Goal: Task Accomplishment & Management: Manage account settings

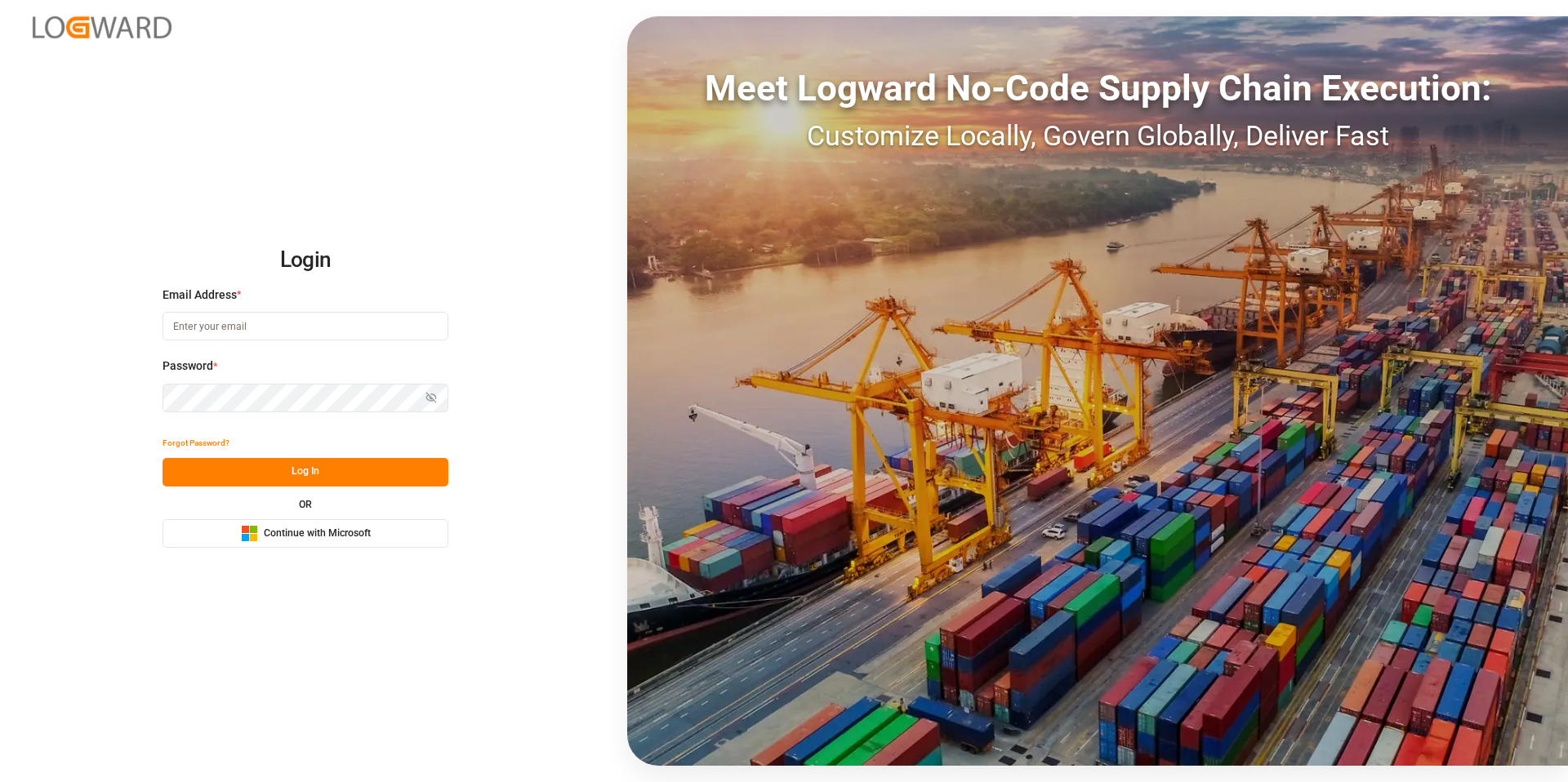
click at [337, 533] on span "Continue with Microsoft" at bounding box center [318, 534] width 107 height 15
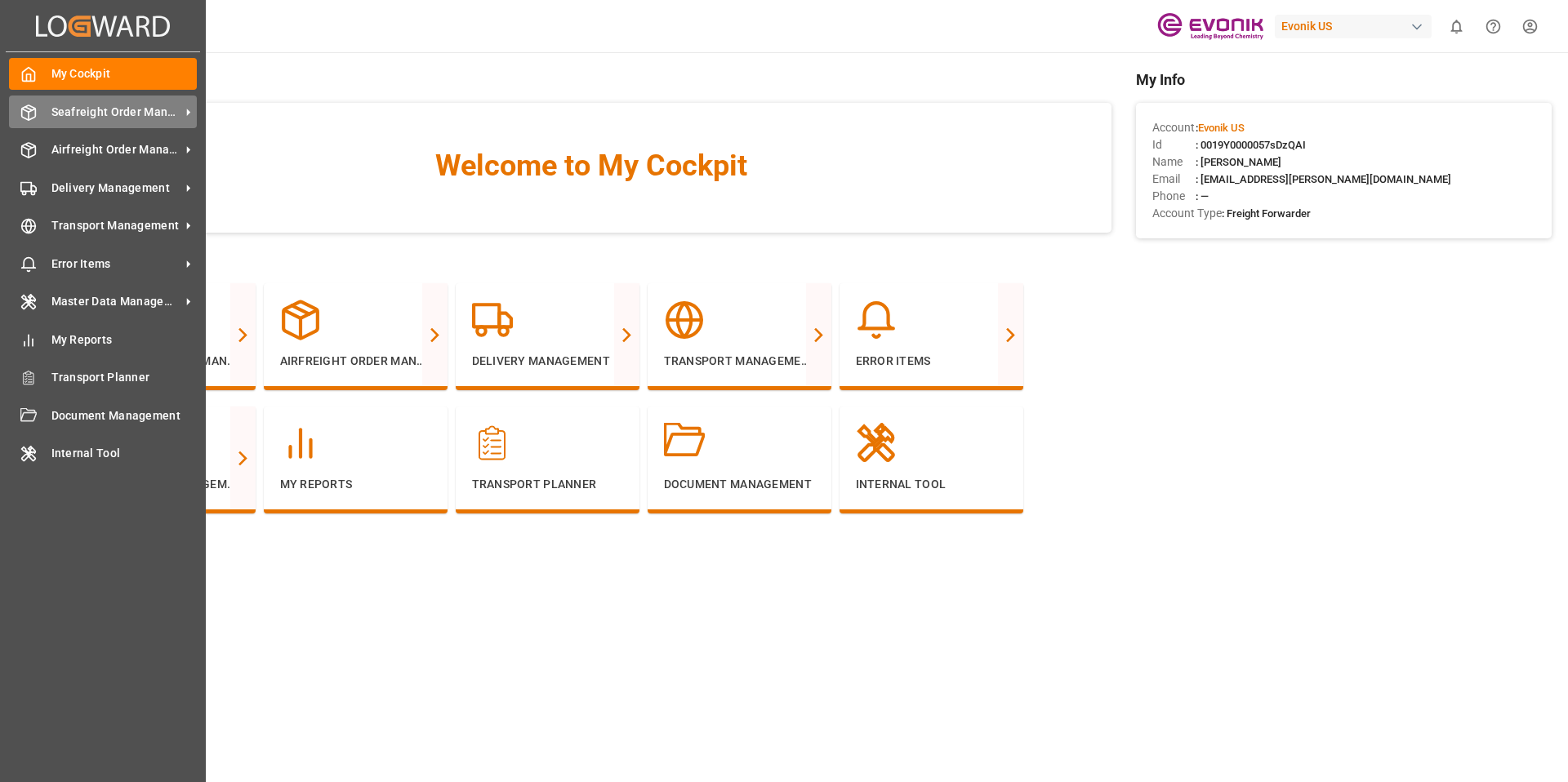
click at [68, 113] on span "Seafreight Order Management" at bounding box center [116, 112] width 129 height 18
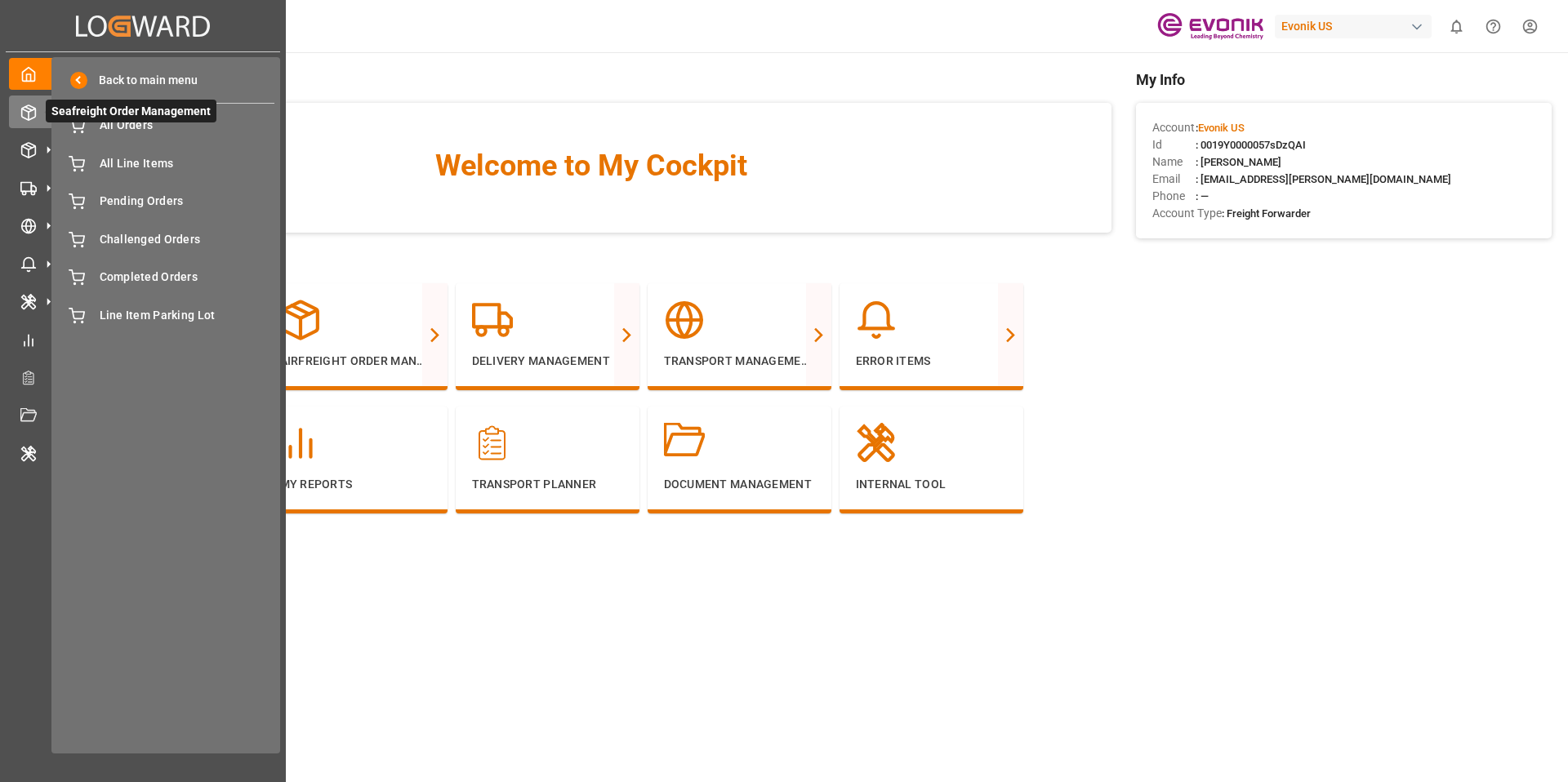
click at [138, 117] on span "Seafreight Order Management" at bounding box center [131, 111] width 170 height 23
click at [138, 132] on span "All Orders" at bounding box center [188, 126] width 176 height 18
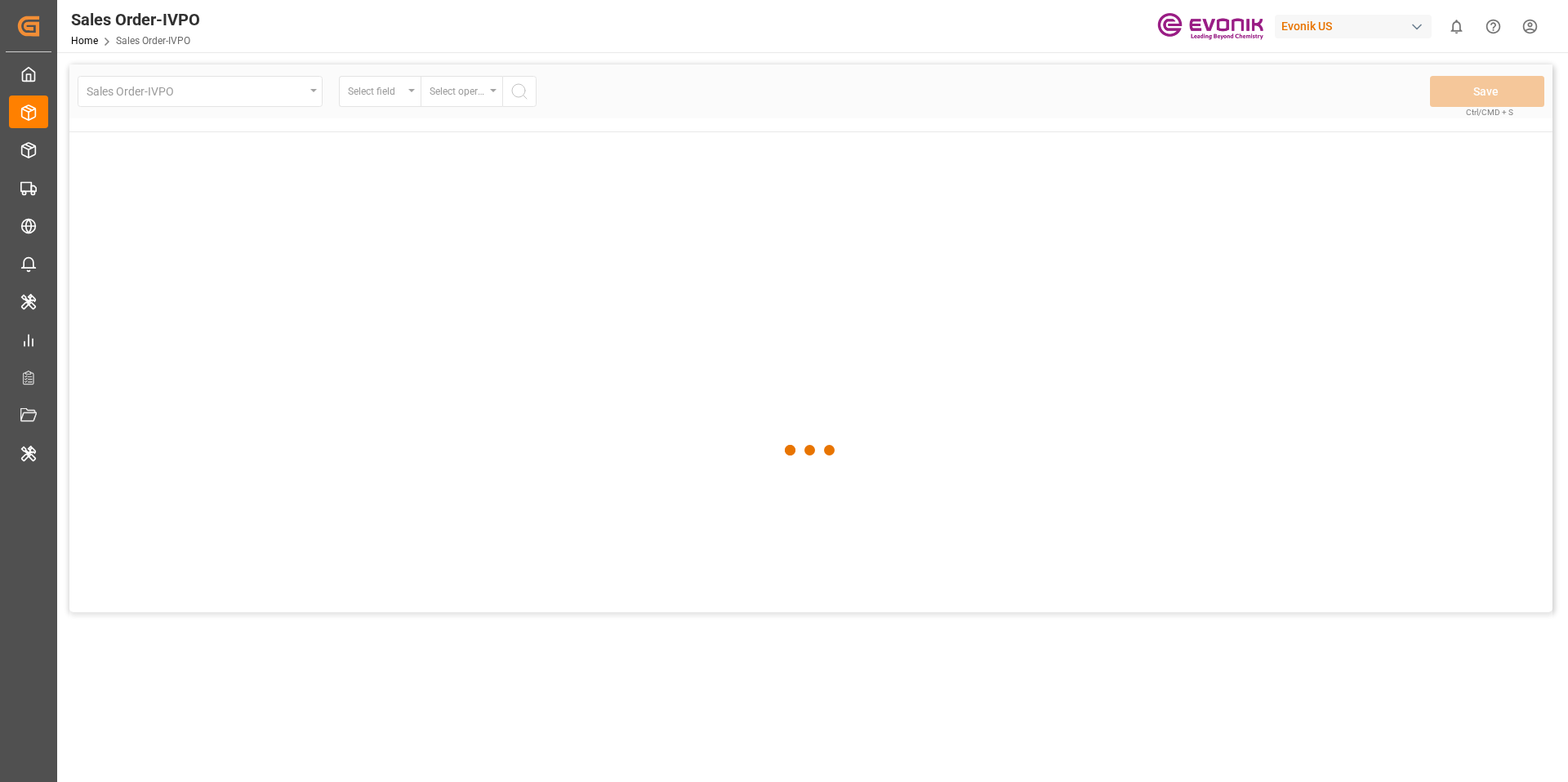
click at [496, 99] on div at bounding box center [811, 451] width 1484 height 772
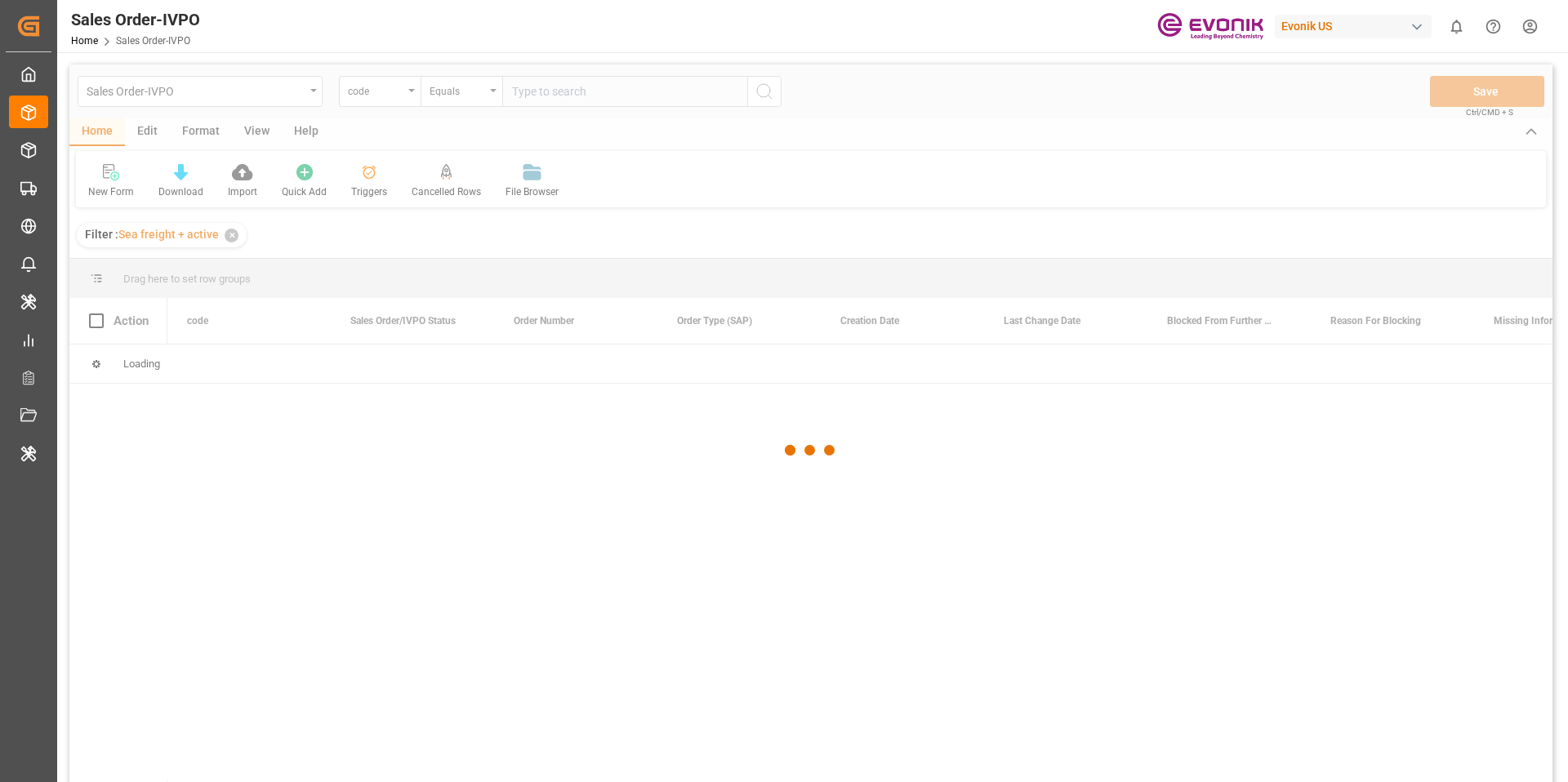
click at [201, 86] on div at bounding box center [811, 451] width 1484 height 772
click at [198, 90] on div at bounding box center [811, 451] width 1484 height 772
click at [237, 99] on div at bounding box center [811, 451] width 1484 height 772
click at [239, 98] on div at bounding box center [811, 451] width 1484 height 772
click at [227, 56] on div "Sales Order-IVPO code Equals Save Ctrl/CMD + S Home Edit Format View Help New F…" at bounding box center [810, 538] width 1507 height 972
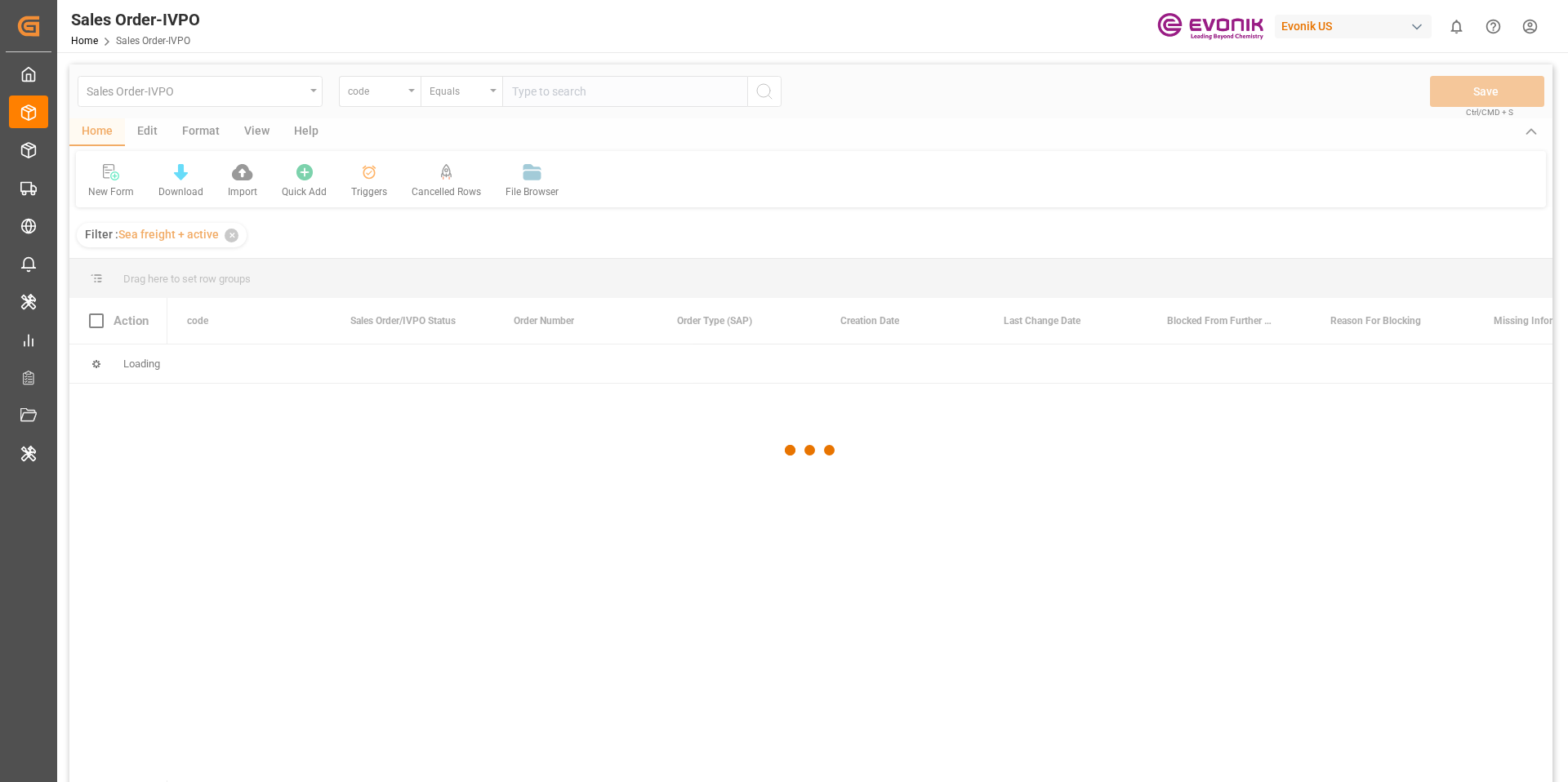
click at [194, 74] on div at bounding box center [811, 451] width 1484 height 772
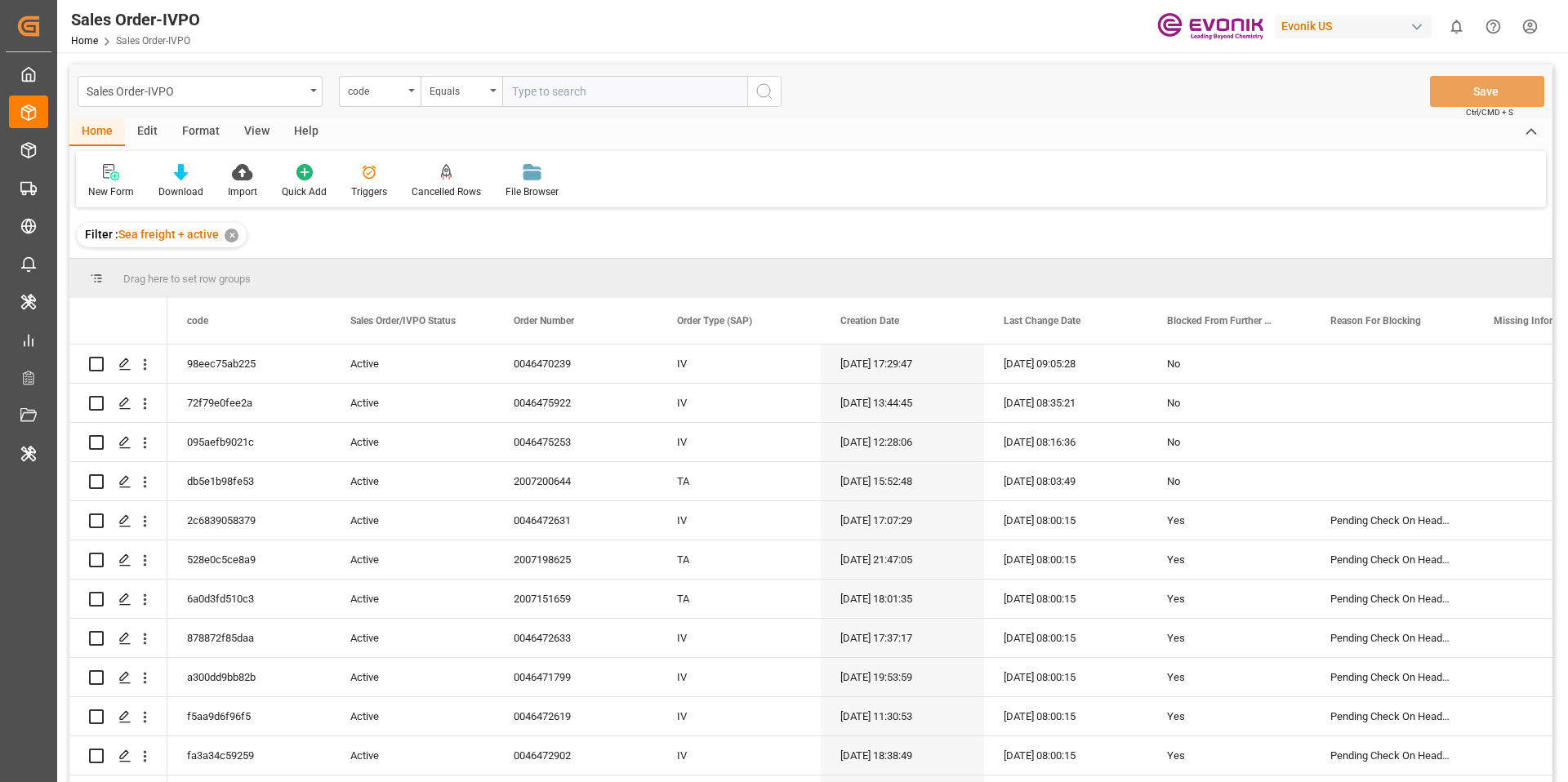
click at [194, 74] on div "Sales Order-IVPO code Equals Save Ctrl/CMD + S" at bounding box center [811, 91] width 1484 height 54
click at [174, 81] on div "Sales Order-IVPO" at bounding box center [196, 90] width 218 height 20
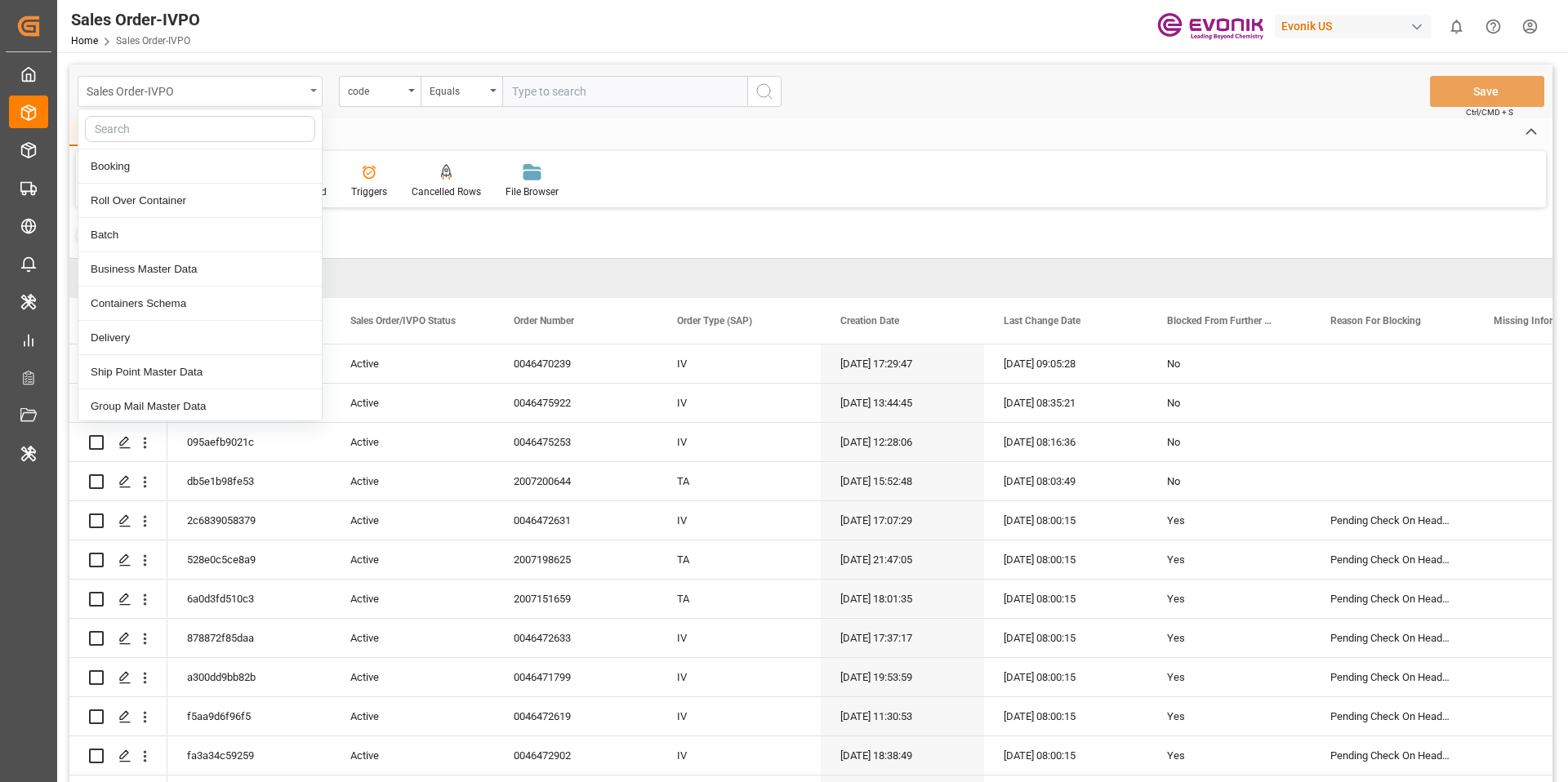
click at [184, 92] on div "Sales Order-IVPO" at bounding box center [196, 90] width 218 height 20
click at [123, 87] on div "Sales Order-IVPO" at bounding box center [196, 90] width 218 height 20
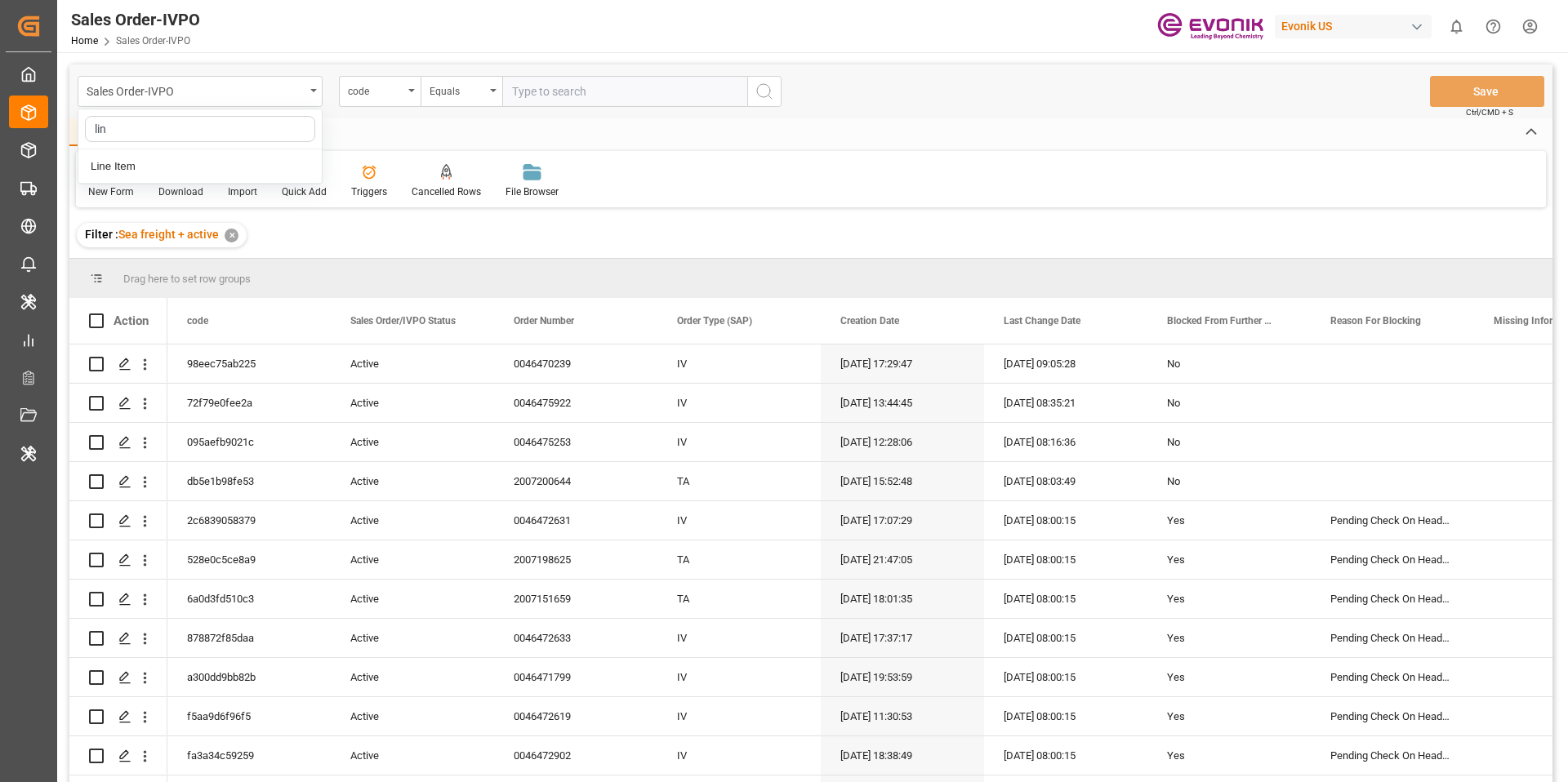
type input "line"
click at [147, 179] on div "Line Item" at bounding box center [199, 166] width 243 height 34
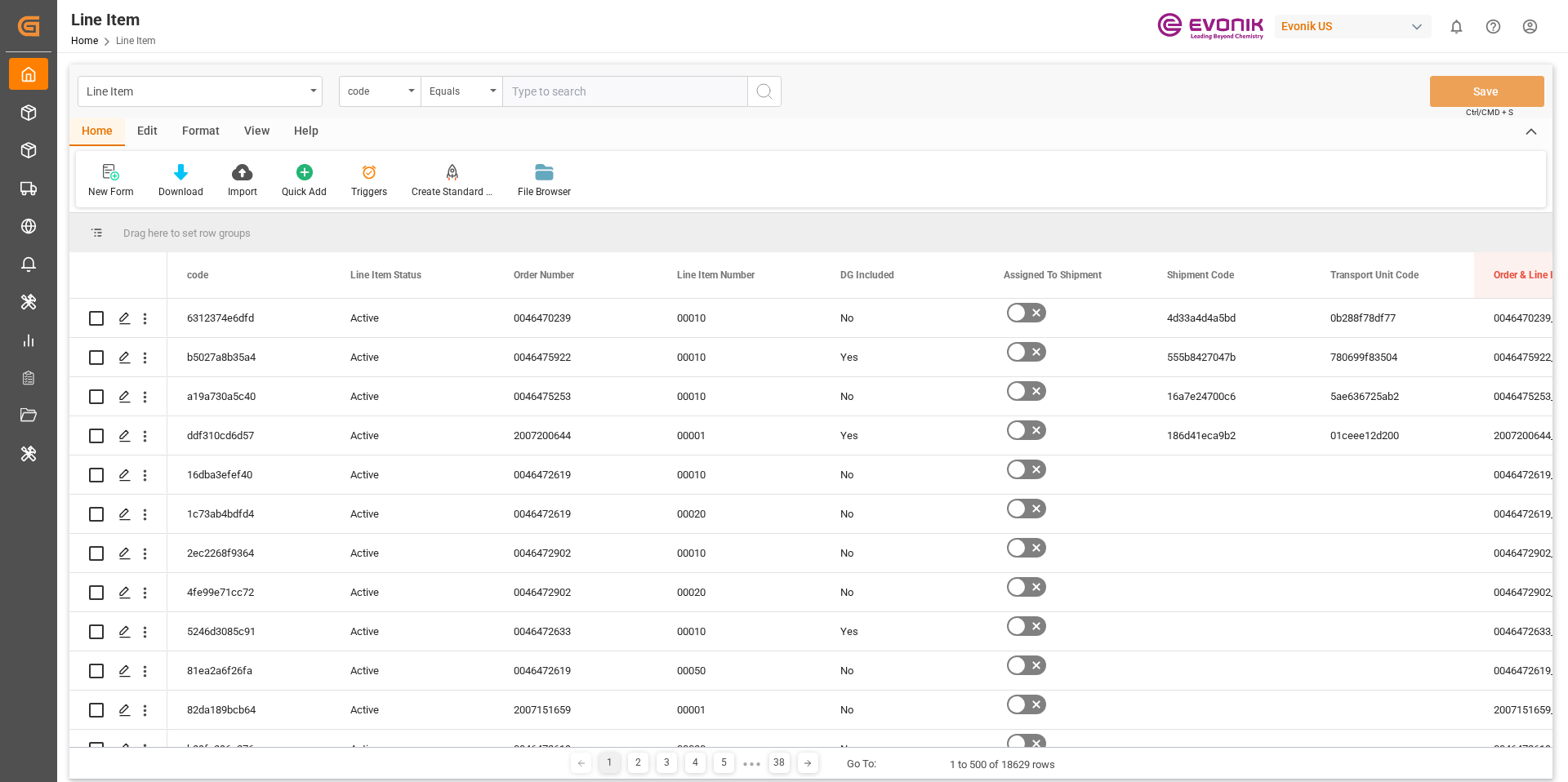
click at [365, 190] on div "Triggers" at bounding box center [369, 191] width 36 height 15
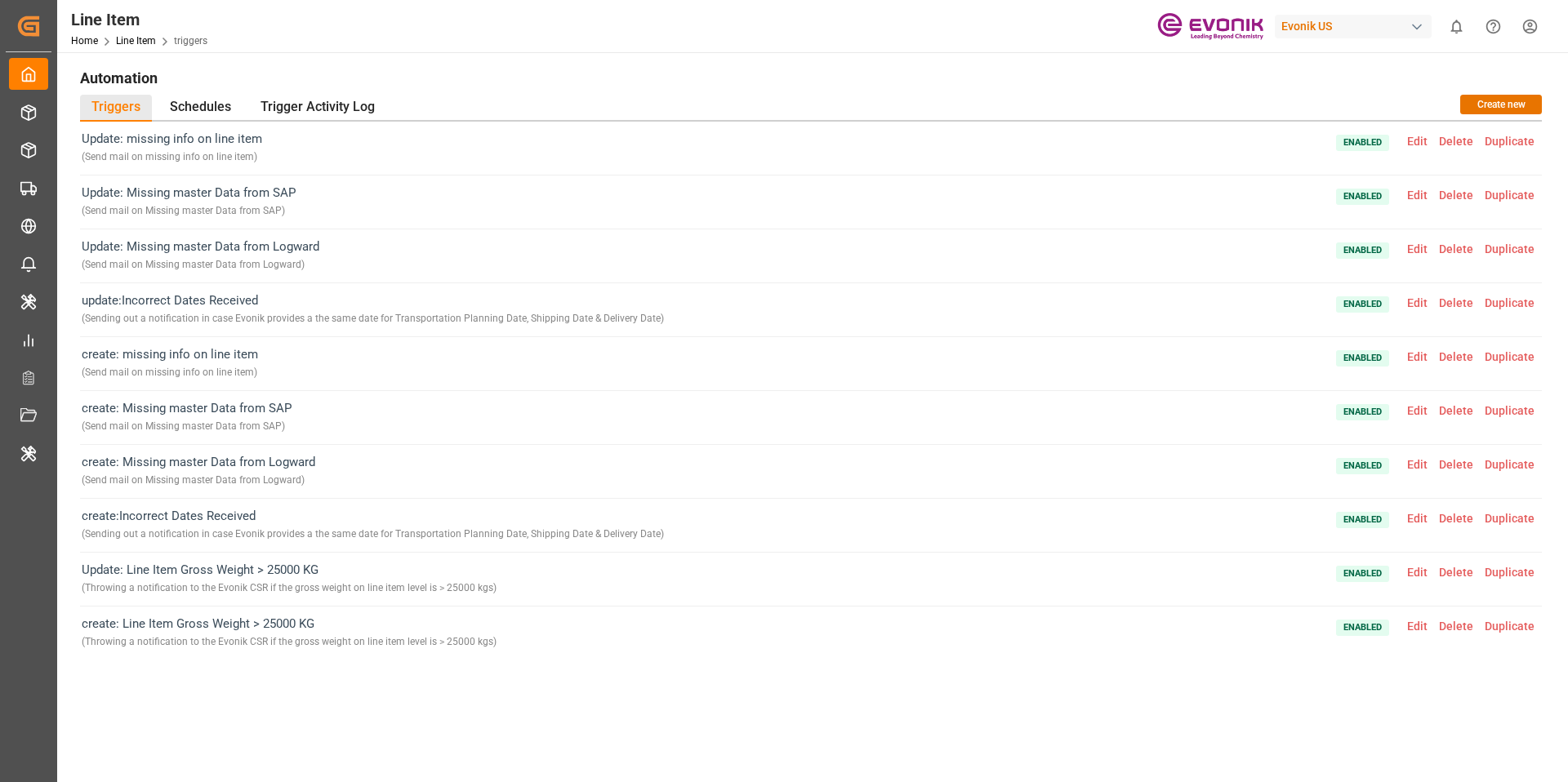
scroll to position [348, 0]
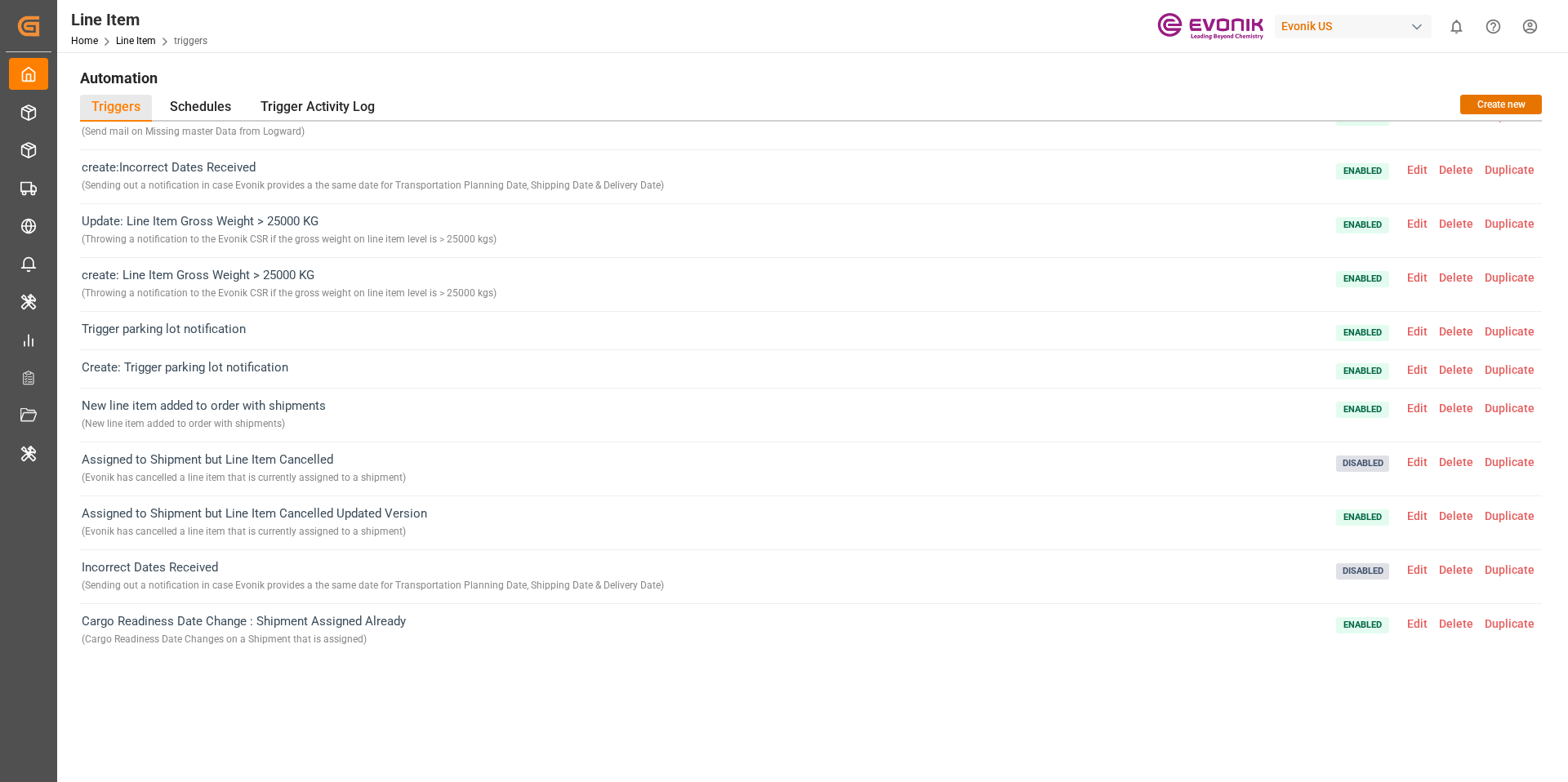
click at [1414, 628] on span "Edit" at bounding box center [1418, 623] width 32 height 13
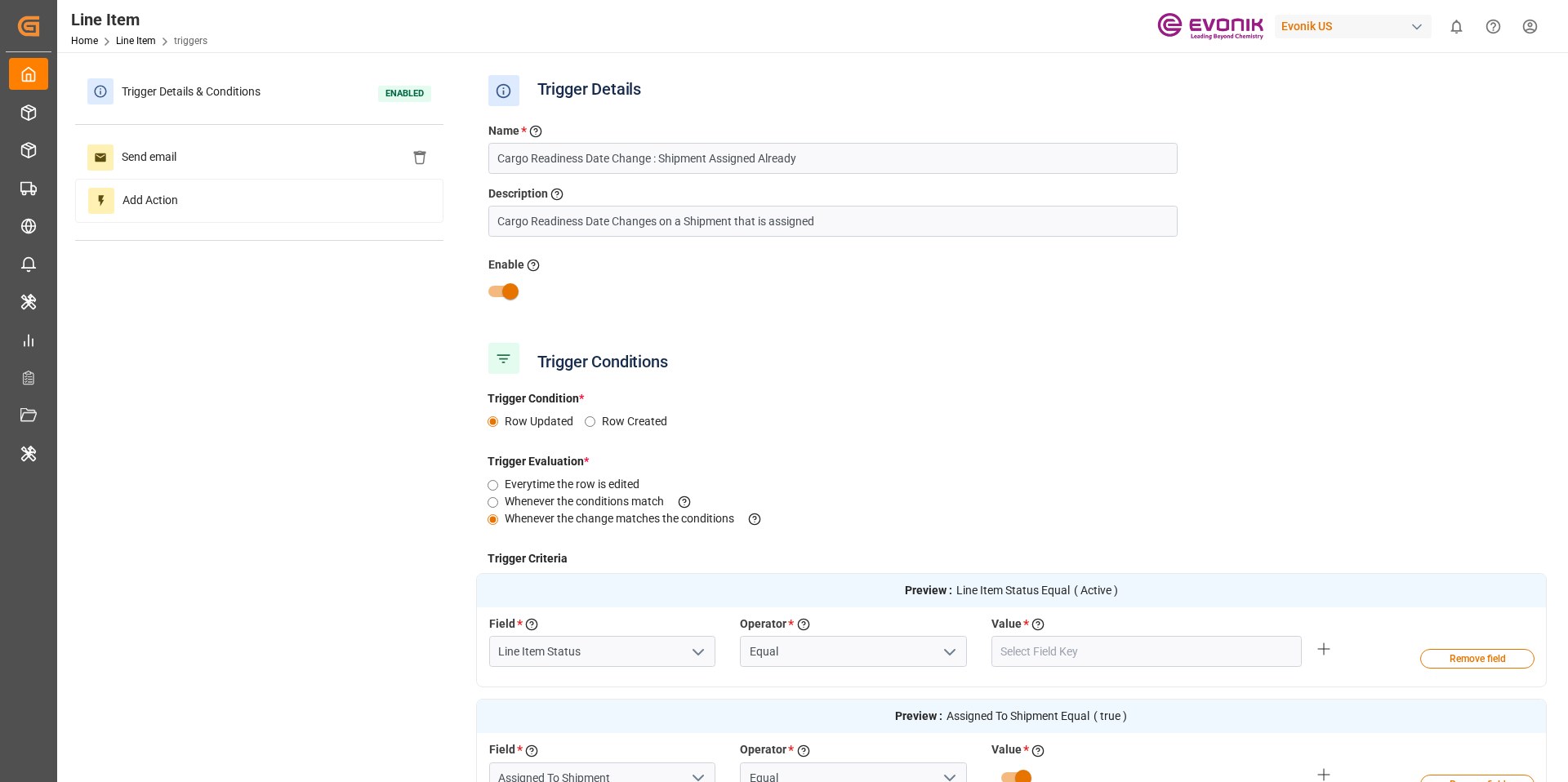
type input "Active"
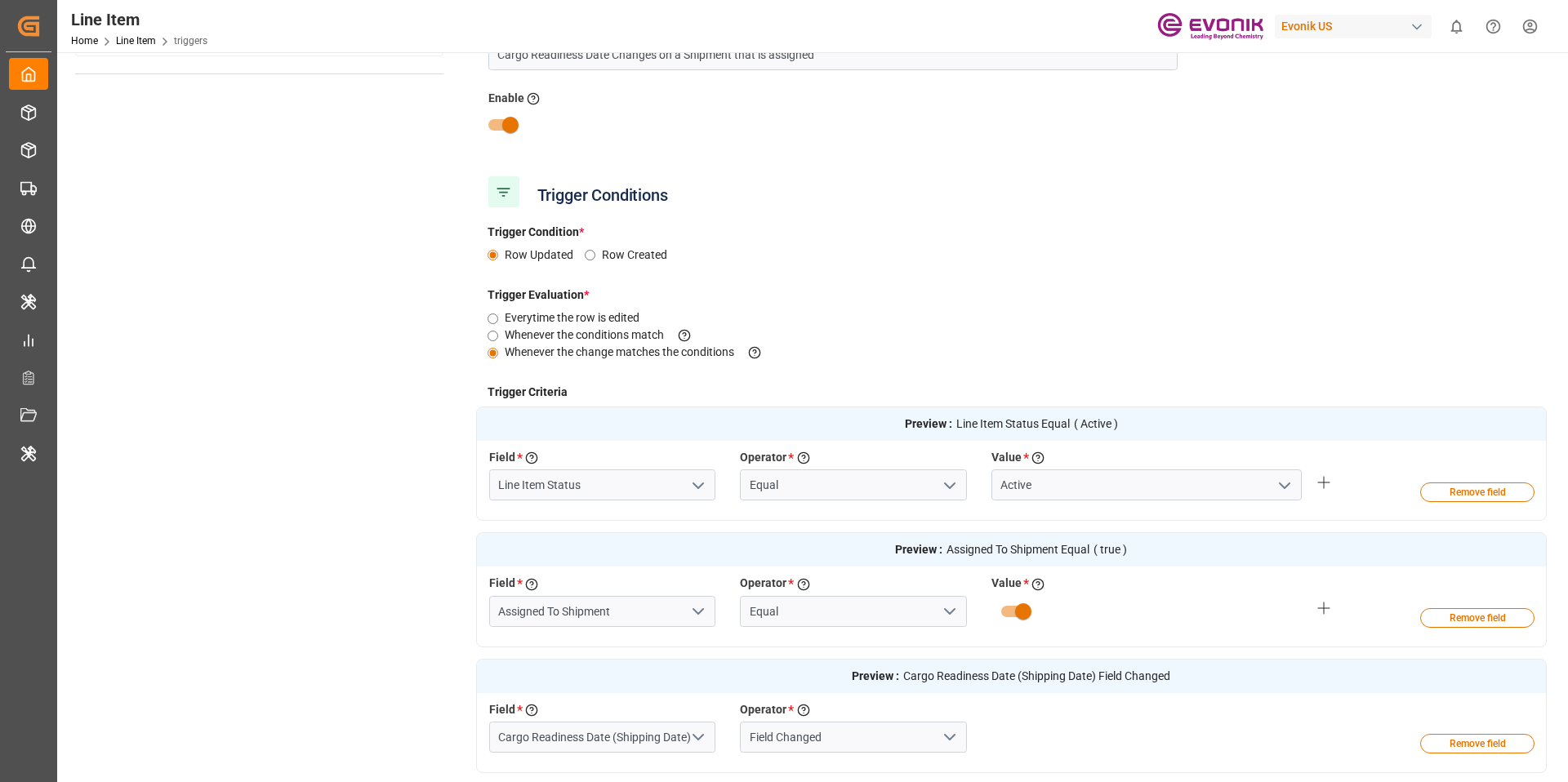
scroll to position [0, 0]
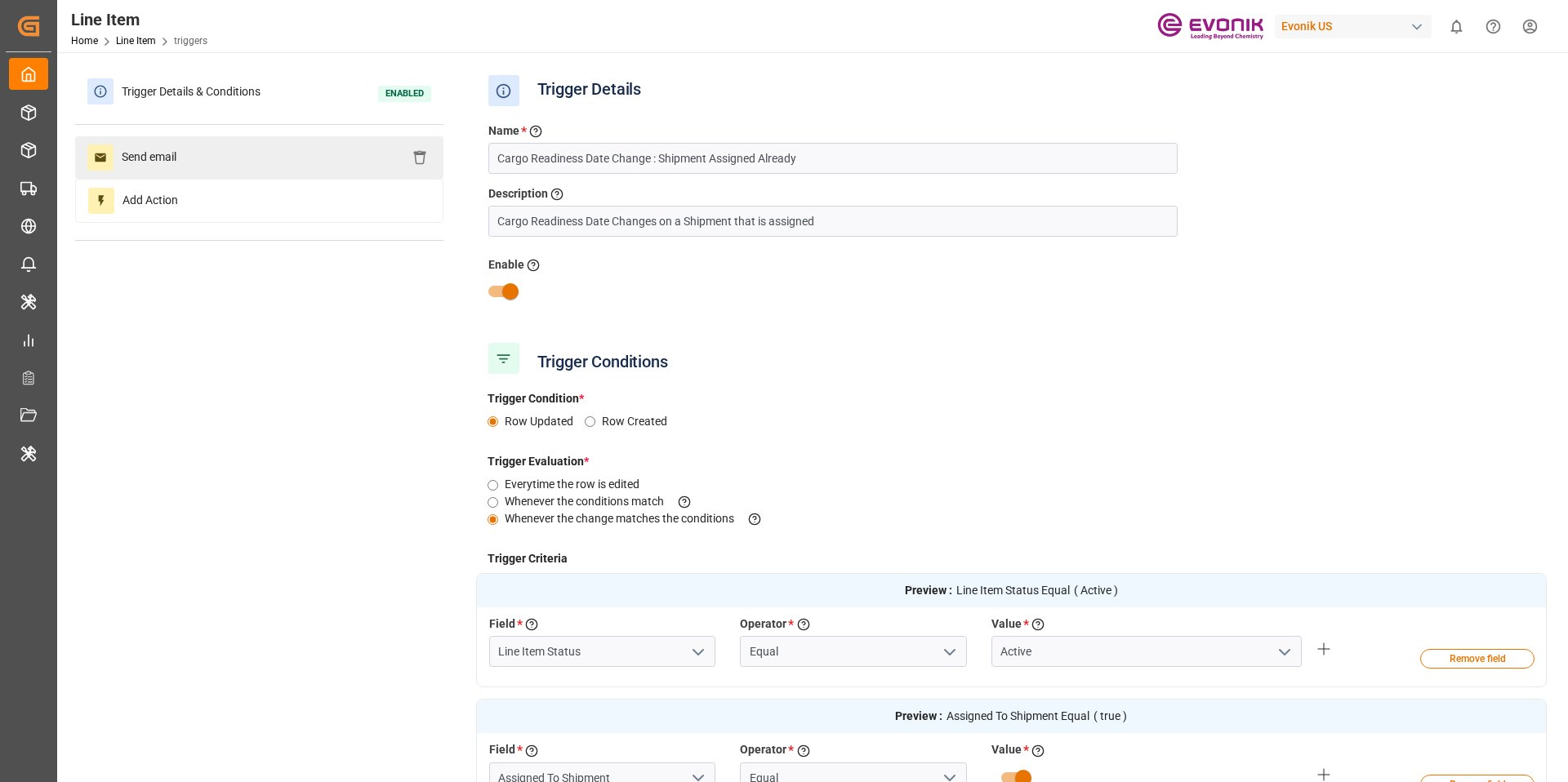
click at [210, 156] on div "Send email" at bounding box center [260, 157] width 369 height 42
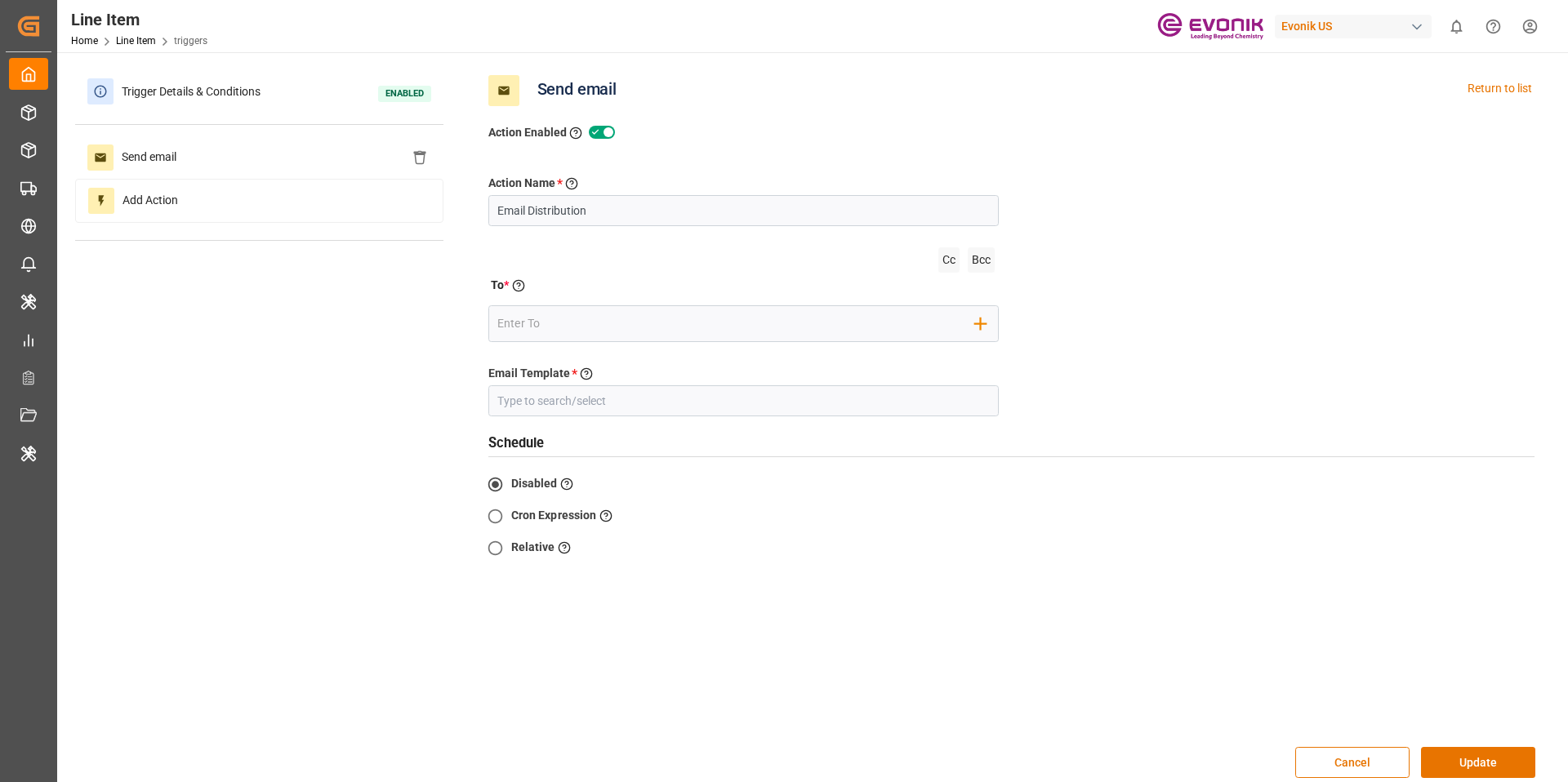
type input "Evonik Line Item Ready Date Change - Ship Assign"
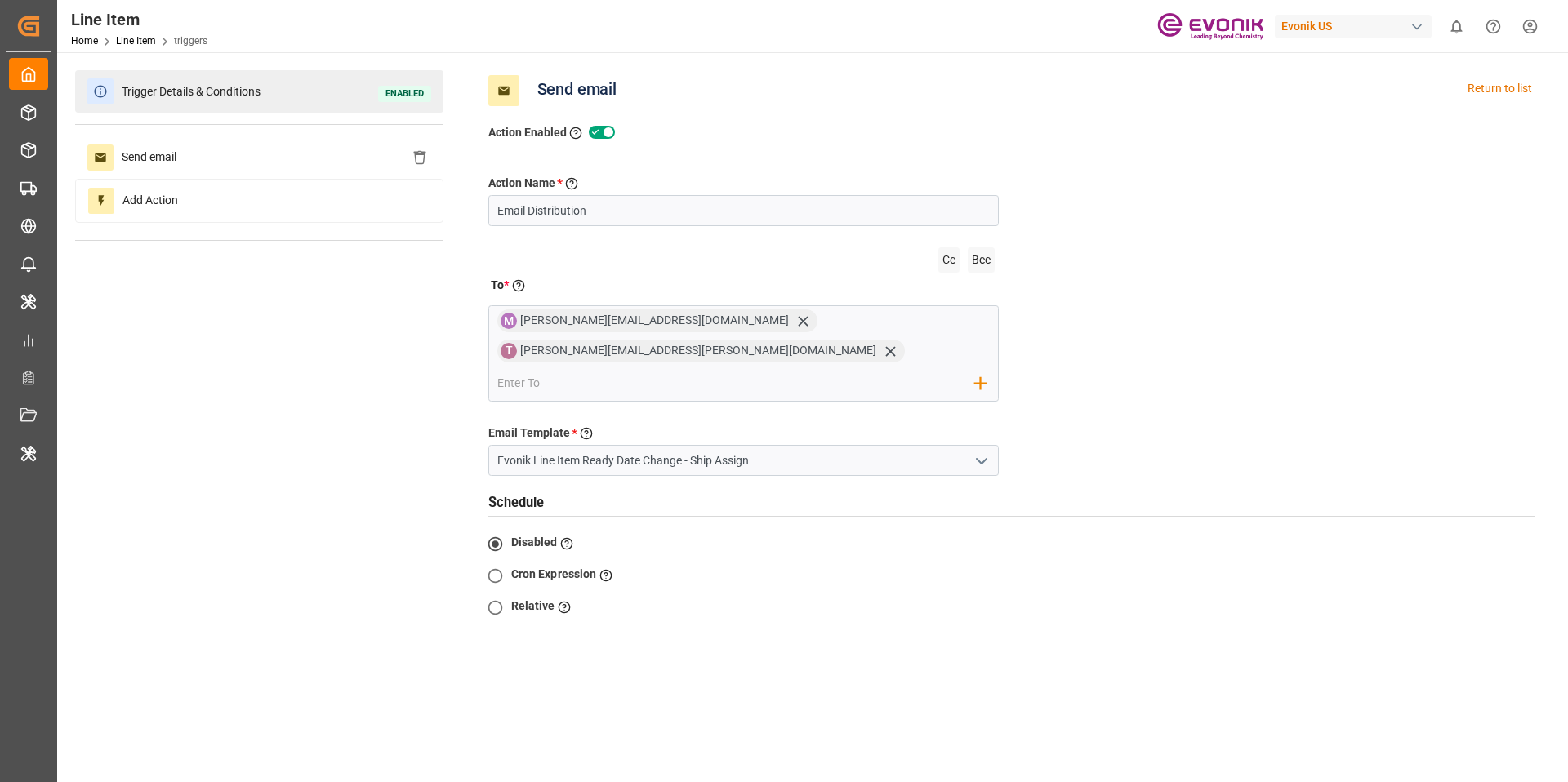
click at [269, 84] on span "Trigger Details & Conditions" at bounding box center [191, 91] width 155 height 25
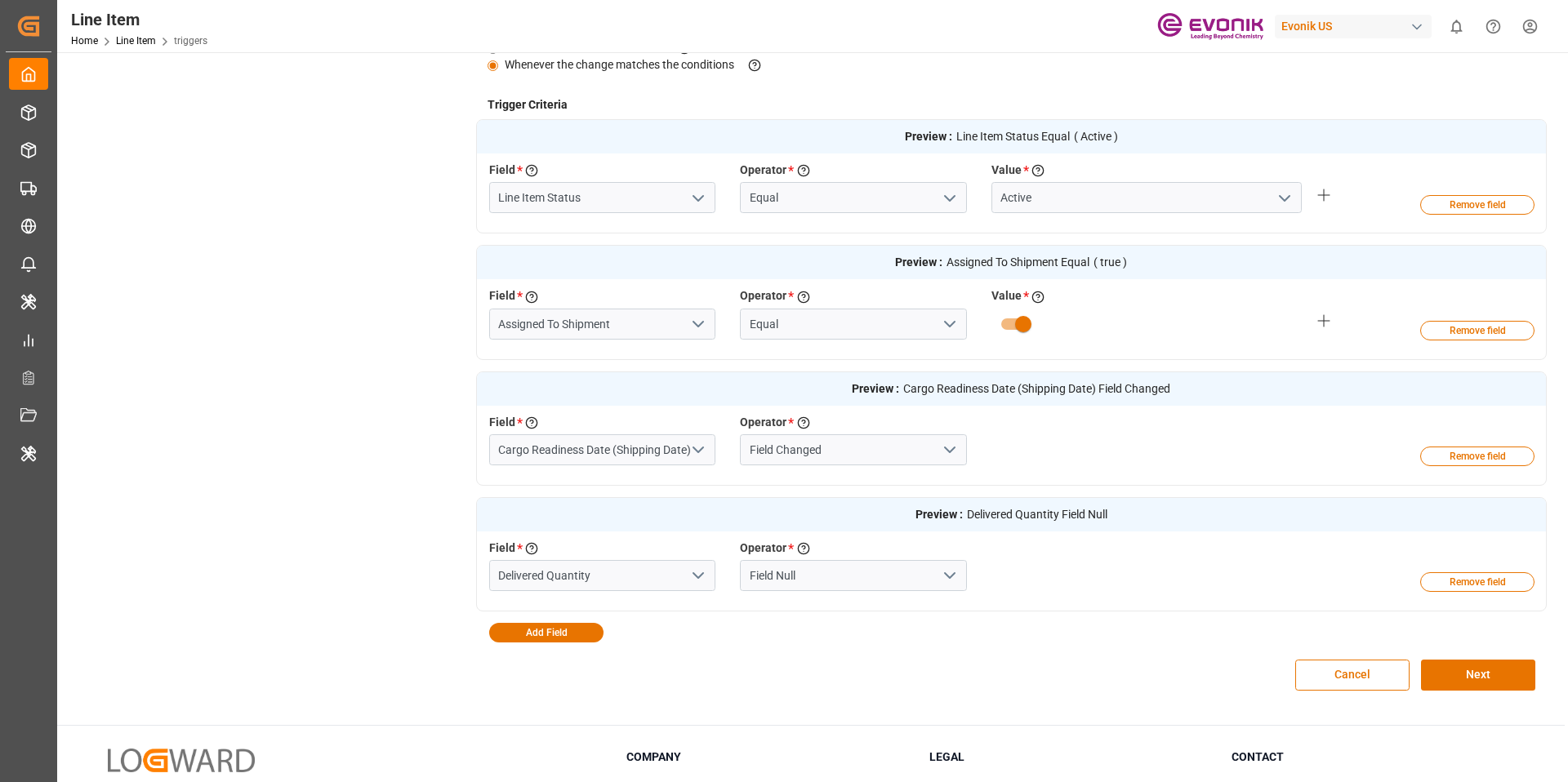
scroll to position [456, 0]
click at [598, 186] on input "Line Item Status" at bounding box center [602, 195] width 227 height 31
click at [1289, 205] on button "open menu" at bounding box center [1284, 195] width 25 height 25
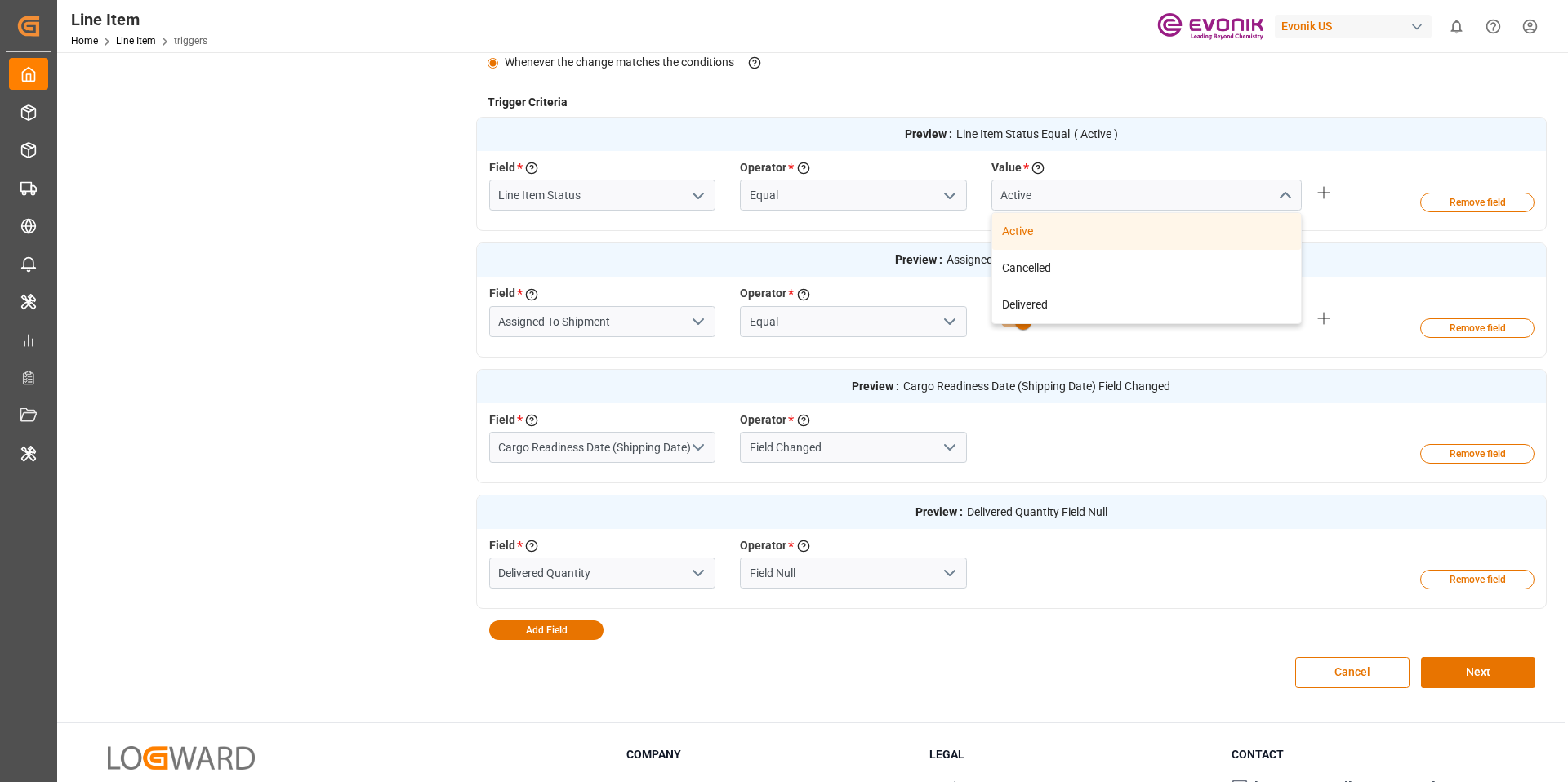
click at [1221, 161] on div "Value * Enter the value to evaluate the criteria" at bounding box center [1147, 169] width 311 height 20
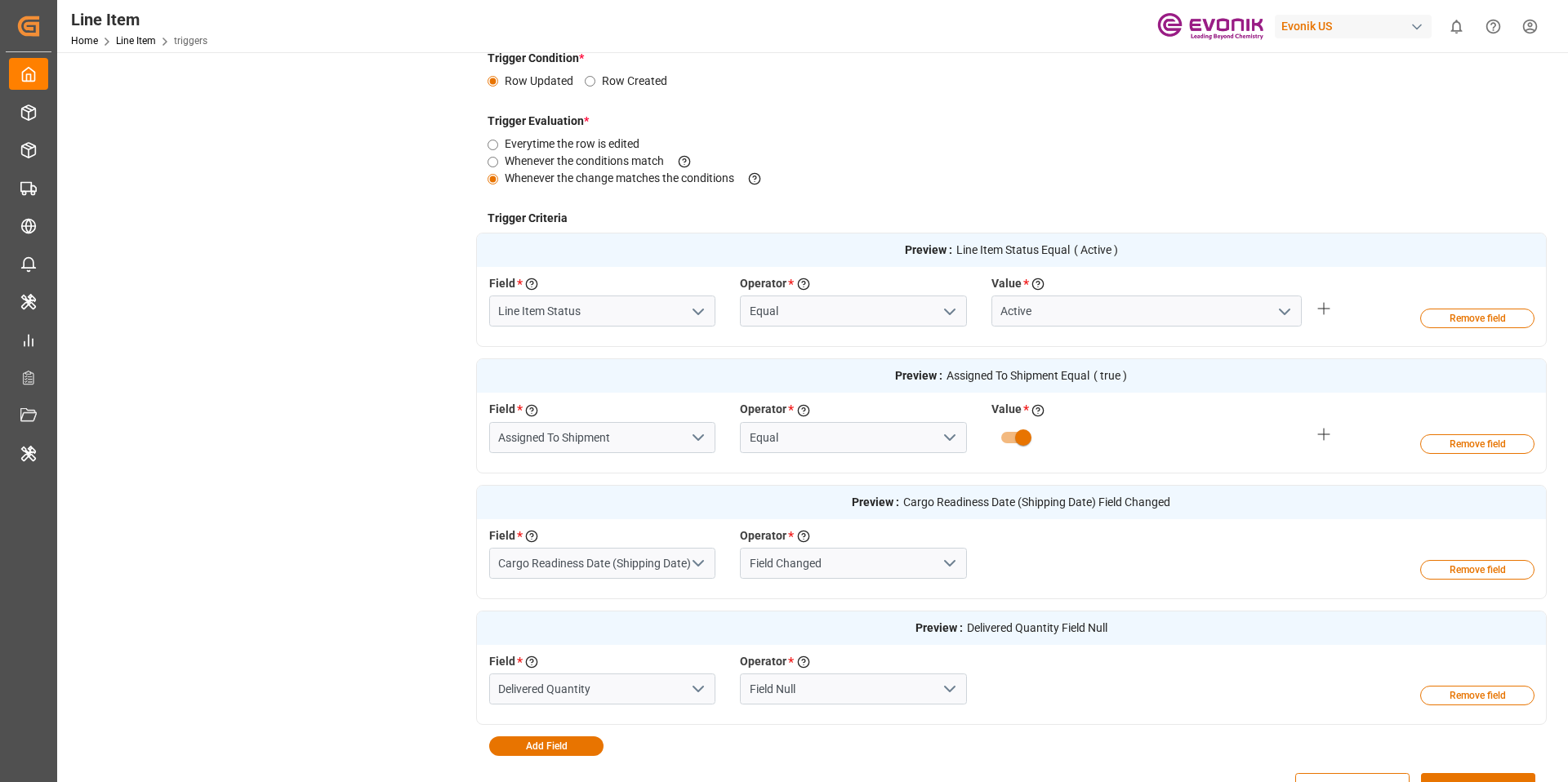
scroll to position [333, 0]
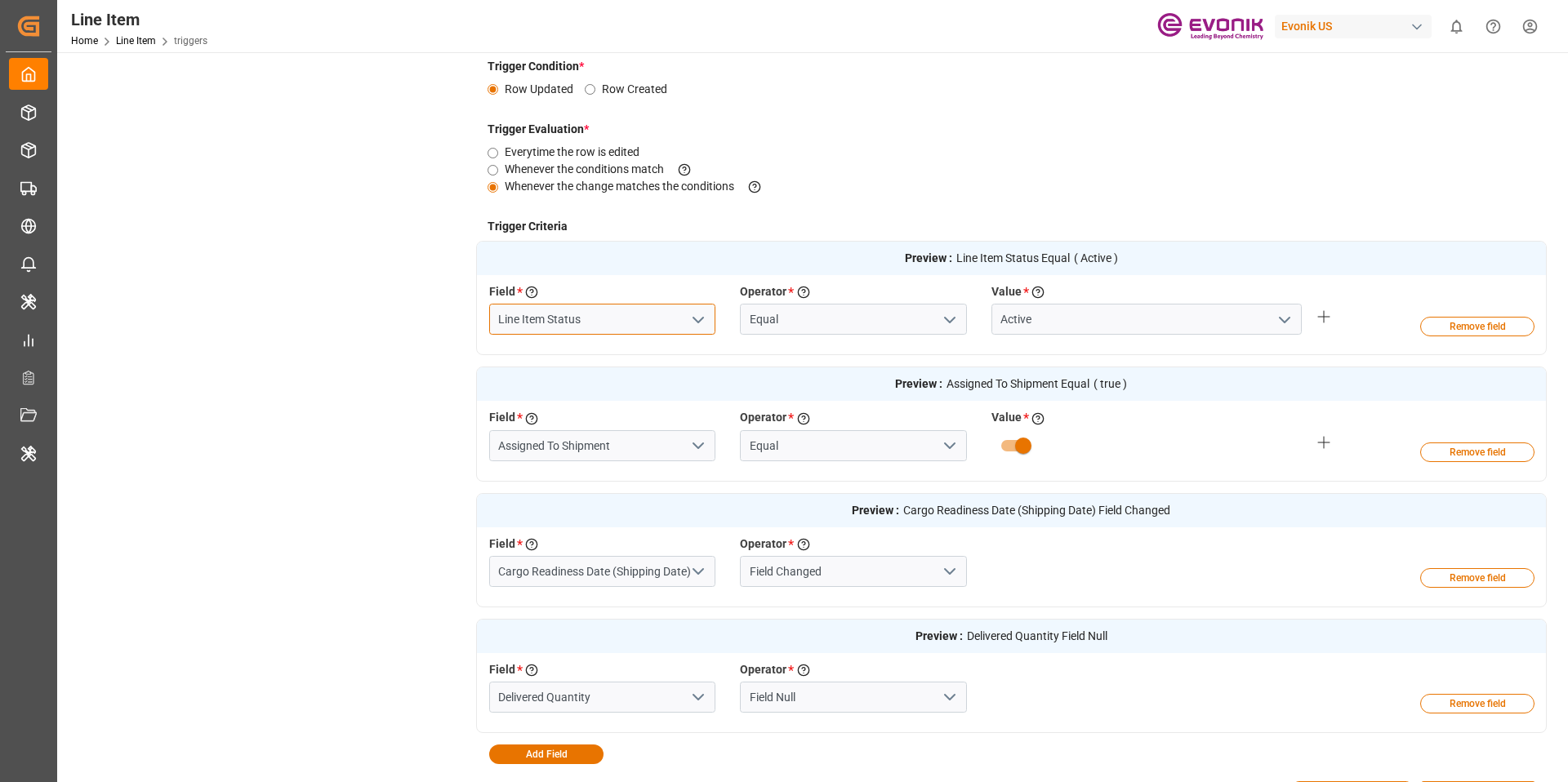
click at [630, 322] on input "Line Item Status" at bounding box center [602, 319] width 227 height 31
click at [608, 440] on input "Assigned To Shipment" at bounding box center [602, 445] width 227 height 31
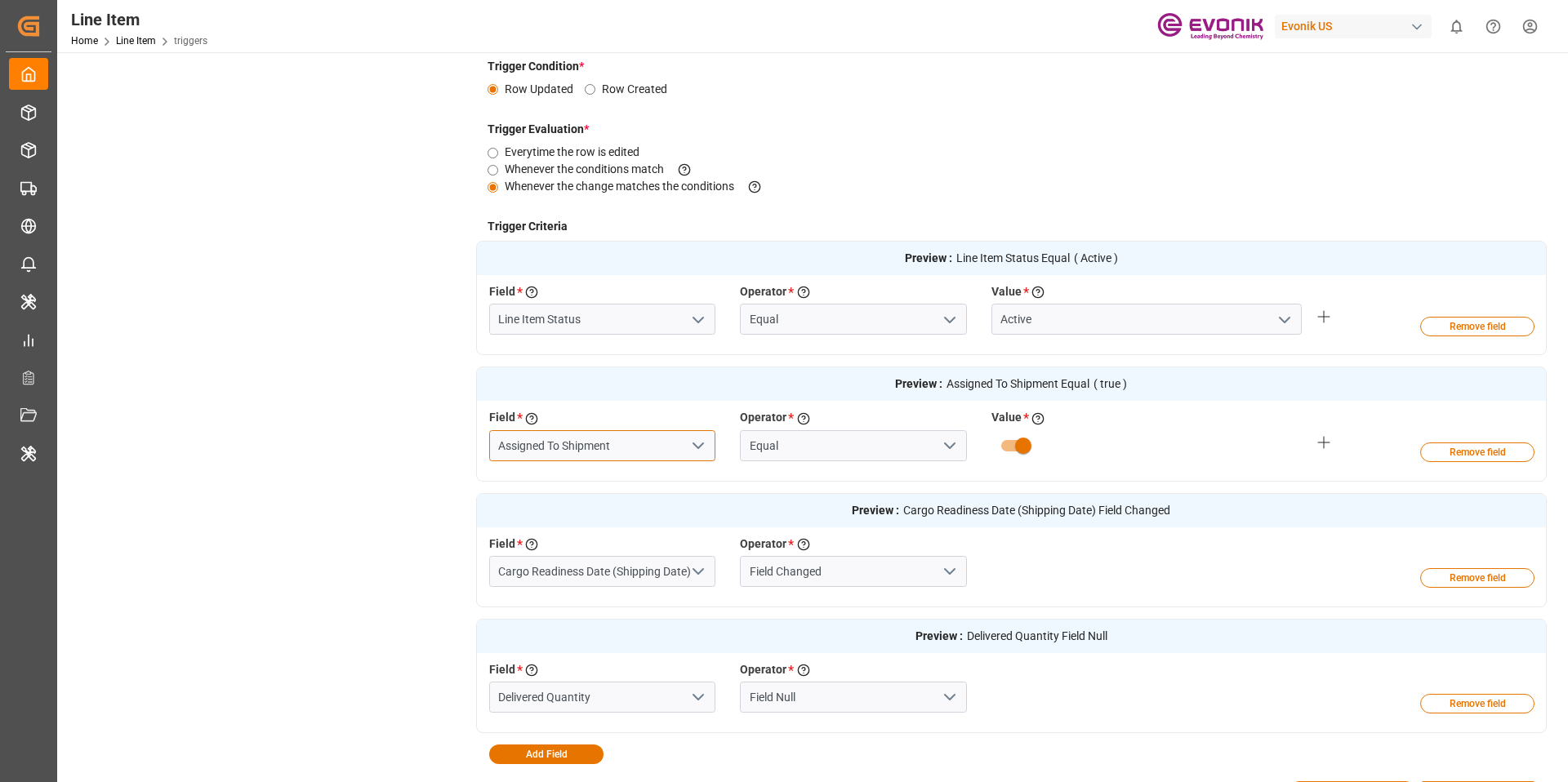
click at [608, 440] on input "Assigned To Shipment" at bounding box center [602, 445] width 227 height 31
click at [621, 563] on input "Cargo Readiness Date (Shipping Date)" at bounding box center [602, 571] width 227 height 31
click at [610, 571] on input "Cargo Readiness Date (Shipping Date)" at bounding box center [602, 571] width 227 height 31
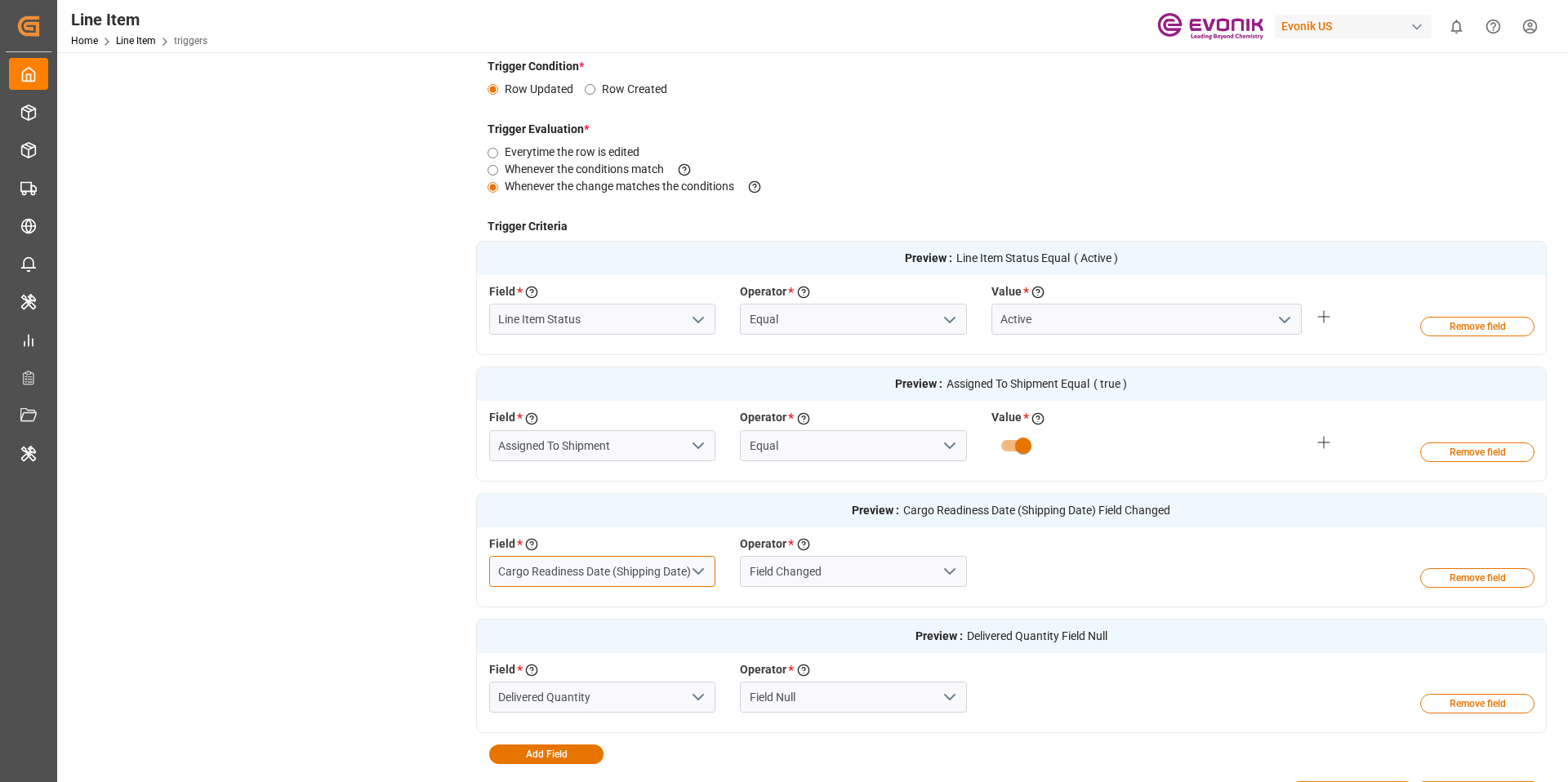
click at [610, 571] on input "Cargo Readiness Date (Shipping Date)" at bounding box center [602, 571] width 227 height 31
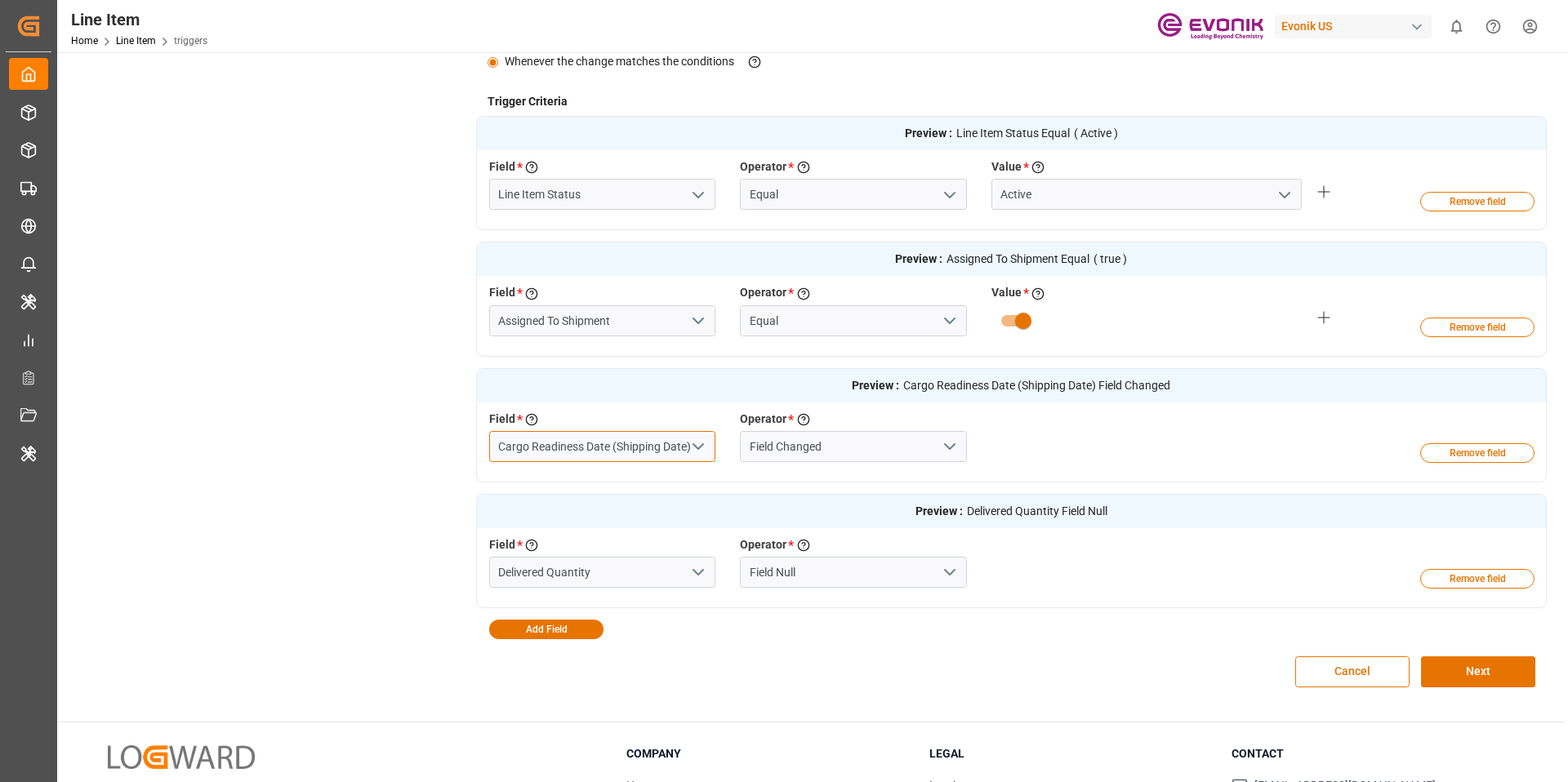
scroll to position [482, 0]
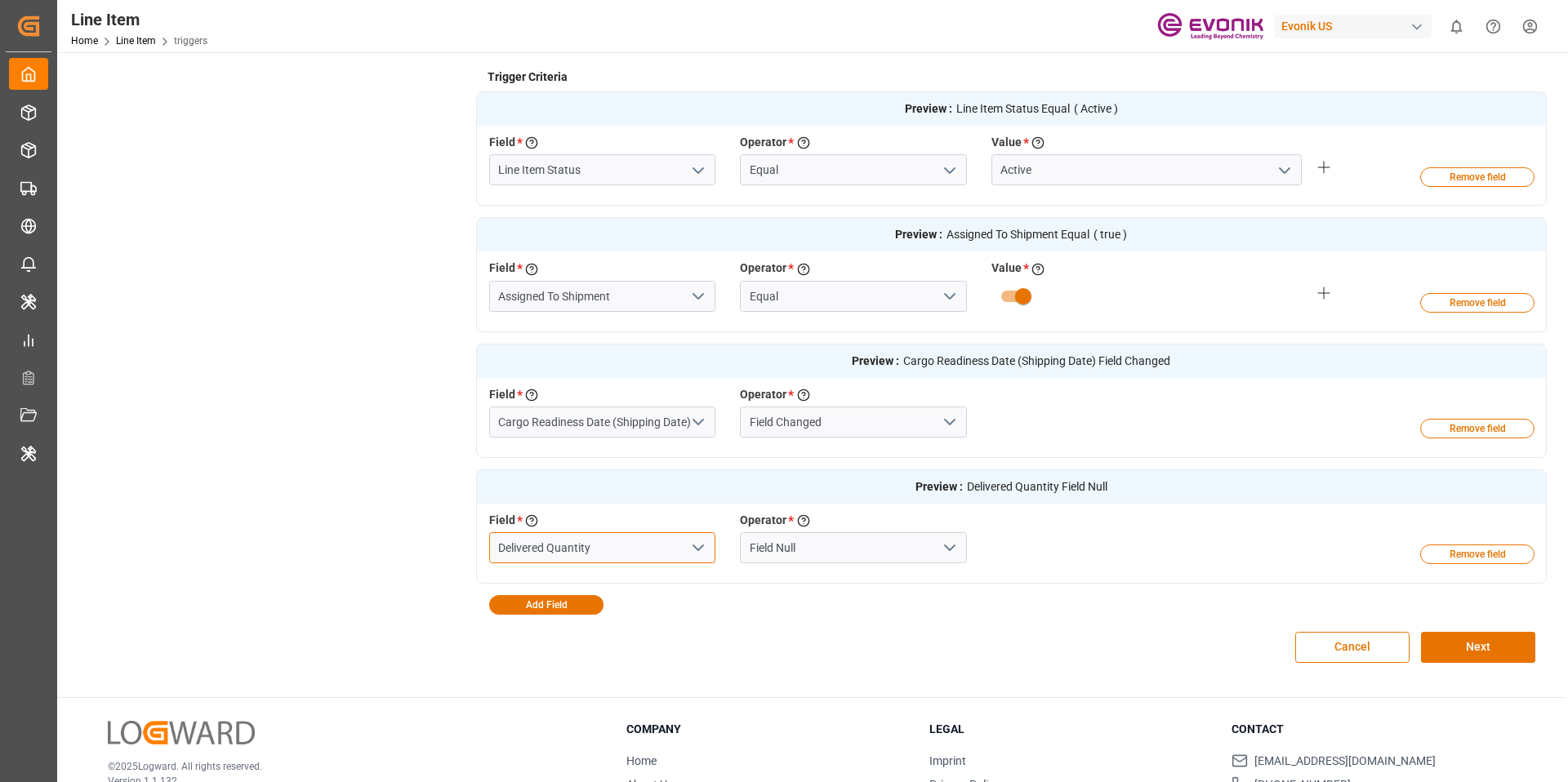
click at [653, 543] on input "Delivered Quantity" at bounding box center [602, 548] width 227 height 31
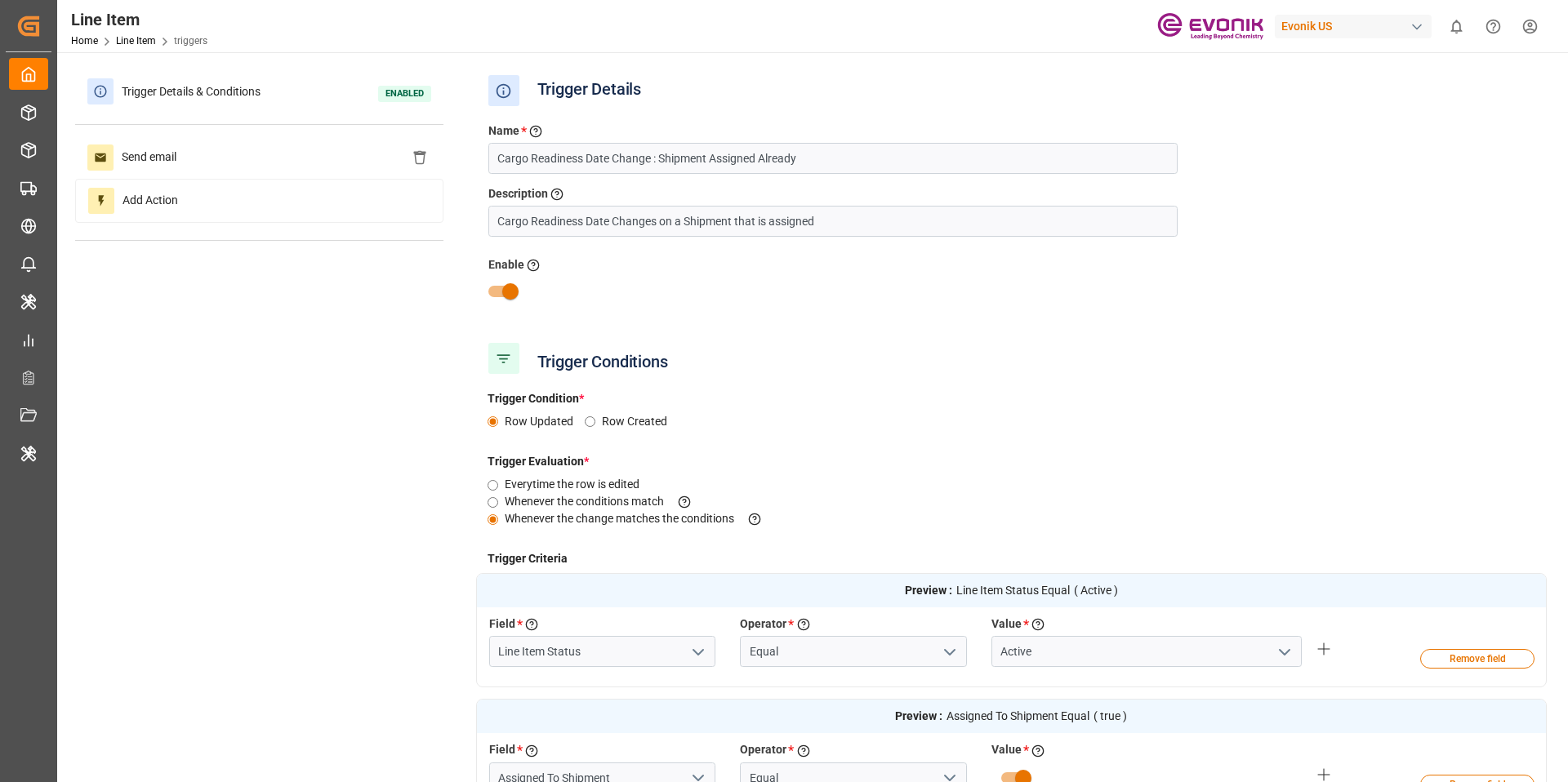
scroll to position [583, 0]
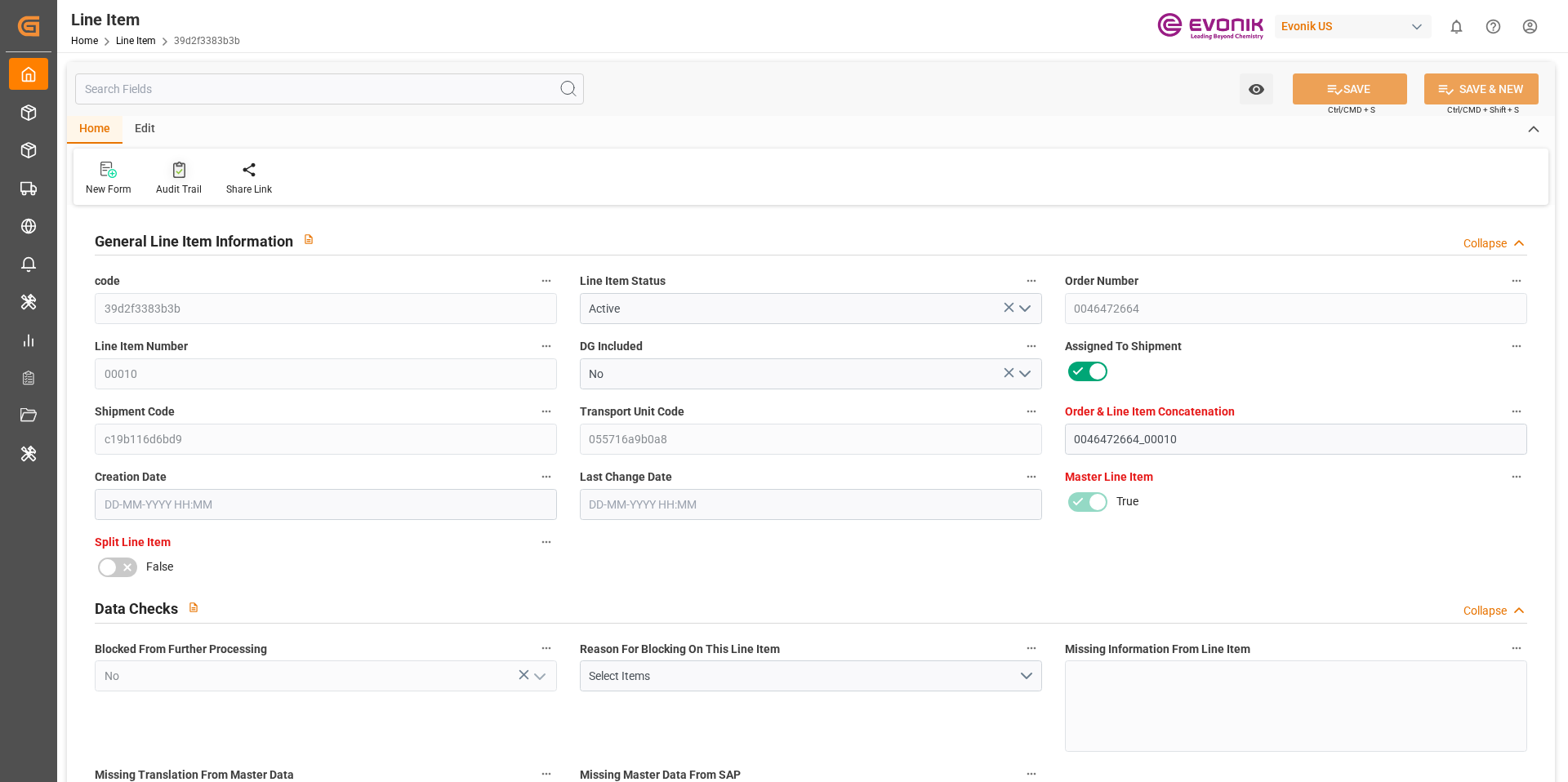
click at [186, 176] on div at bounding box center [179, 169] width 46 height 18
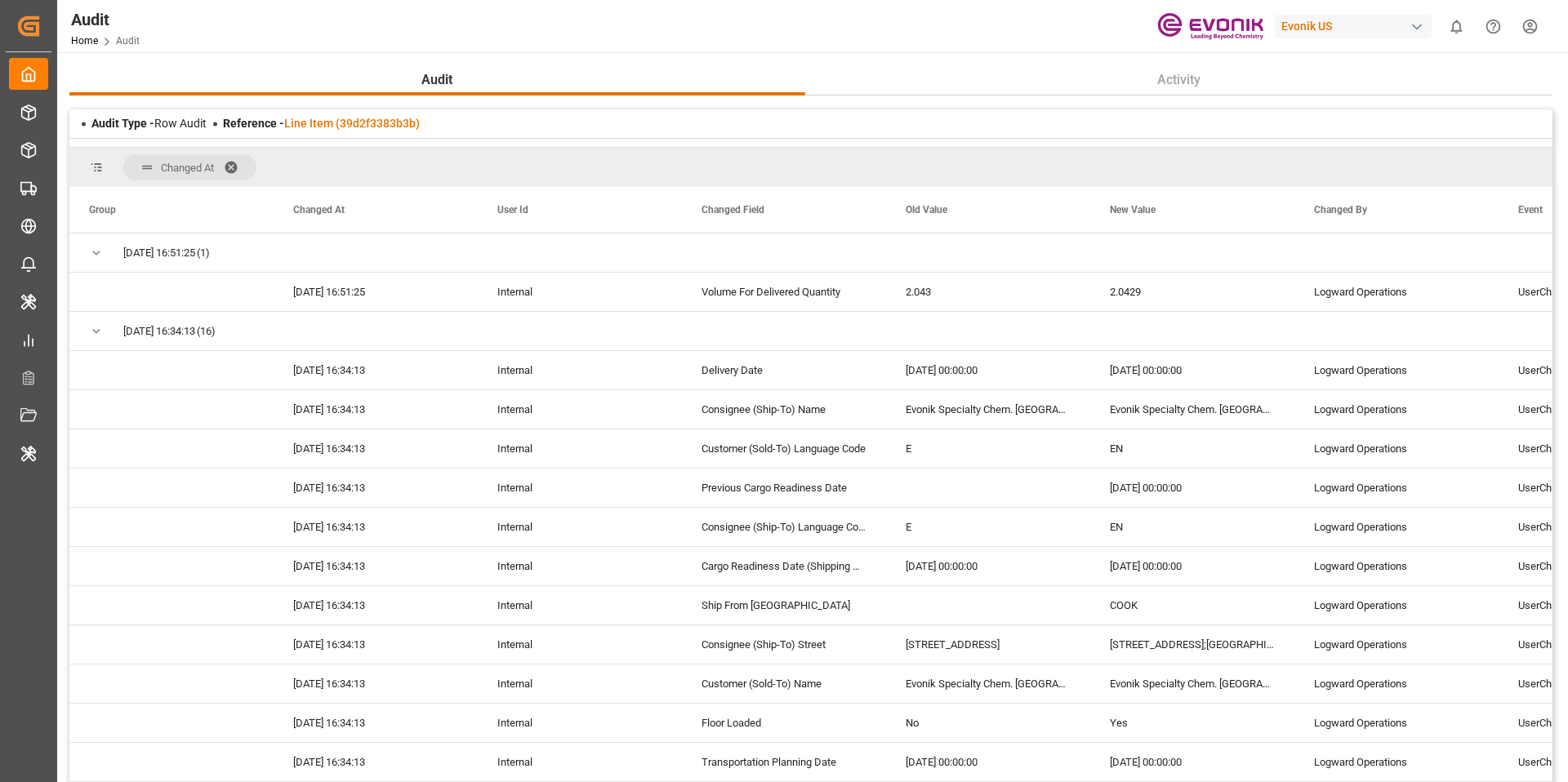
click at [231, 174] on span at bounding box center [237, 167] width 26 height 15
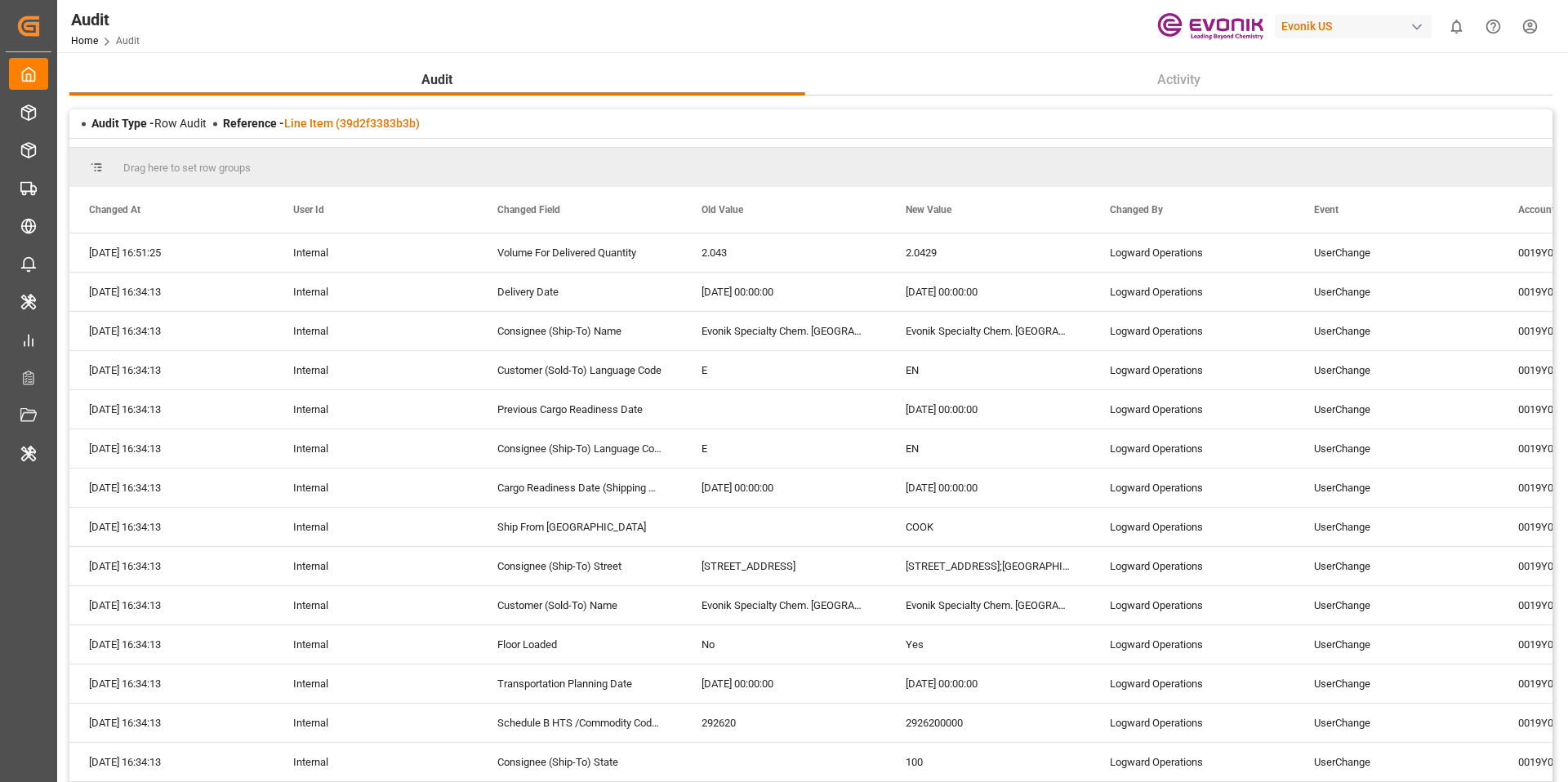
click at [1109, 124] on div "Audit Type - Row Audit Reference - Line Item (39d2f3383b3b)" at bounding box center [811, 124] width 1484 height 29
drag, startPoint x: 679, startPoint y: 206, endPoint x: 873, endPoint y: 205, distance: 194.0
click at [687, 205] on div at bounding box center [683, 210] width 6 height 46
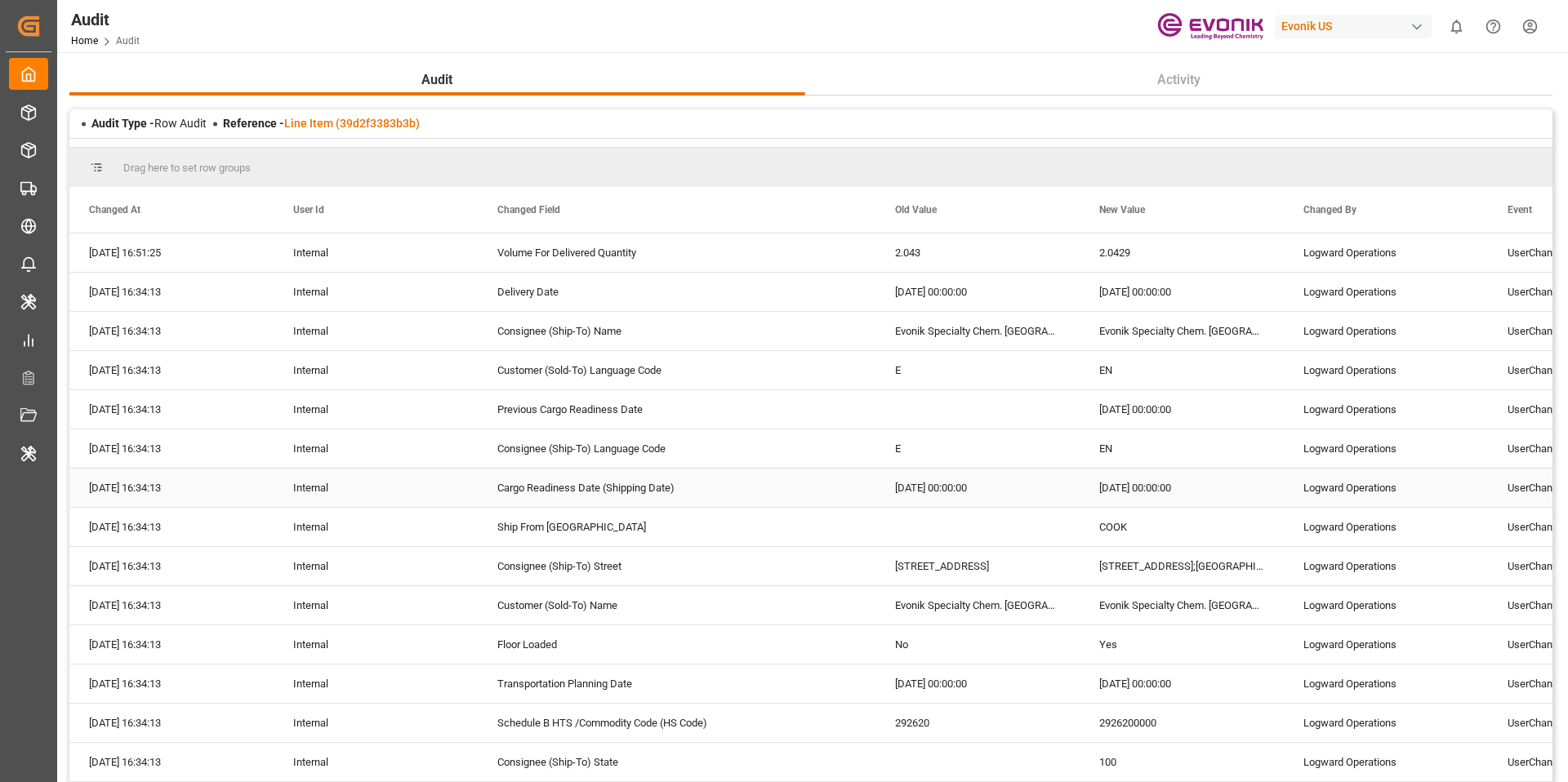
click at [928, 492] on div "2025-09-30 00:00:00" at bounding box center [977, 488] width 205 height 39
click at [1205, 496] on div "2025-10-08 00:00:00" at bounding box center [1182, 488] width 205 height 39
click at [1021, 489] on div "2025-09-30 00:00:00" at bounding box center [977, 488] width 205 height 39
click at [1190, 487] on div "2025-10-08 00:00:00" at bounding box center [1182, 488] width 205 height 39
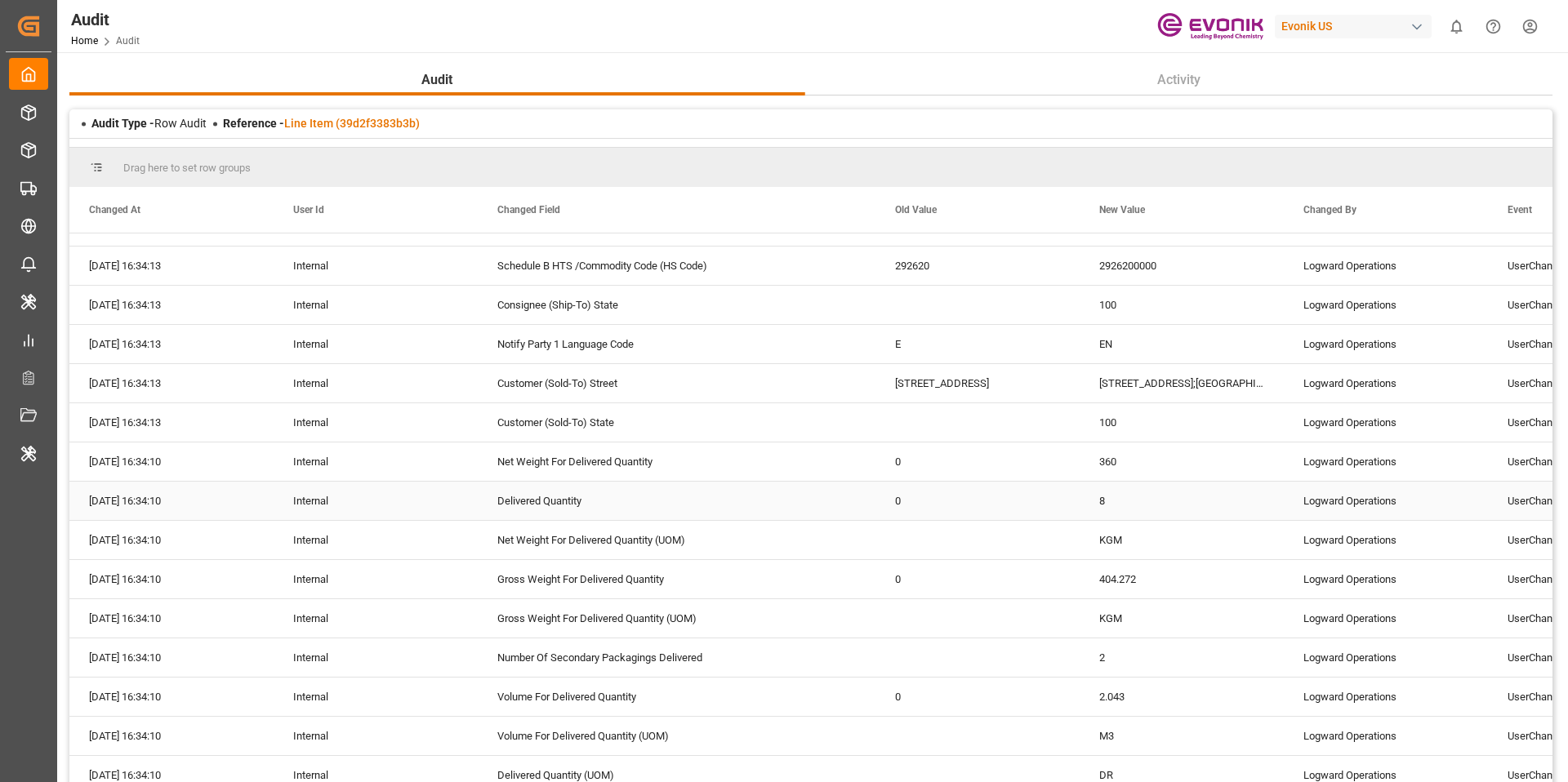
scroll to position [456, 0]
click at [372, 121] on link "Line Item (39d2f3383b3b)" at bounding box center [352, 123] width 135 height 13
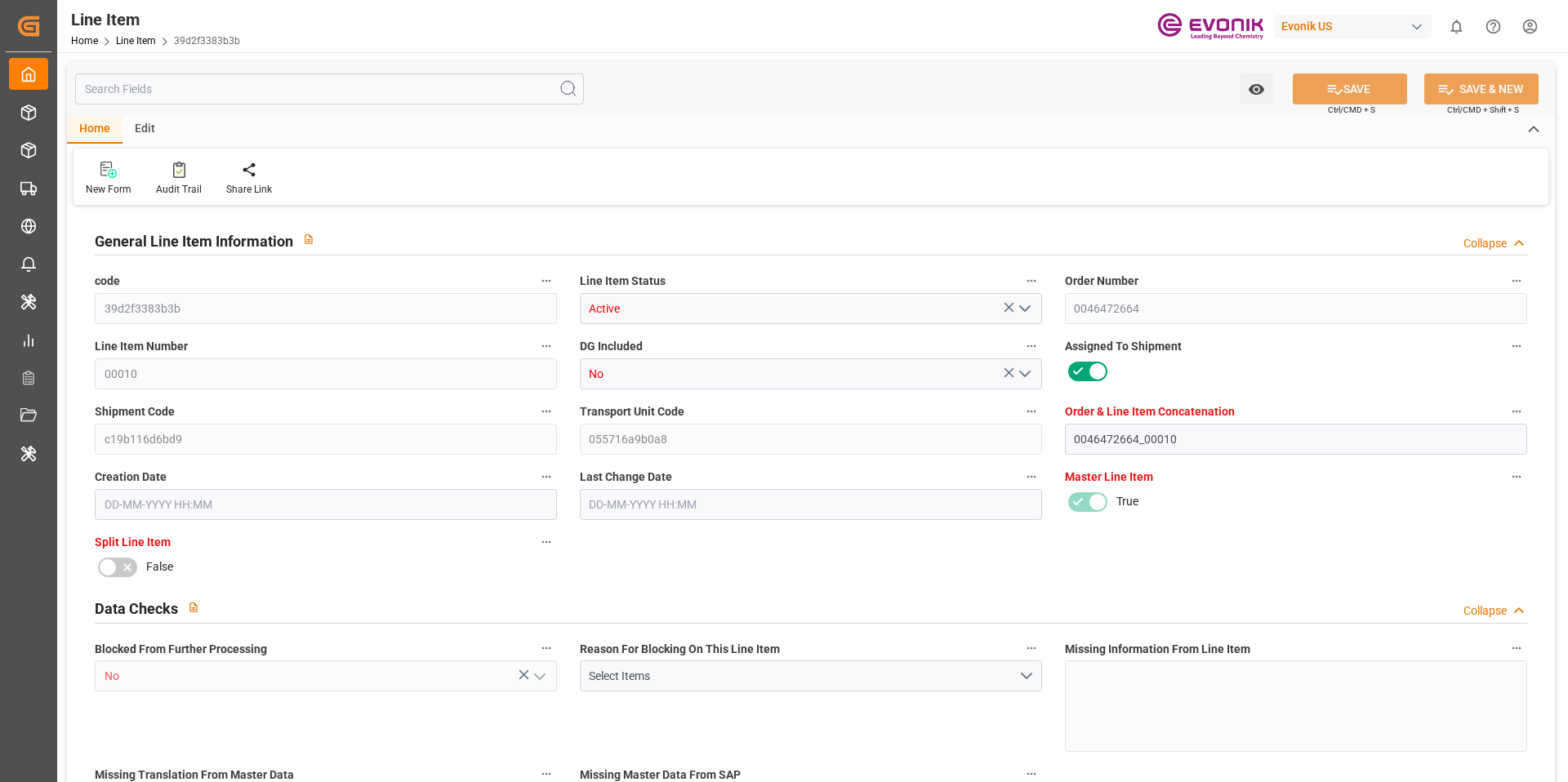
type input "2"
type input "404.272"
type input "360"
type input "2.043"
type input "8"
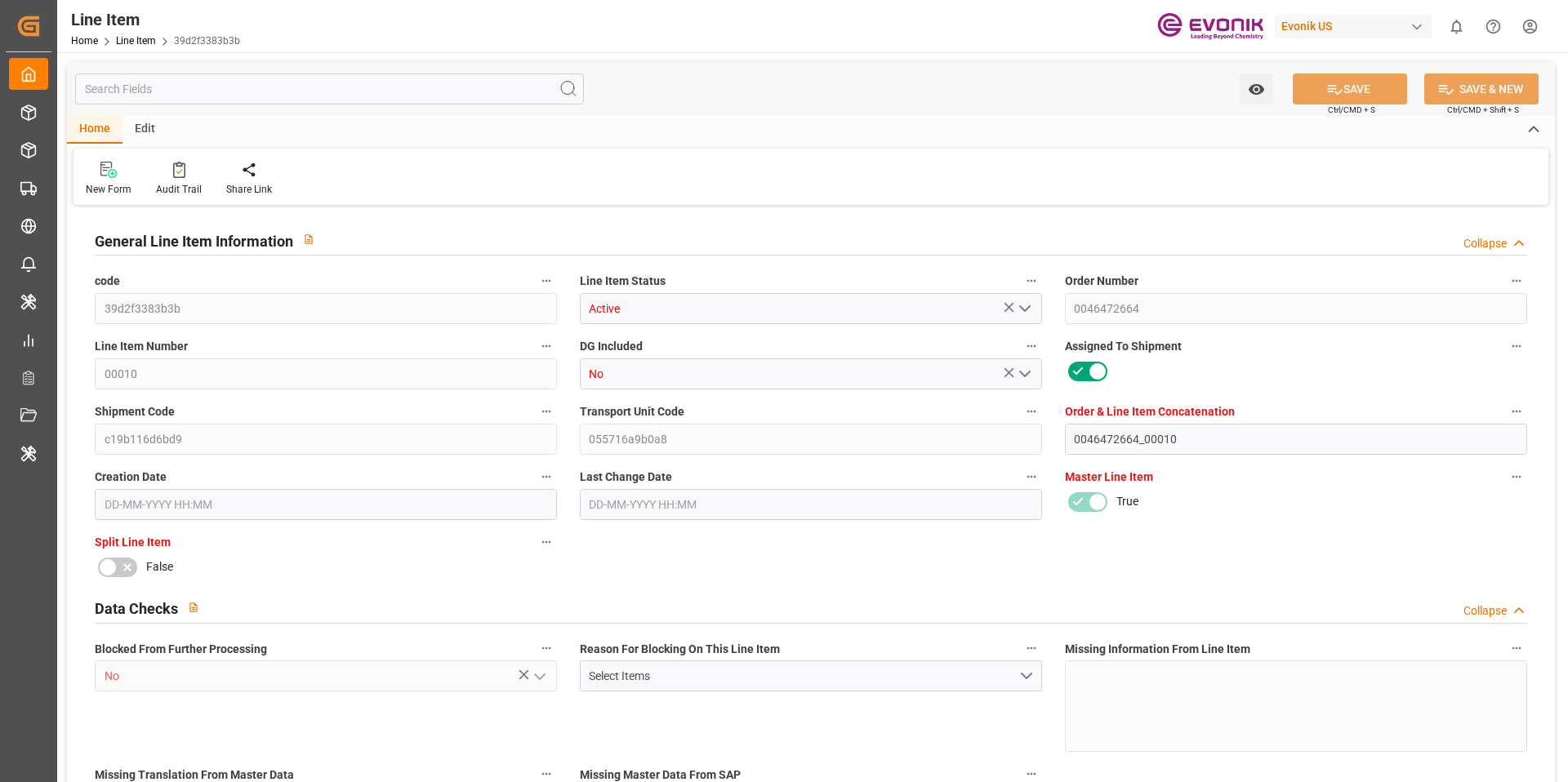
type input "2"
type input "2714.4"
type input "8"
type input "404.272"
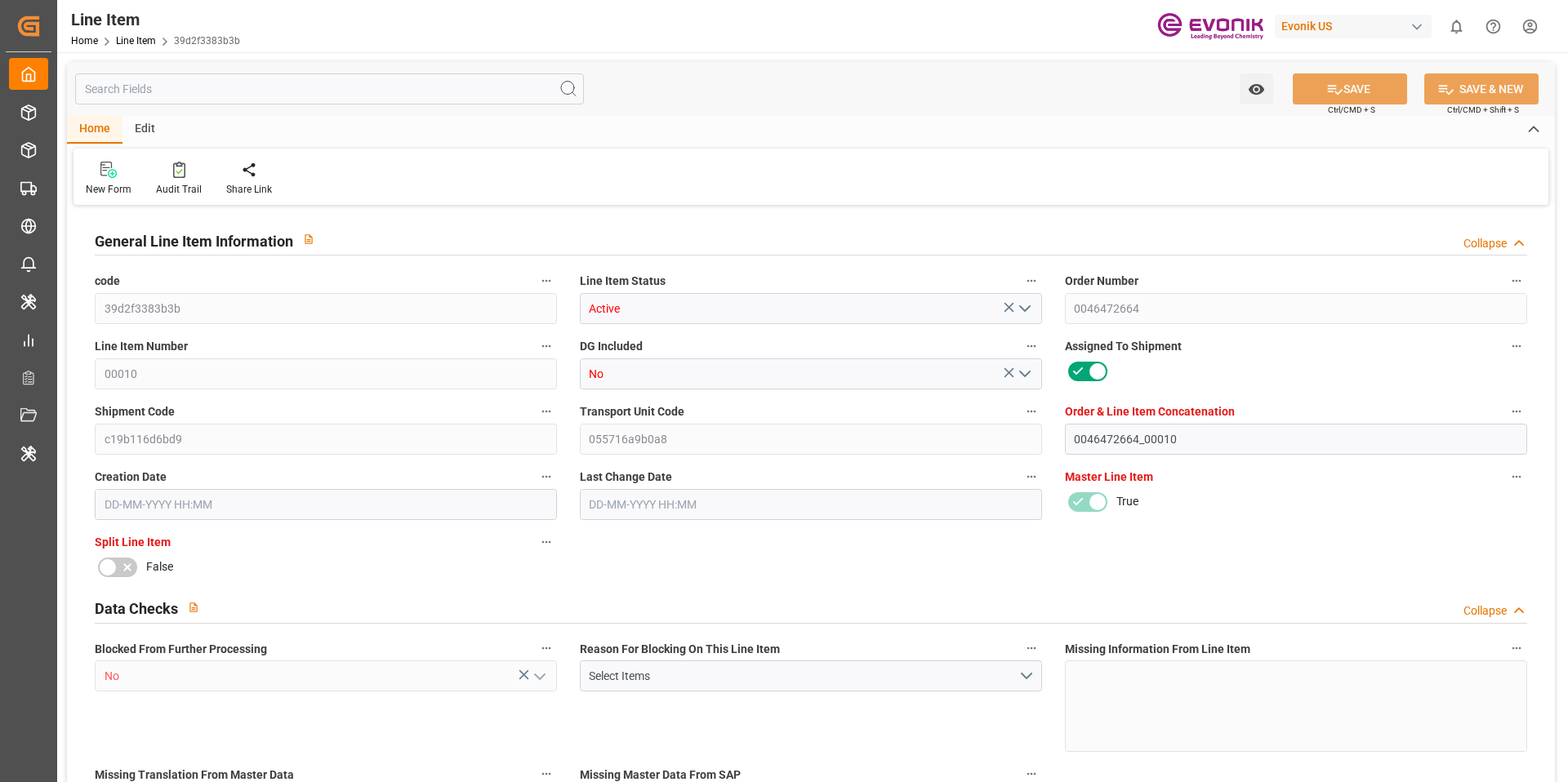
type input "404.272"
type input "444.272"
type input "360"
type input "2.043"
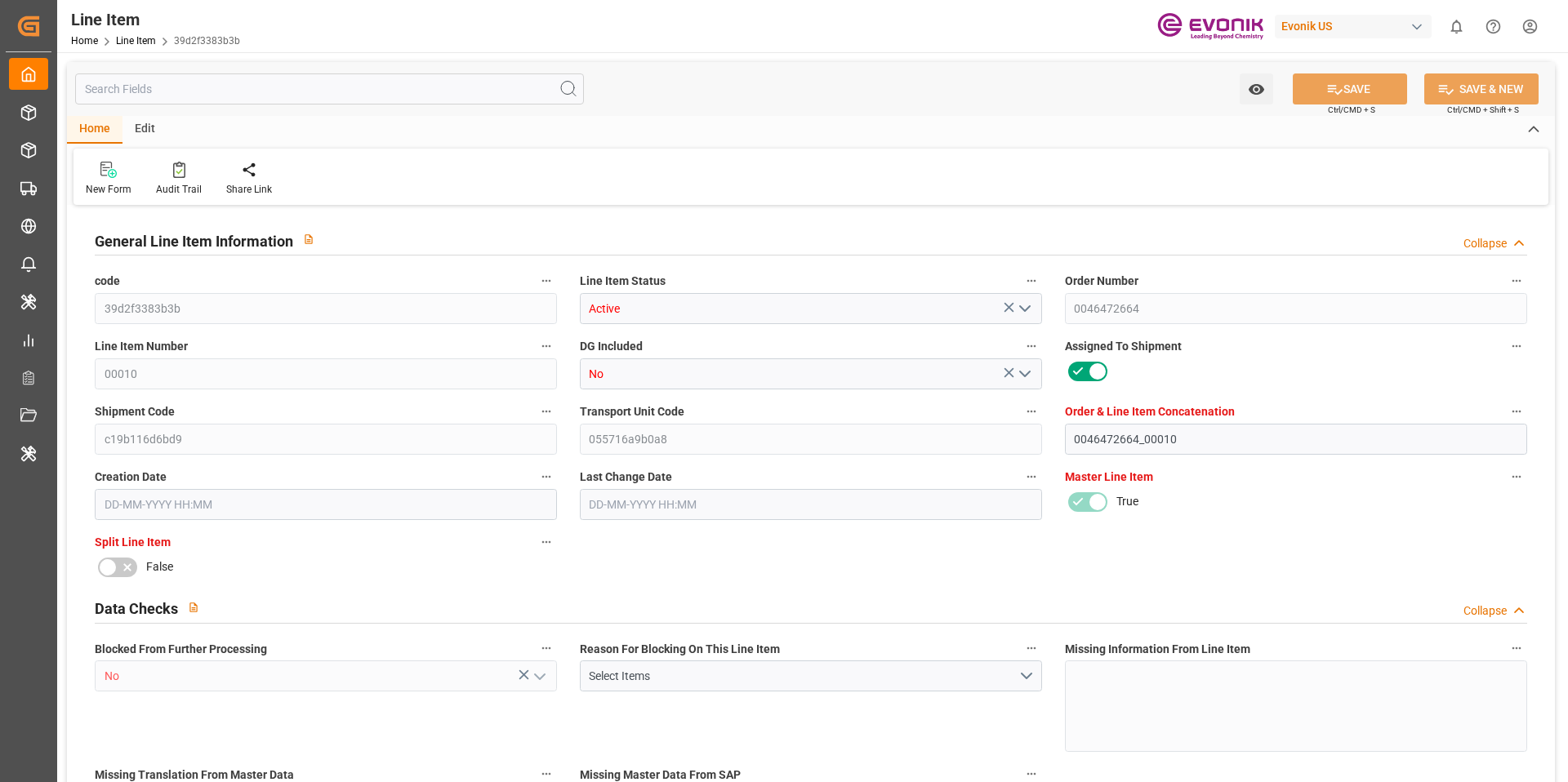
type input "2042.968"
type input "8"
type input "404.272"
type input "360"
type input "2.0429"
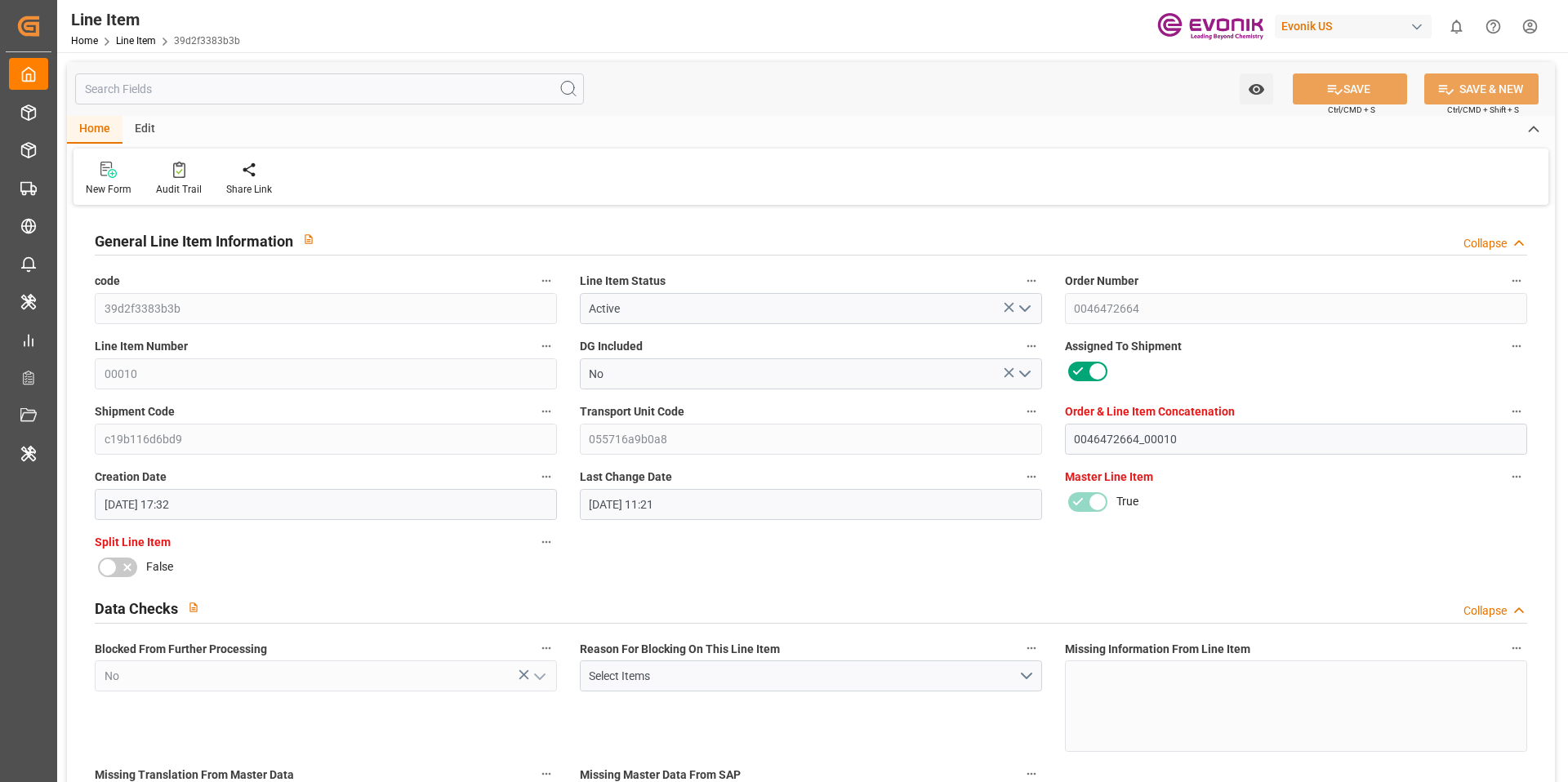
type input "10-09-2025 17:32"
type input "02-10-2025 11:21"
type input "08-12-2025"
type input "08-10-2025"
type input "30-09-2025"
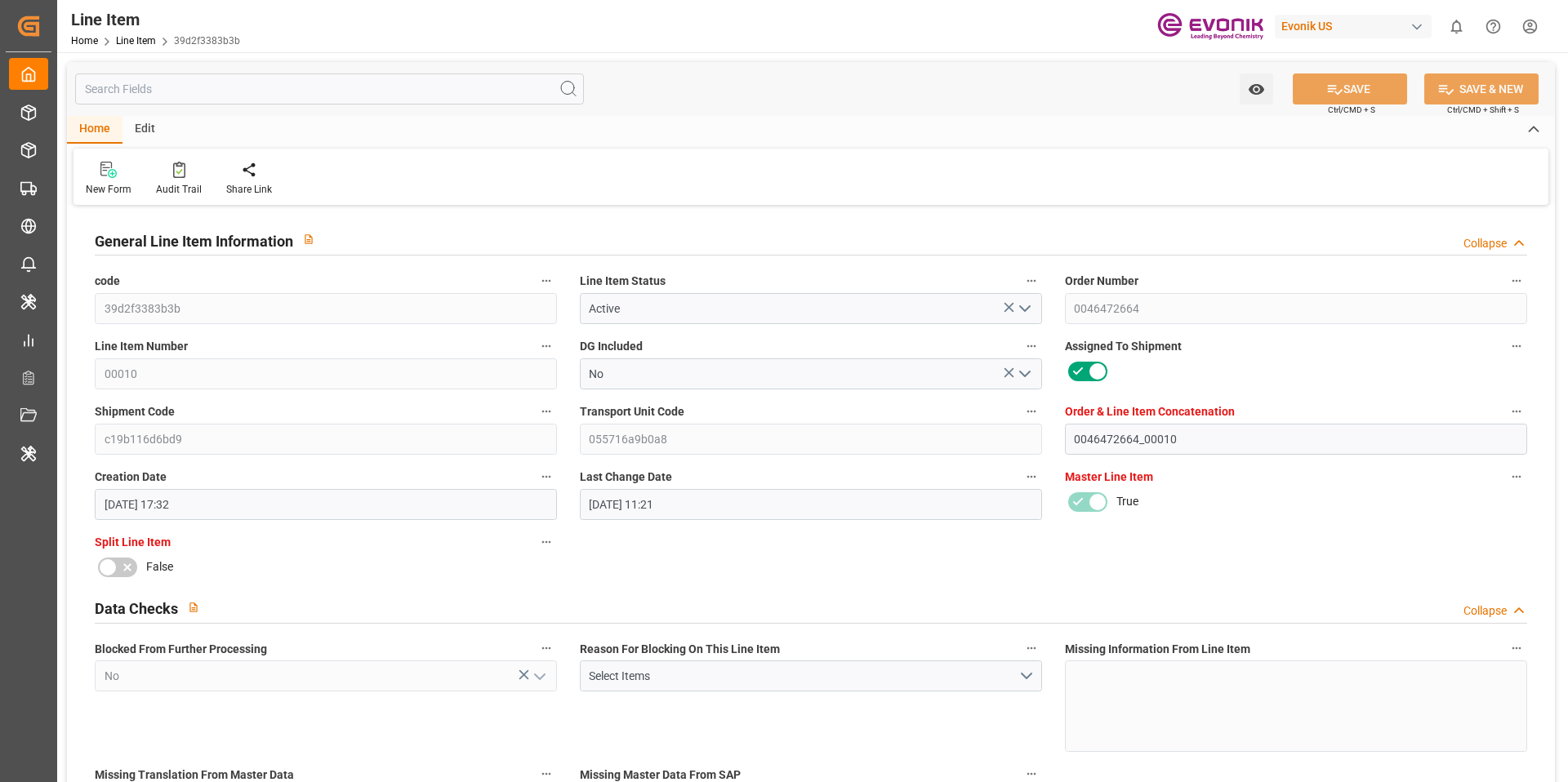
type input "01-10-2025"
click at [144, 133] on div "Edit" at bounding box center [145, 130] width 45 height 28
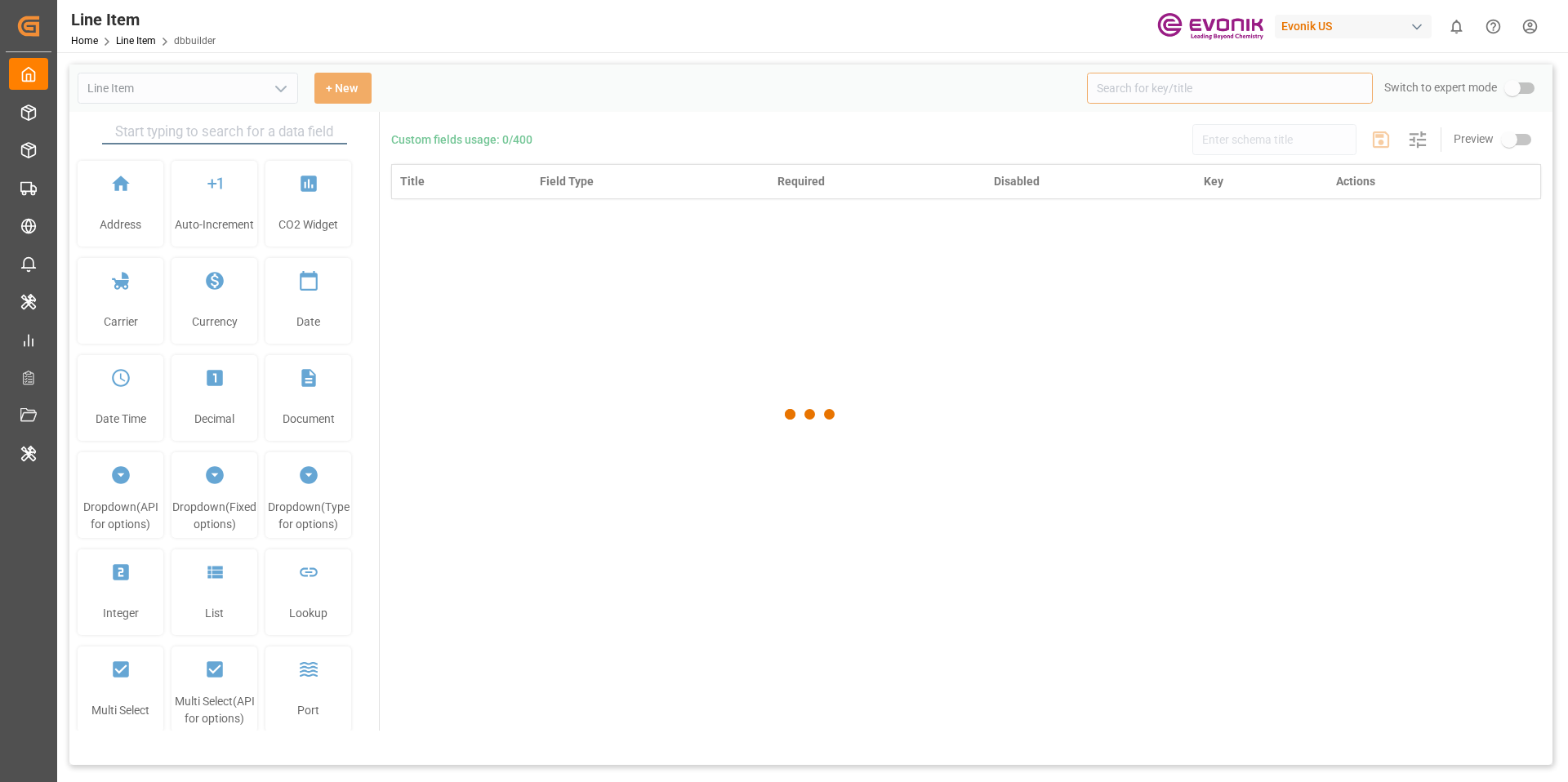
click at [1205, 86] on input at bounding box center [1230, 88] width 286 height 31
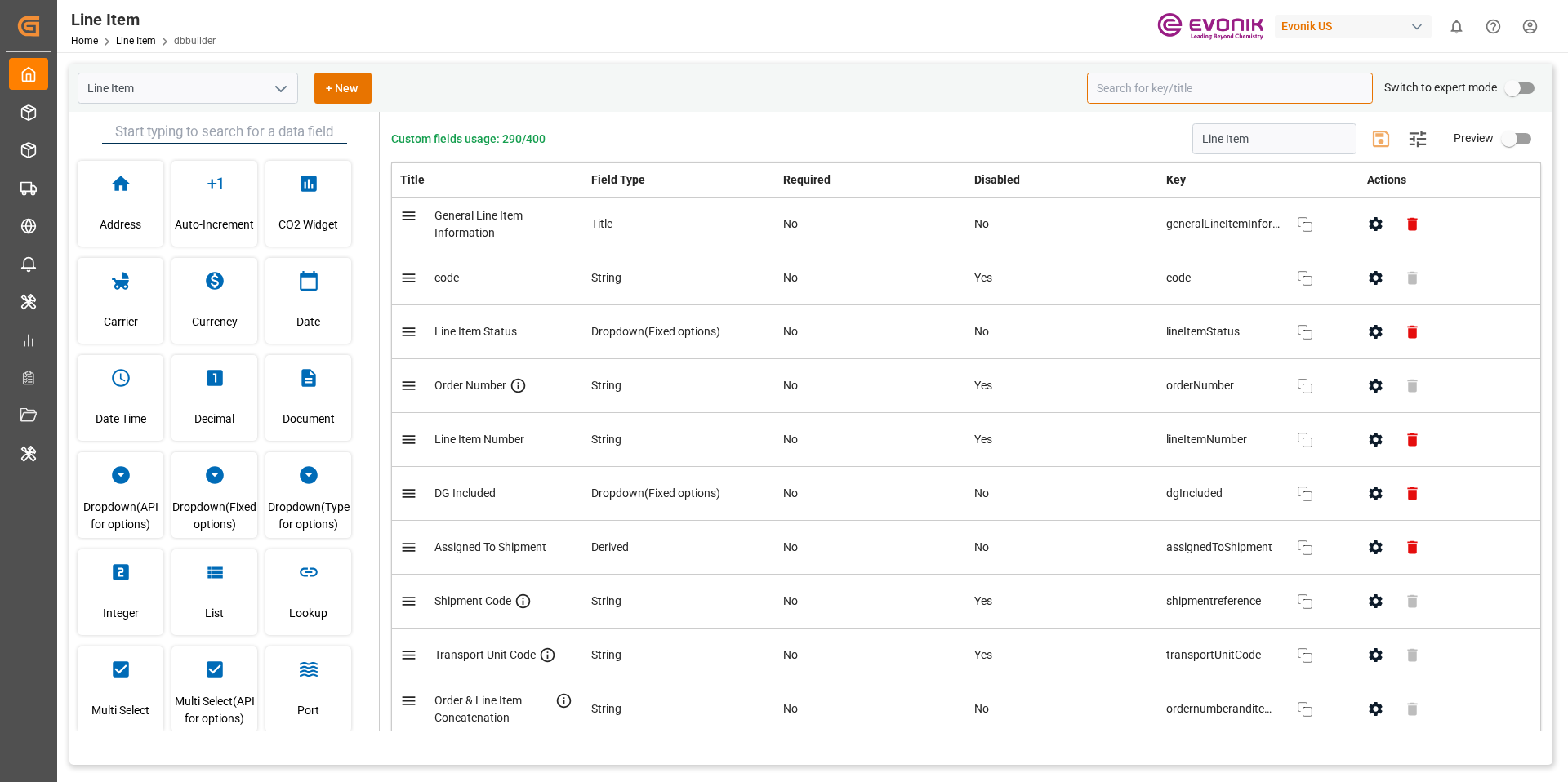
type input "Line Item"
click at [1197, 89] on input at bounding box center [1230, 88] width 286 height 31
paste input "Delivered Quantity"
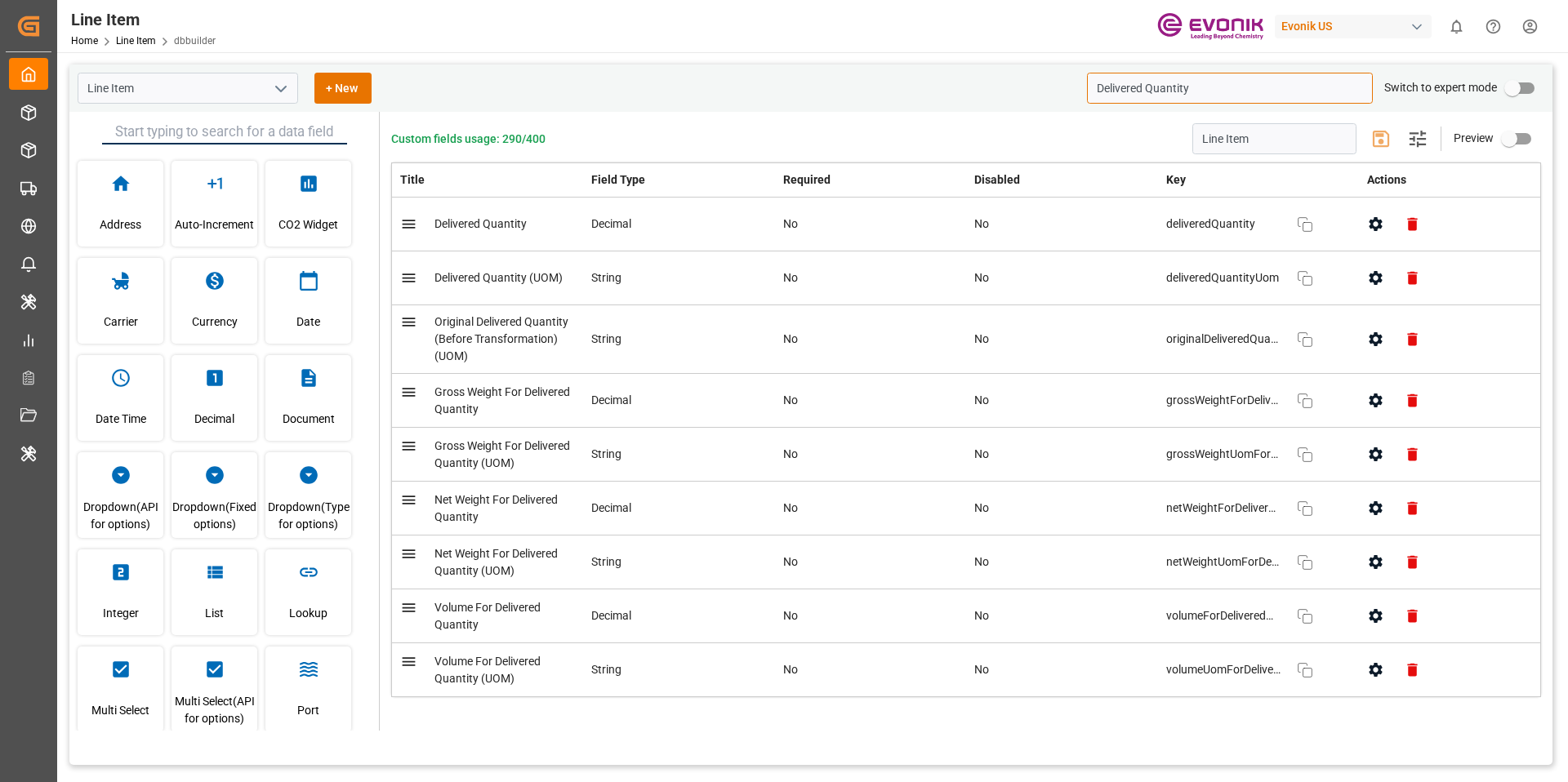
click at [1370, 227] on icon "button" at bounding box center [1375, 224] width 13 height 14
type input "Delivered Quantity"
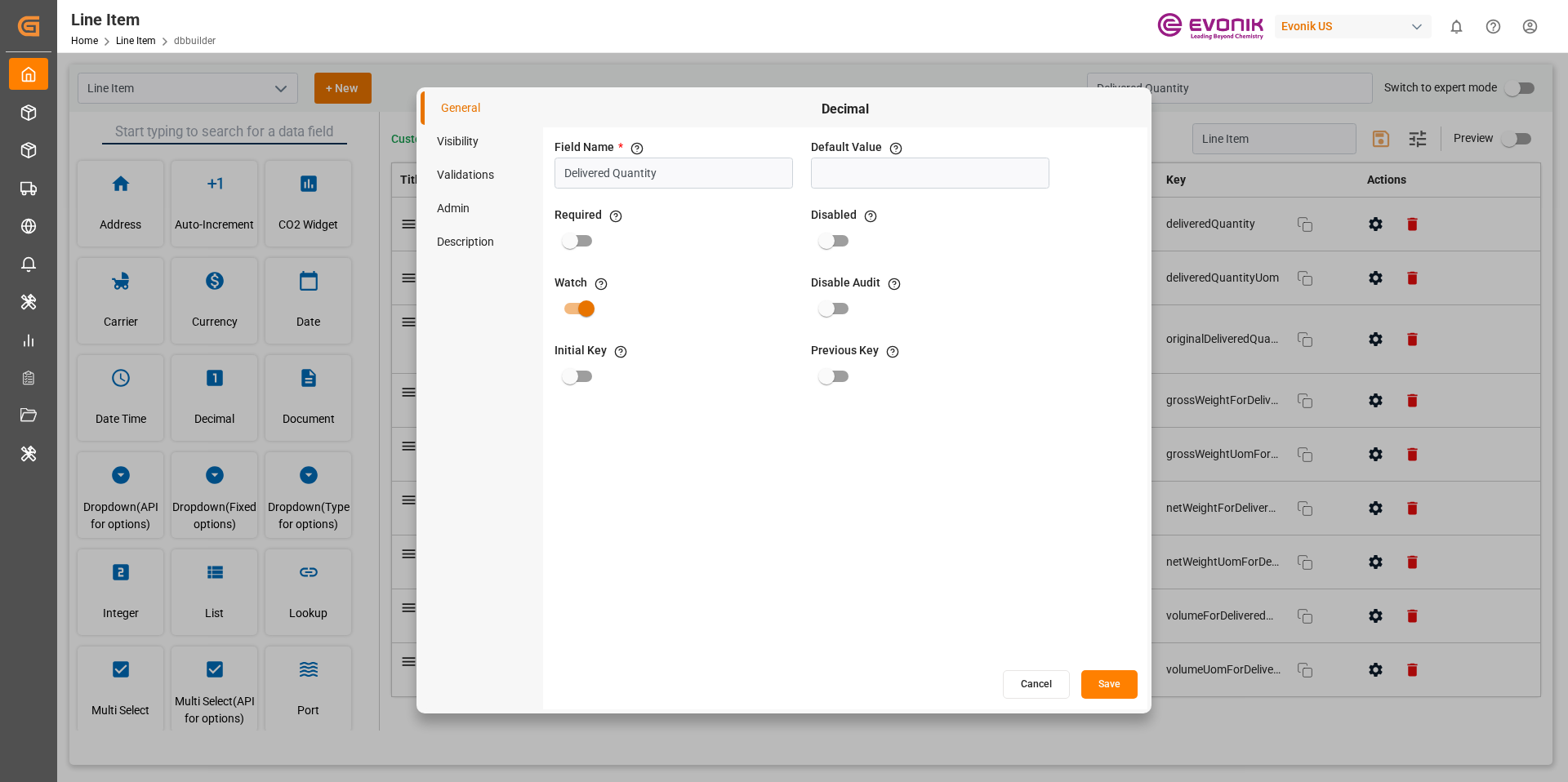
click at [1064, 686] on button "Cancel" at bounding box center [1037, 685] width 67 height 29
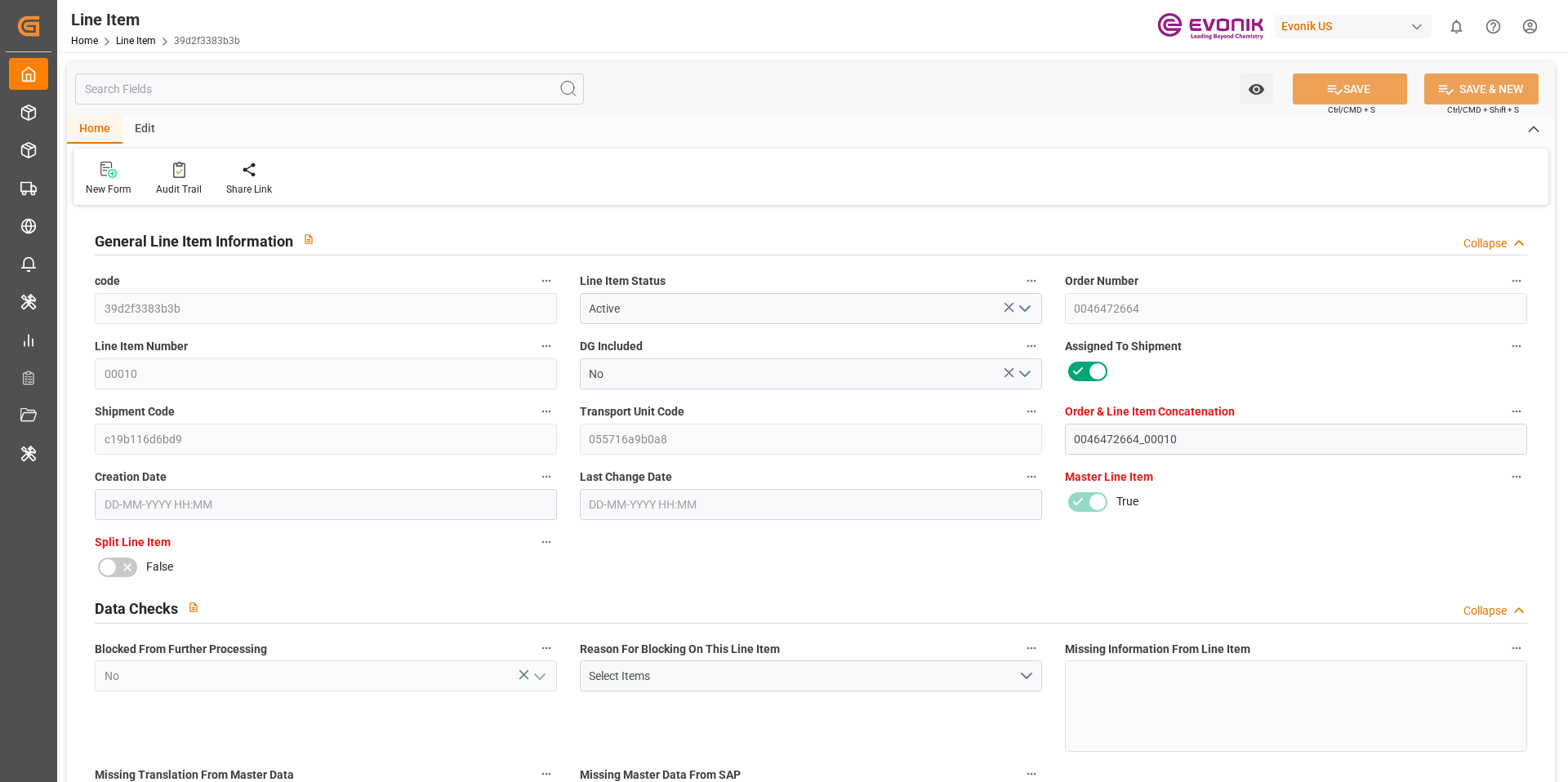
type input "2"
type input "404.272"
type input "360"
type input "2.043"
type input "8"
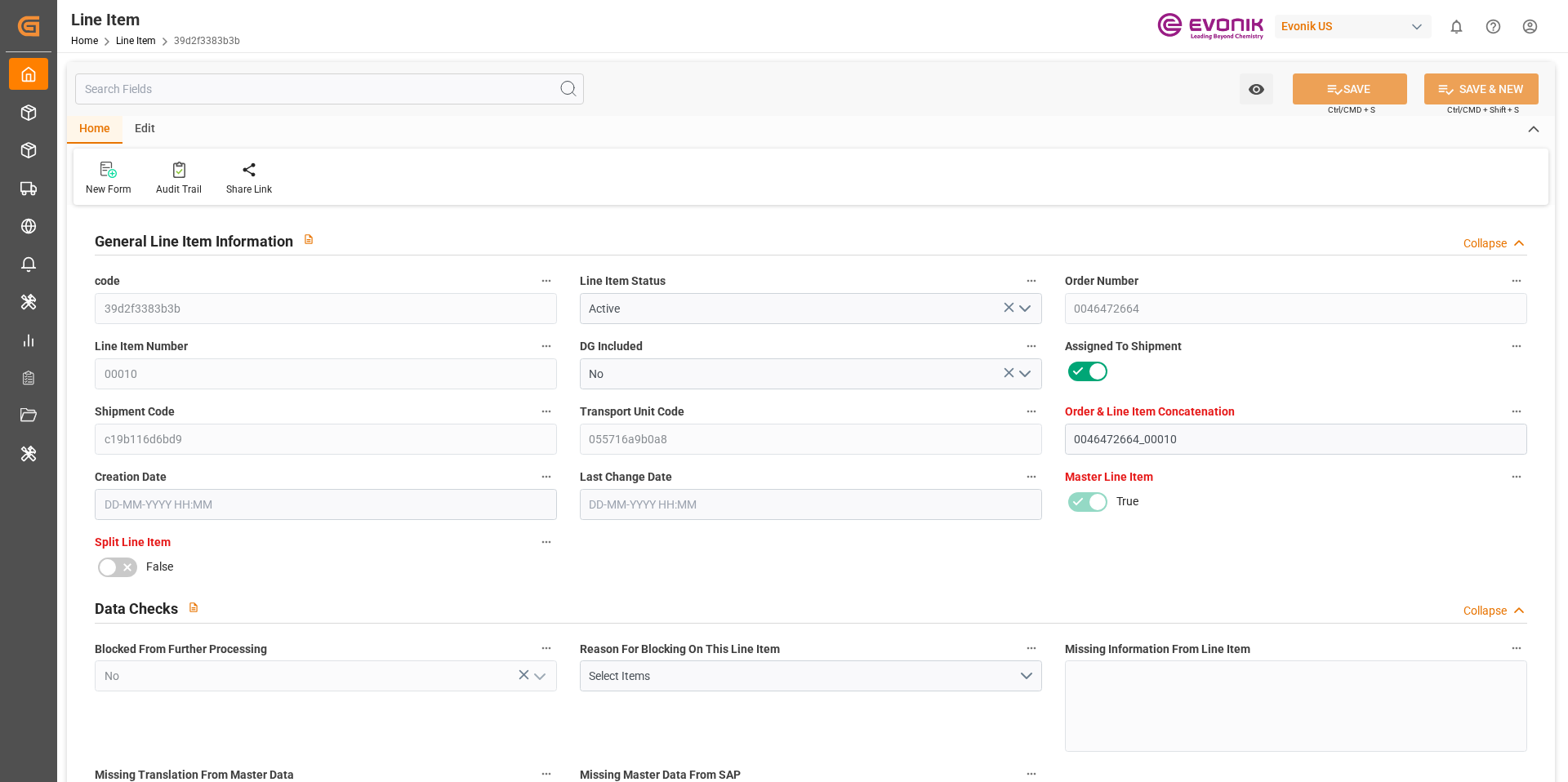
type input "2"
type input "2714.4"
type input "8"
type input "404.272"
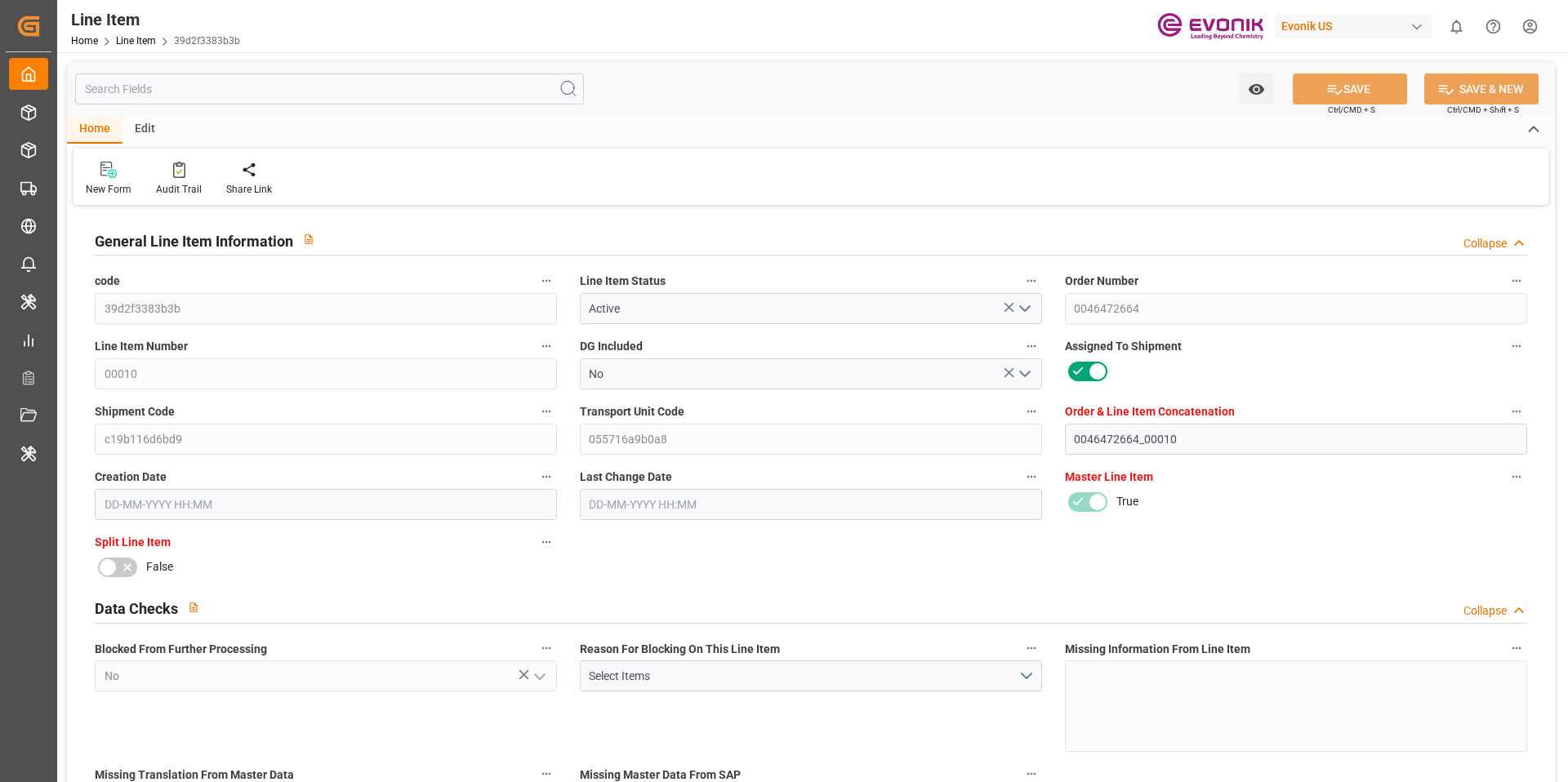
type input "404.272"
type input "444.272"
type input "360"
type input "2.043"
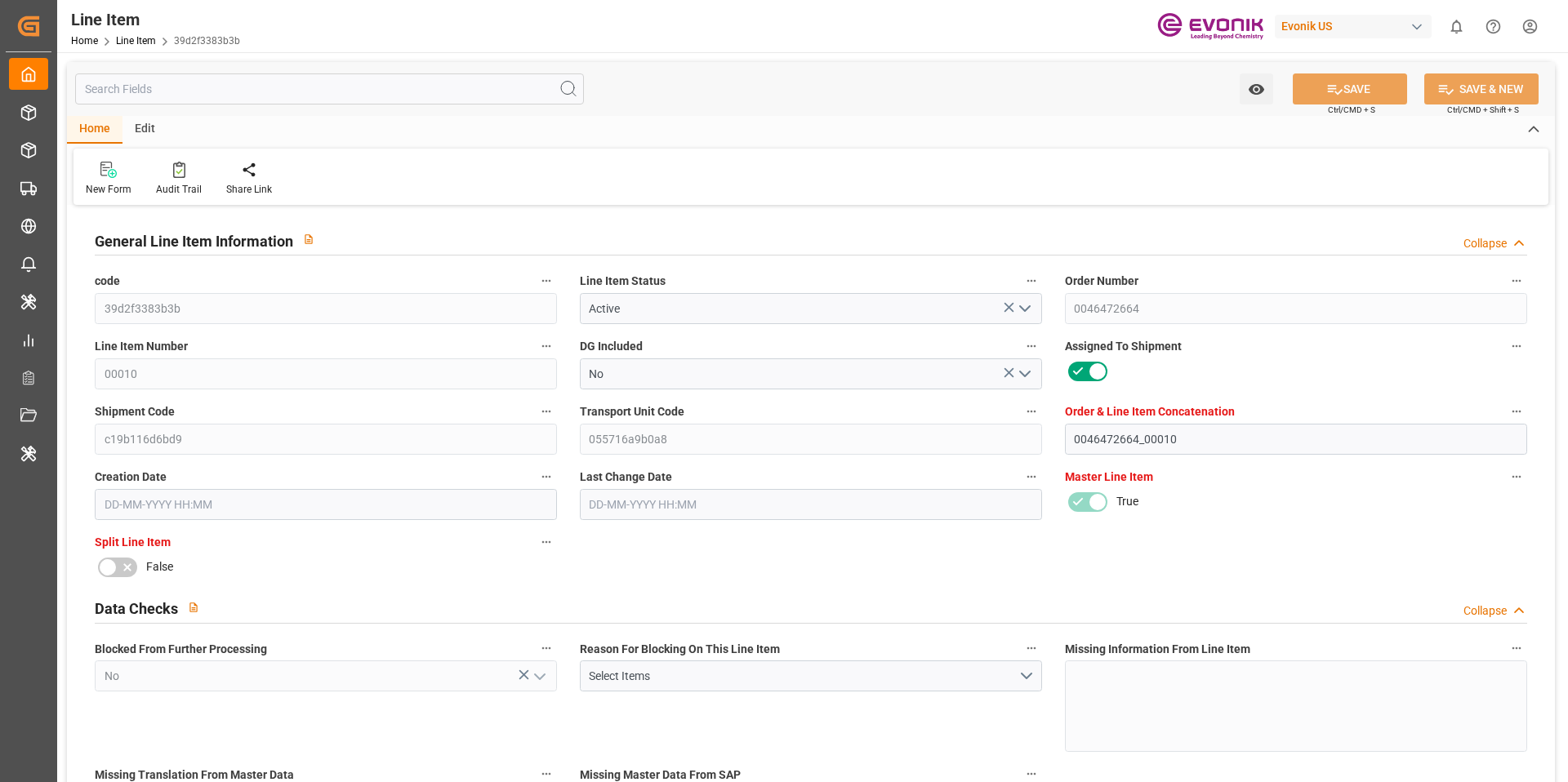
type input "2042.968"
type input "8"
type input "404.272"
type input "360"
type input "2.0429"
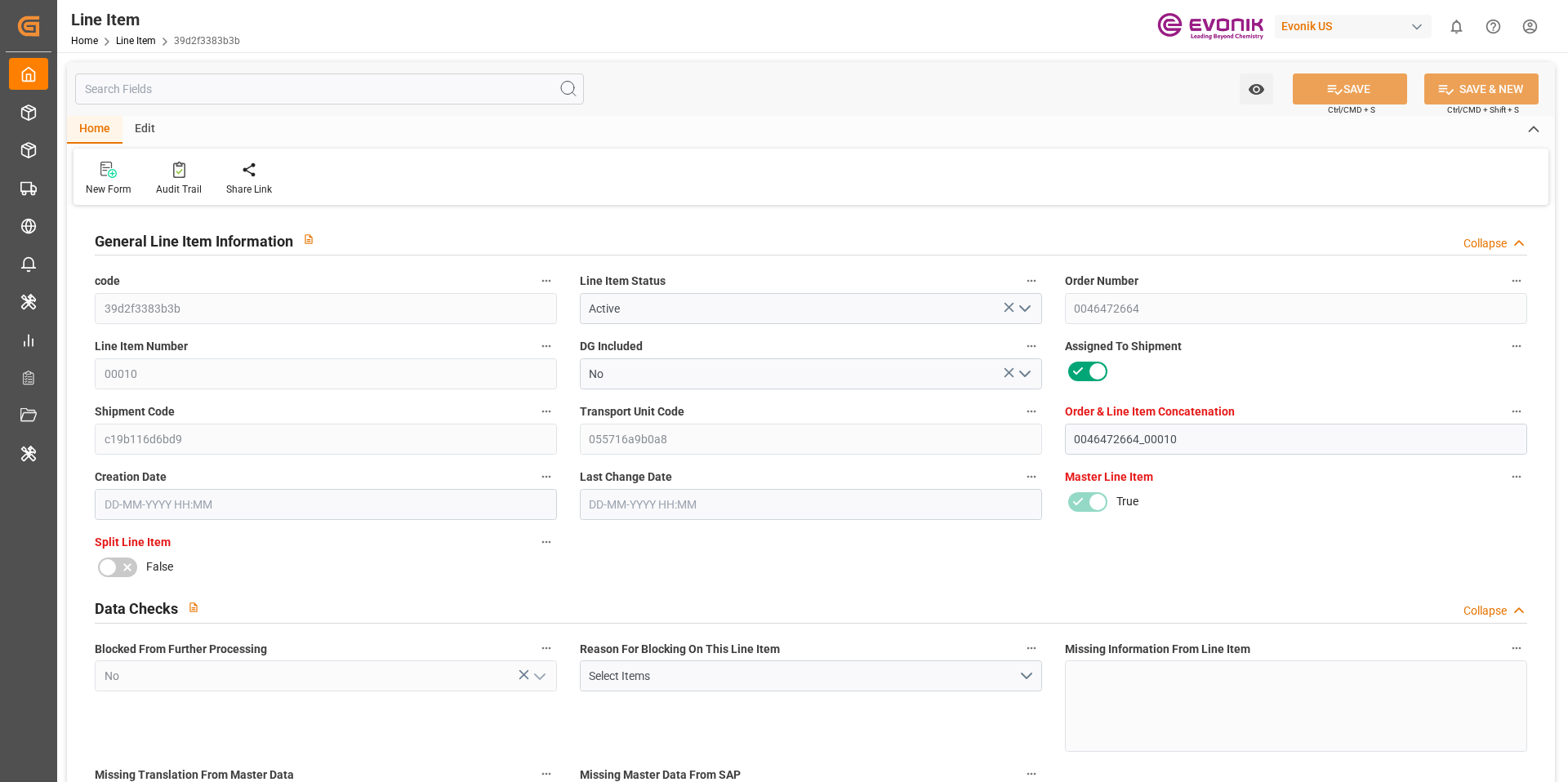
type input "10-09-2025 17:32"
type input "02-10-2025 11:21"
type input "08-12-2025"
type input "08-10-2025"
type input "30-09-2025"
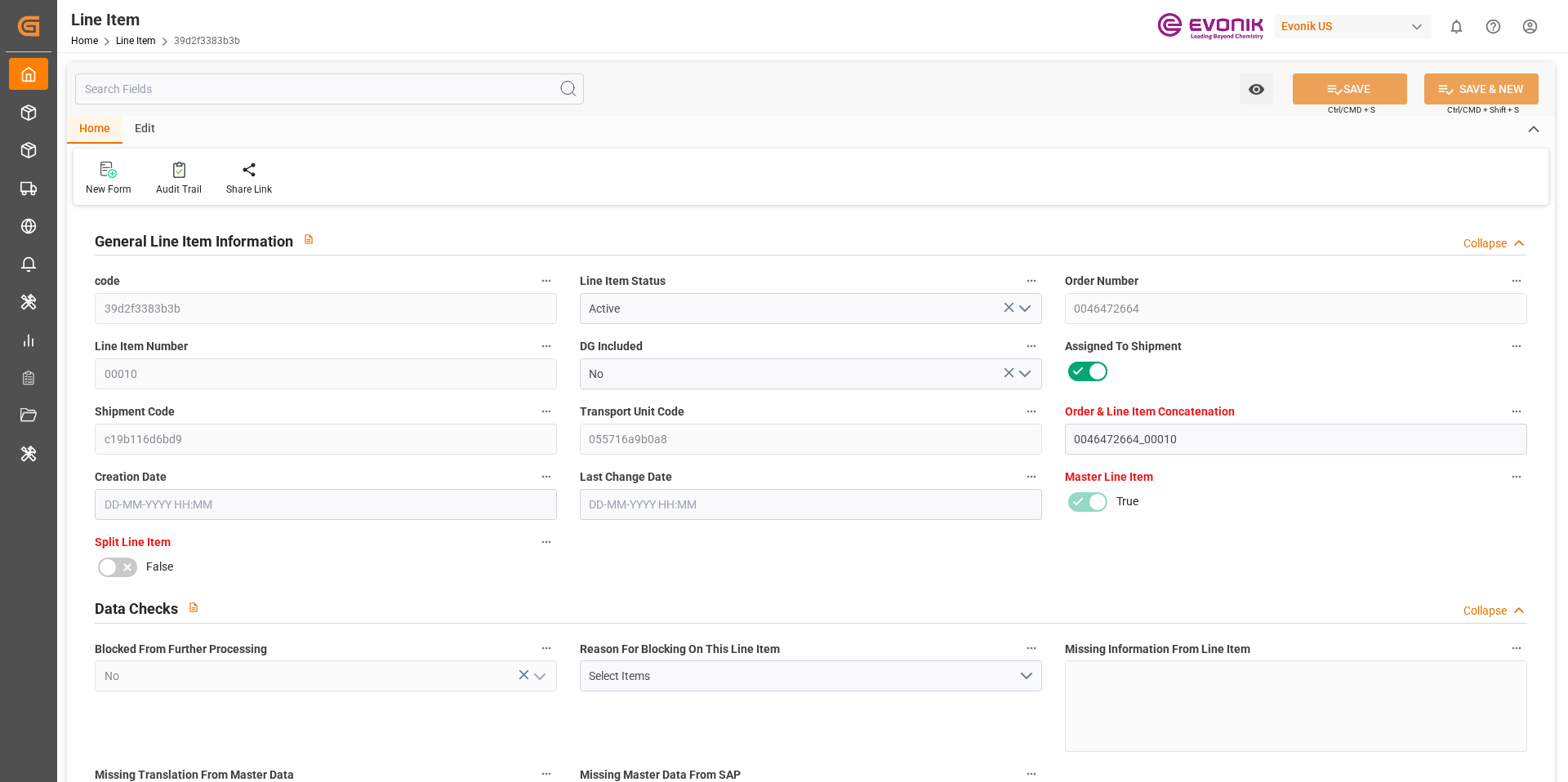
type input "01-10-2025"
click at [162, 182] on div "Audit Trail" at bounding box center [179, 189] width 46 height 15
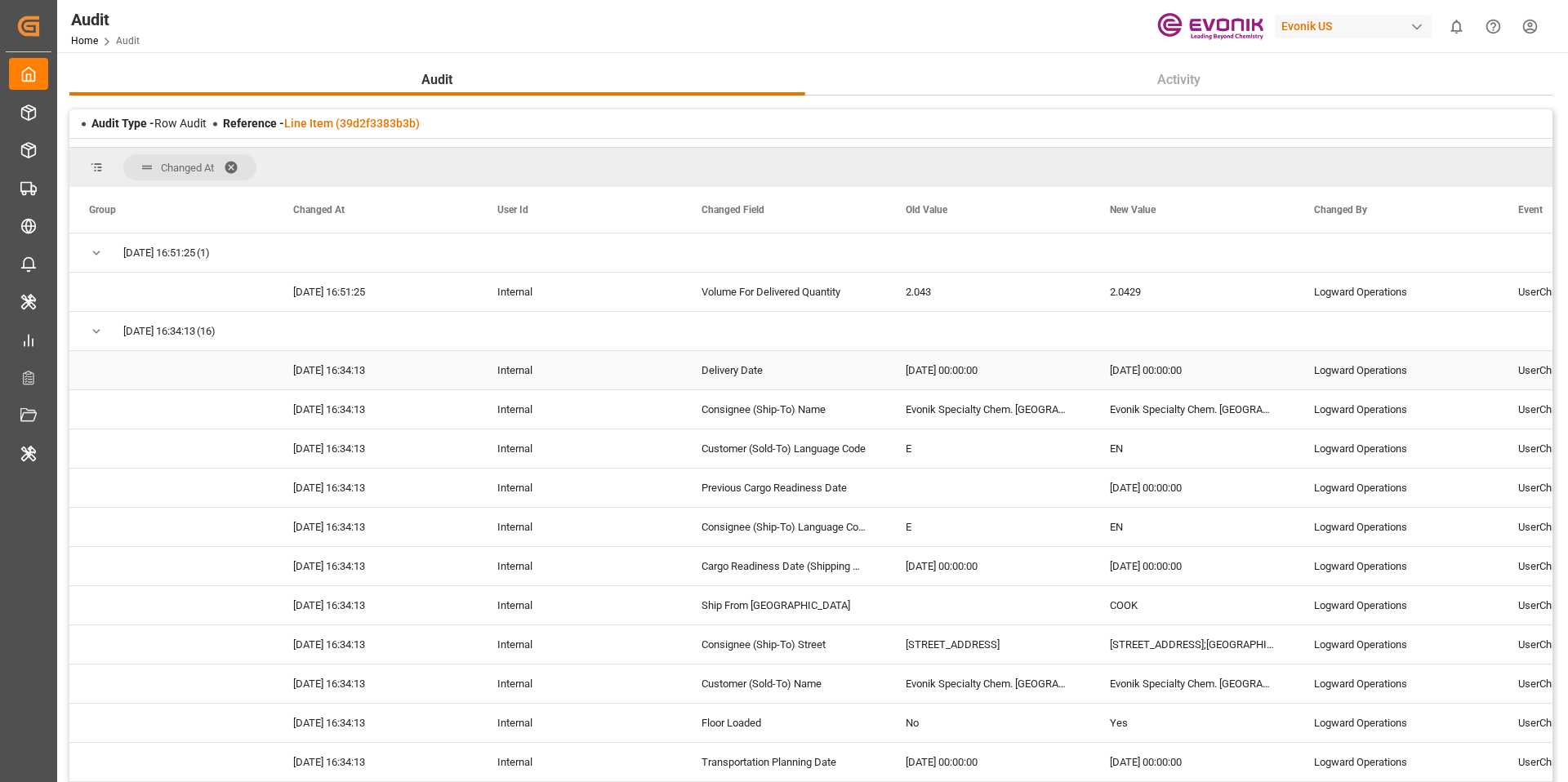
scroll to position [958, 0]
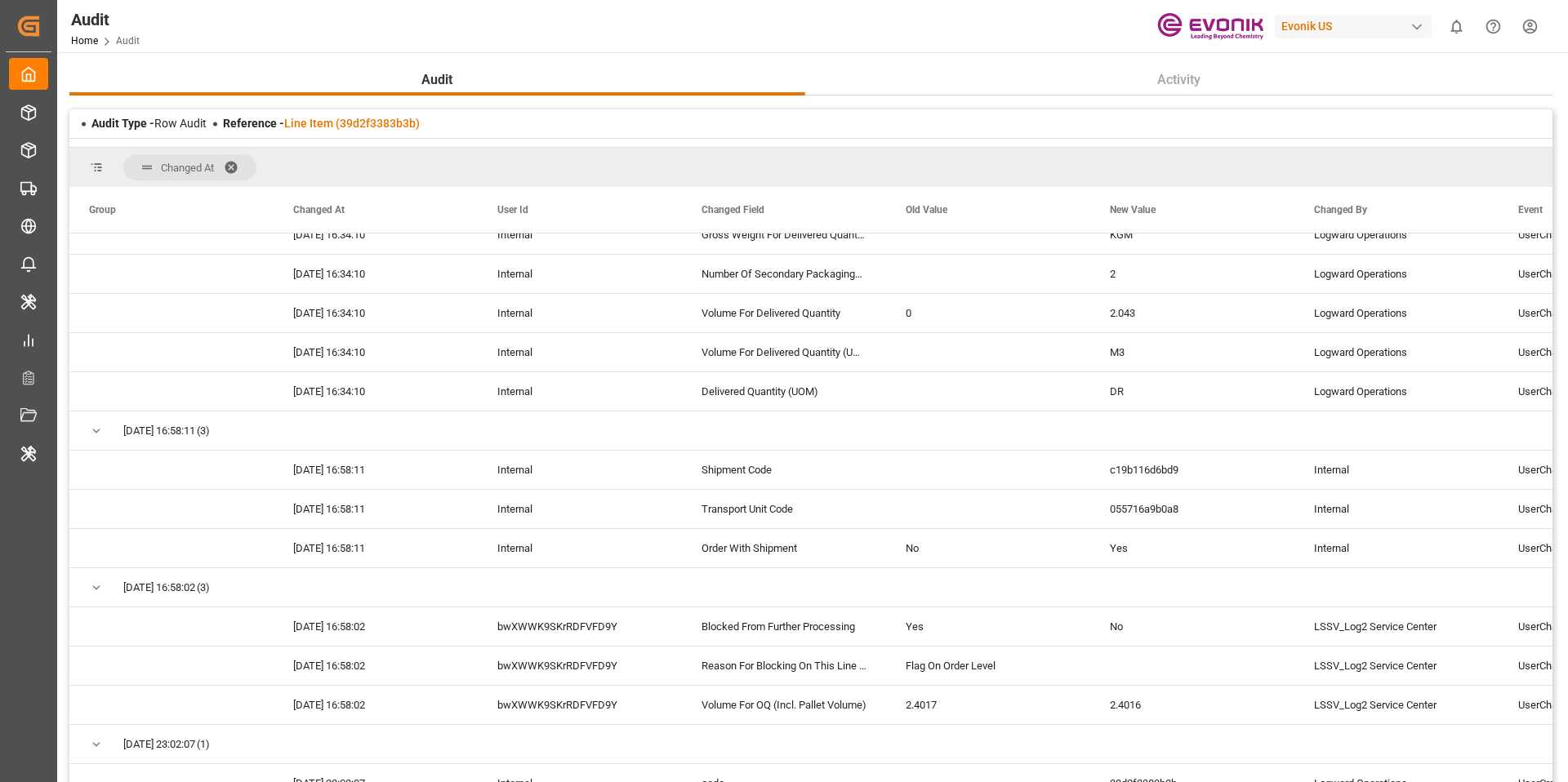
click at [237, 167] on span at bounding box center [237, 167] width 26 height 15
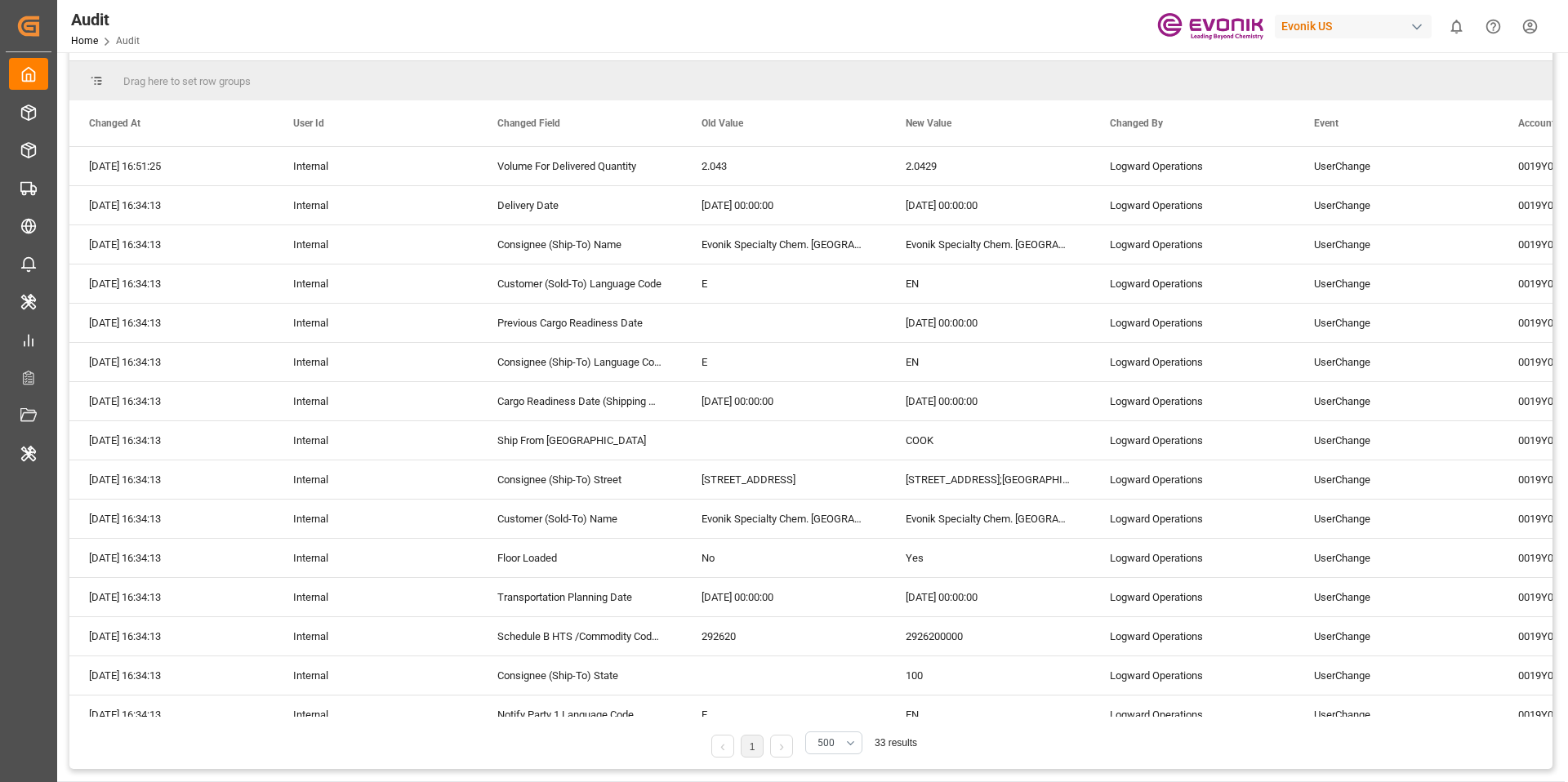
scroll to position [723, 0]
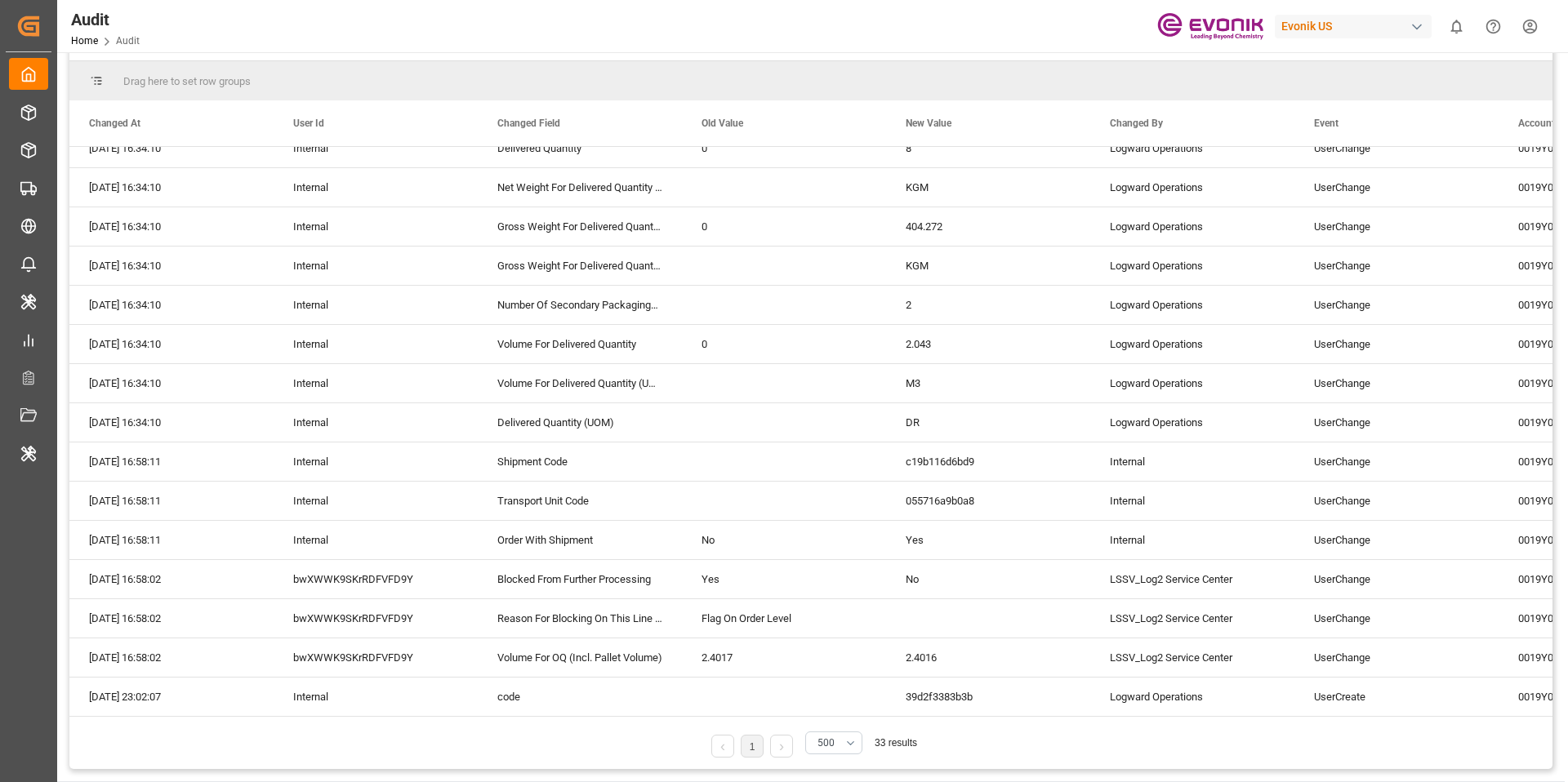
click at [145, 690] on div "10-09-2025 23:02:07" at bounding box center [171, 697] width 205 height 39
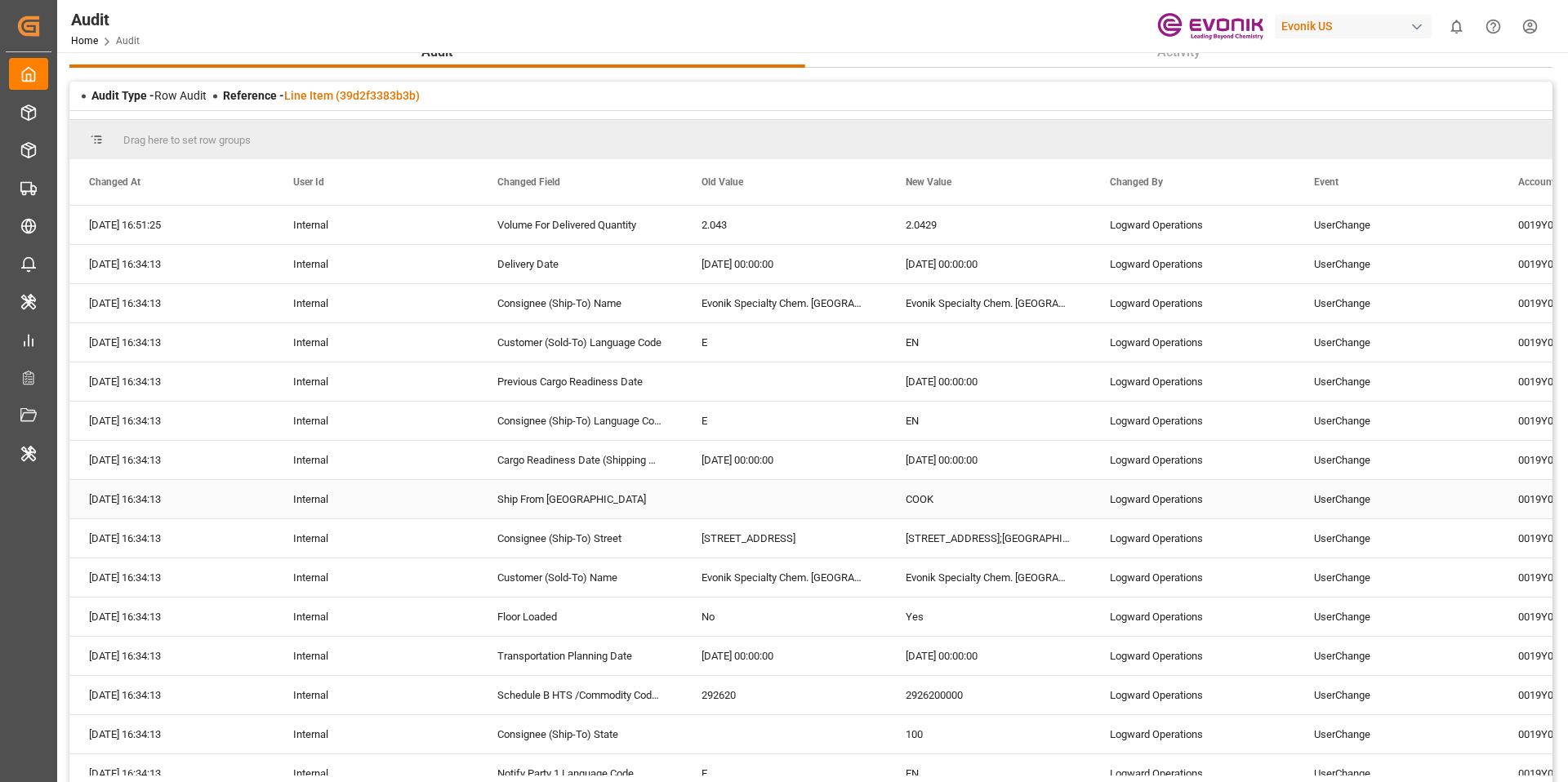
scroll to position [67, 0]
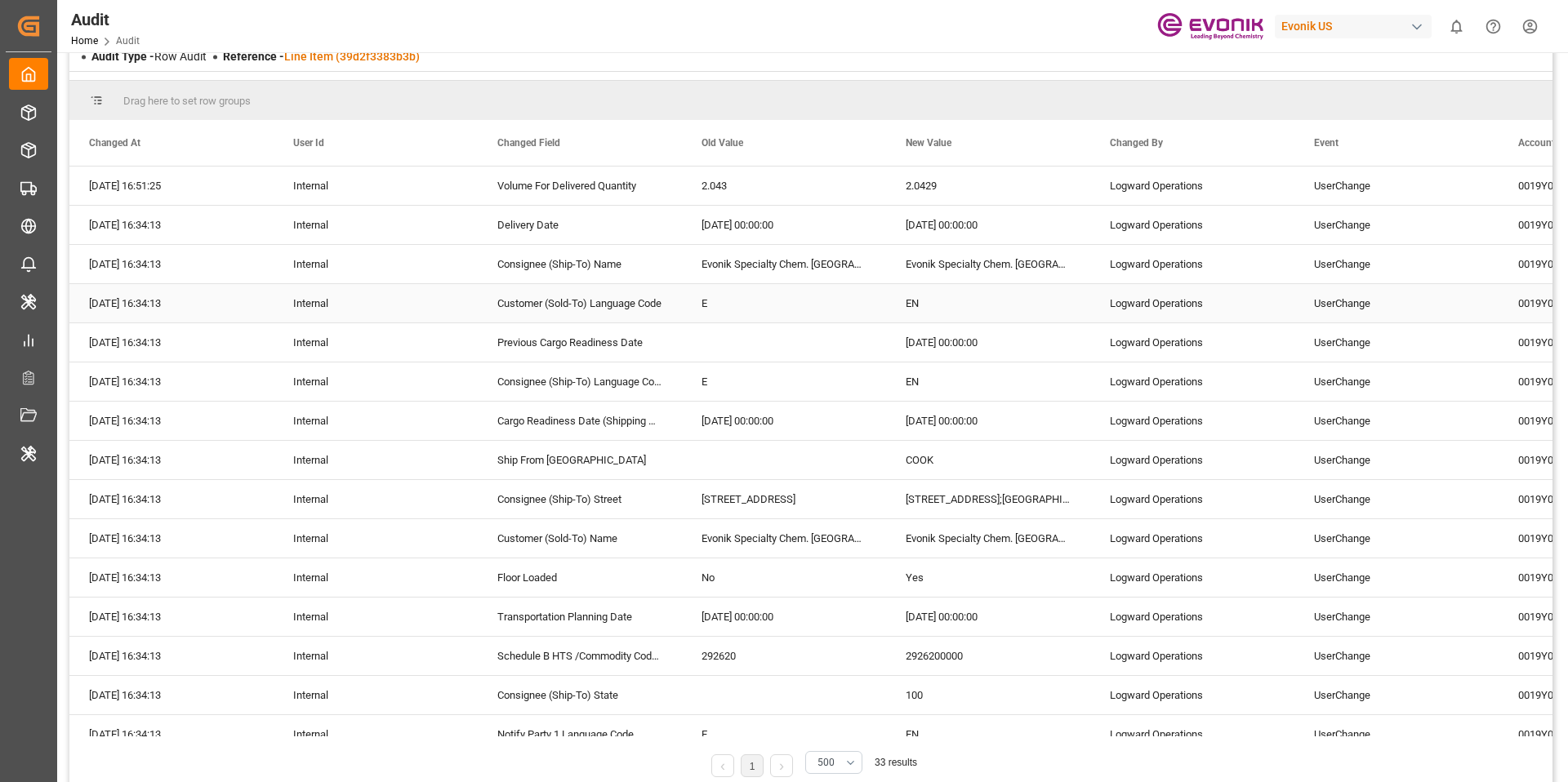
click at [734, 310] on div "E" at bounding box center [784, 304] width 205 height 39
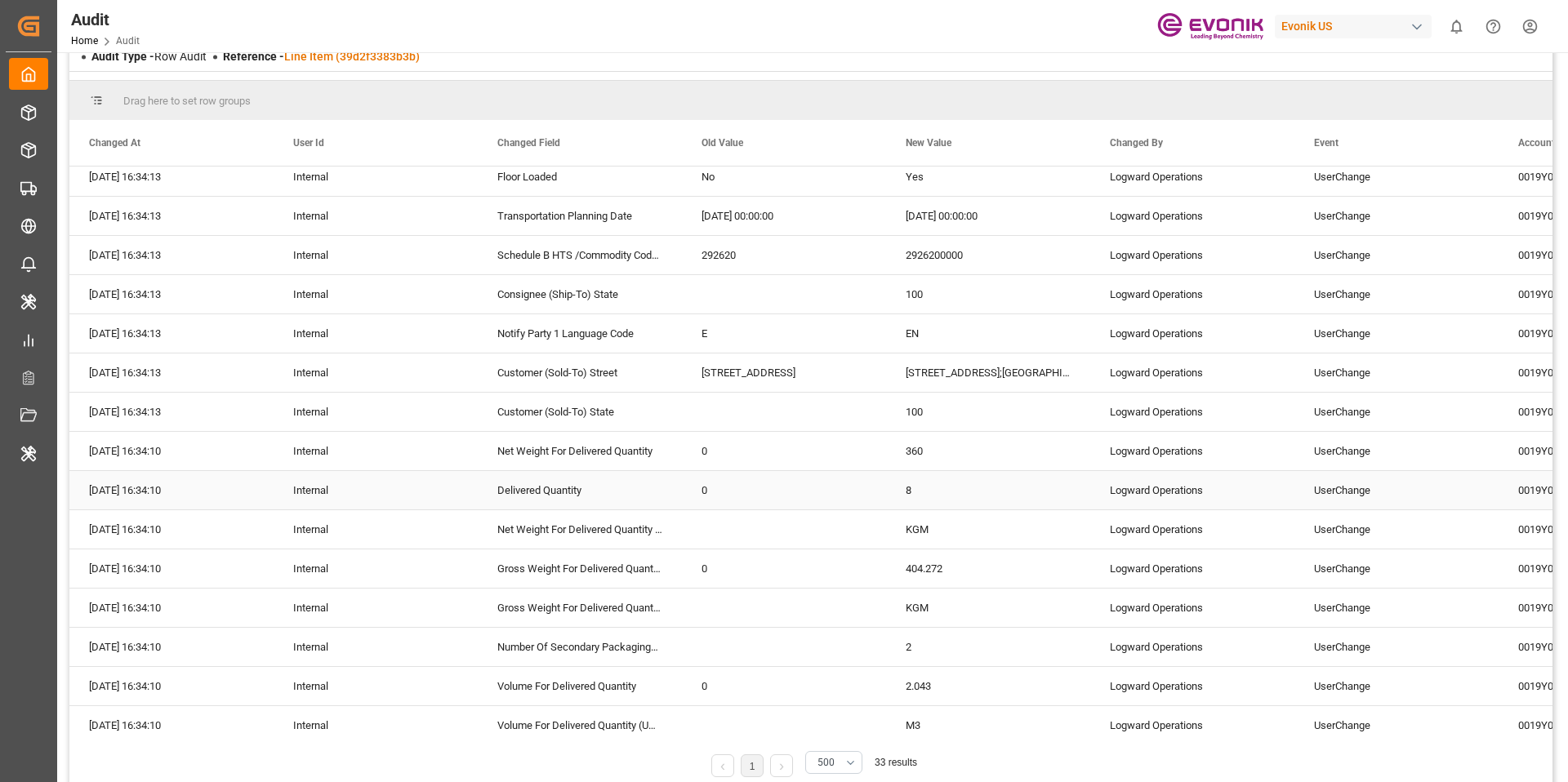
click at [767, 505] on div "0" at bounding box center [784, 491] width 205 height 39
click at [901, 504] on div "8" at bounding box center [988, 491] width 205 height 39
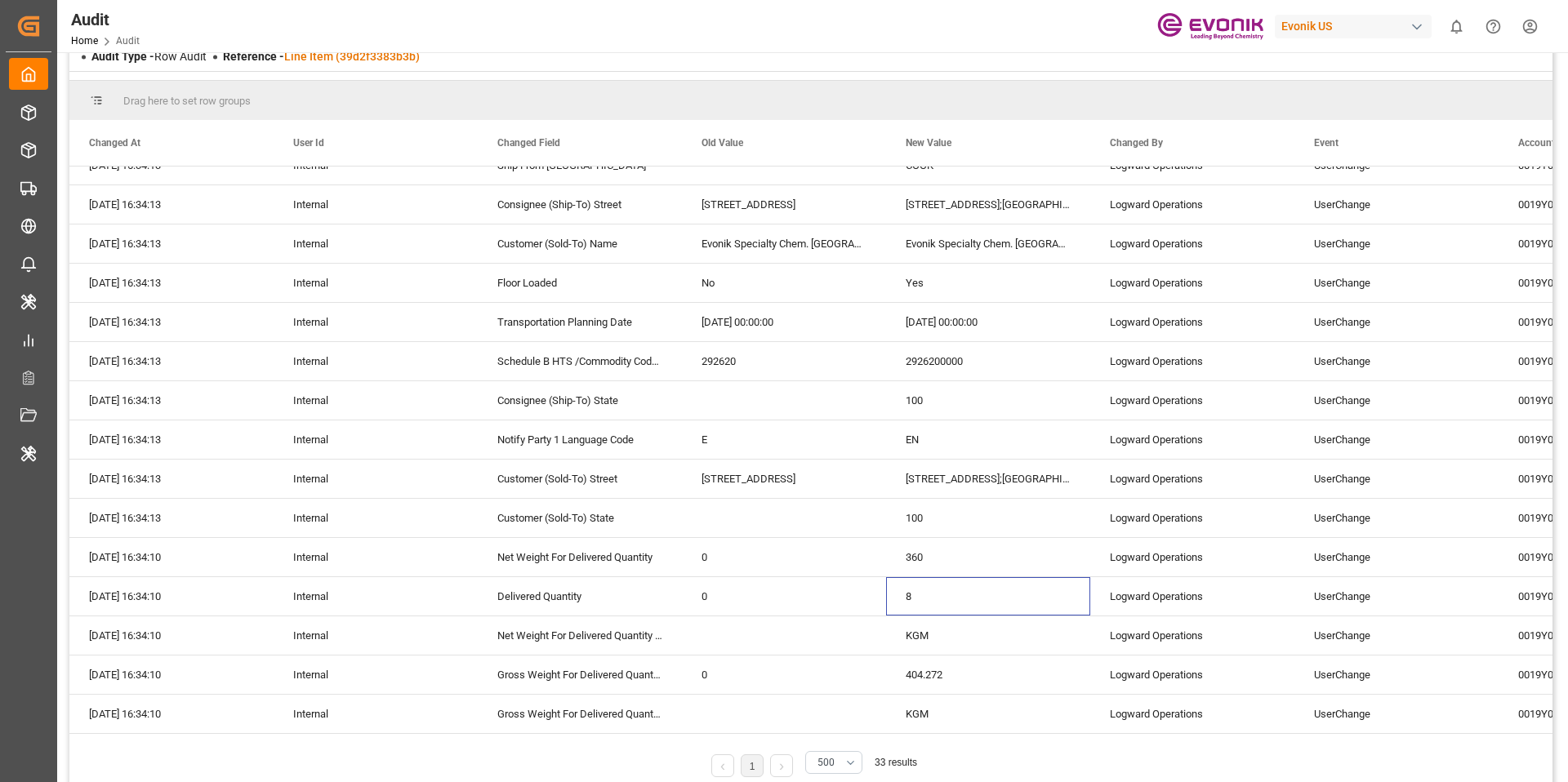
scroll to position [178, 0]
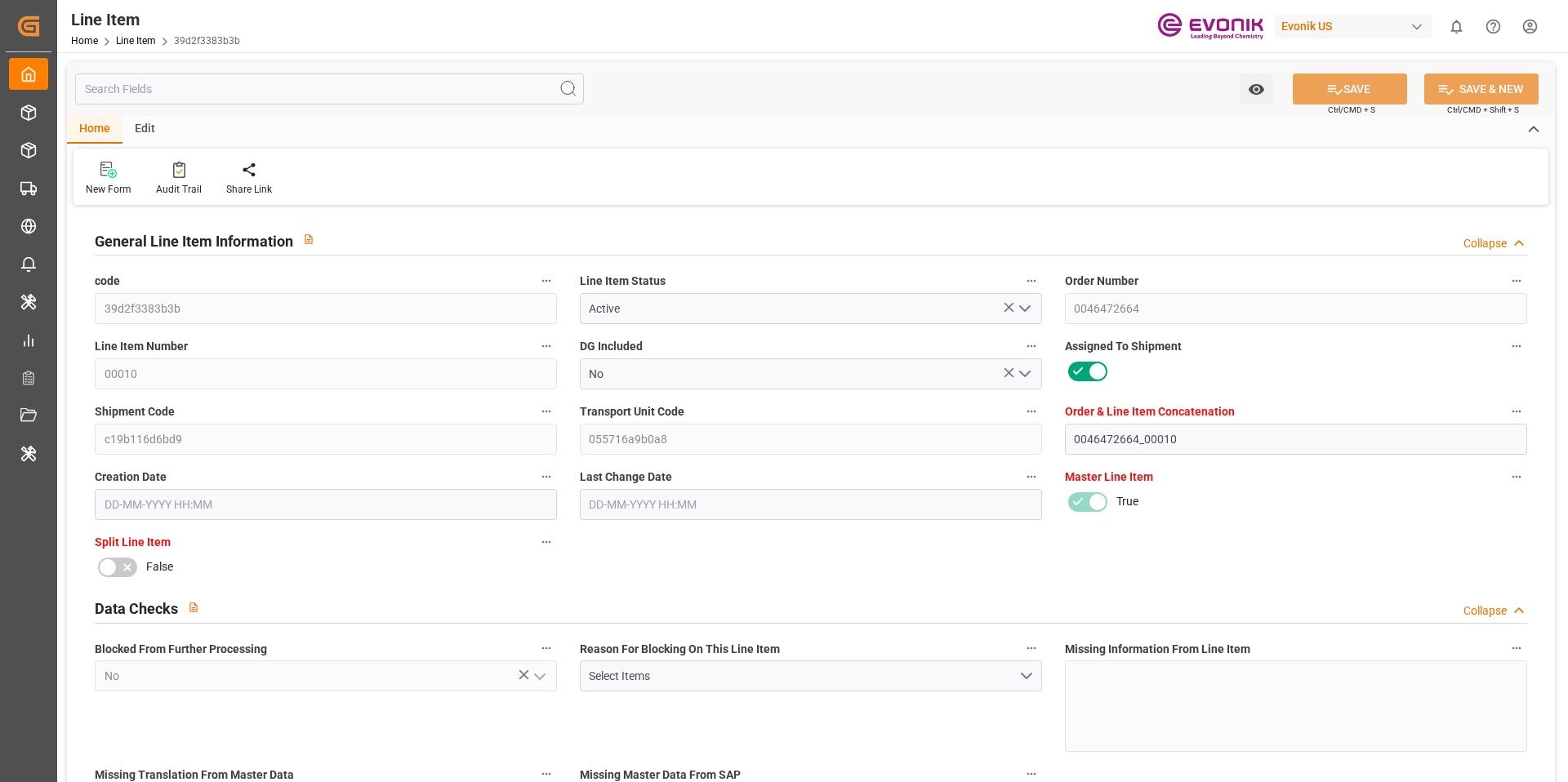
type input "2"
type input "404.272"
type input "360"
type input "2.043"
type input "8"
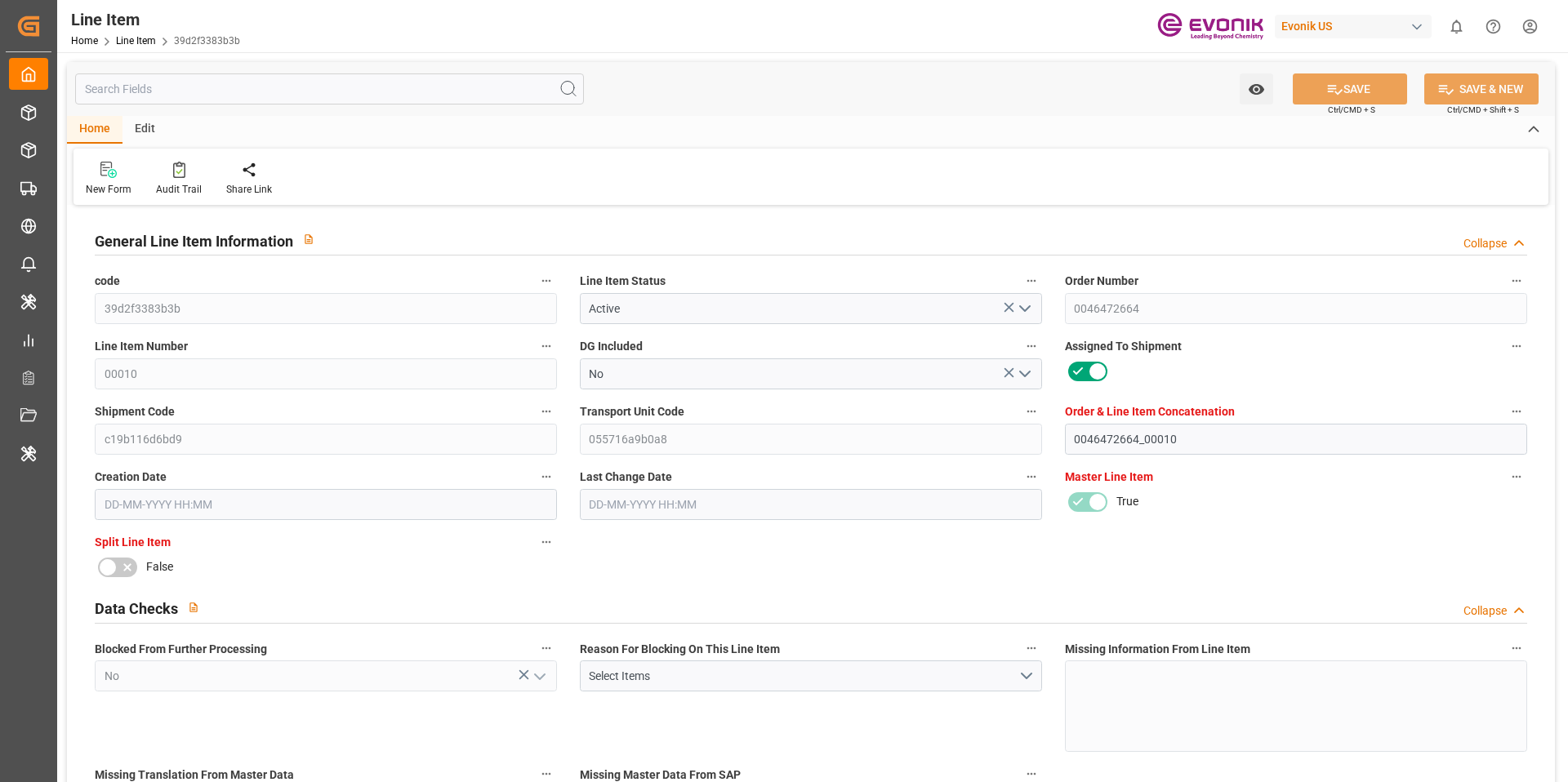
type input "2"
type input "2714.4"
type input "8"
type input "404.272"
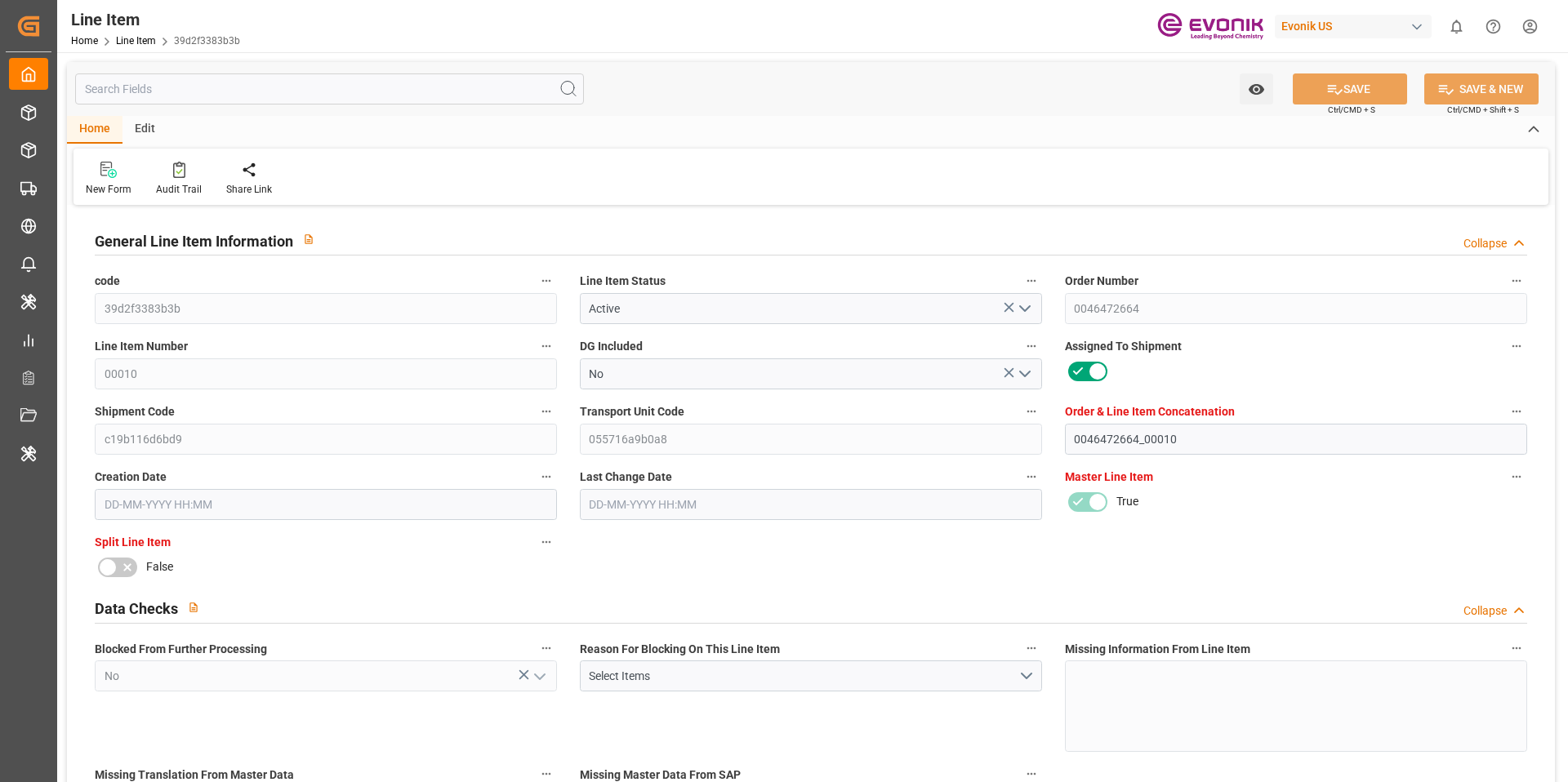
type input "404.272"
type input "444.272"
type input "360"
type input "2.043"
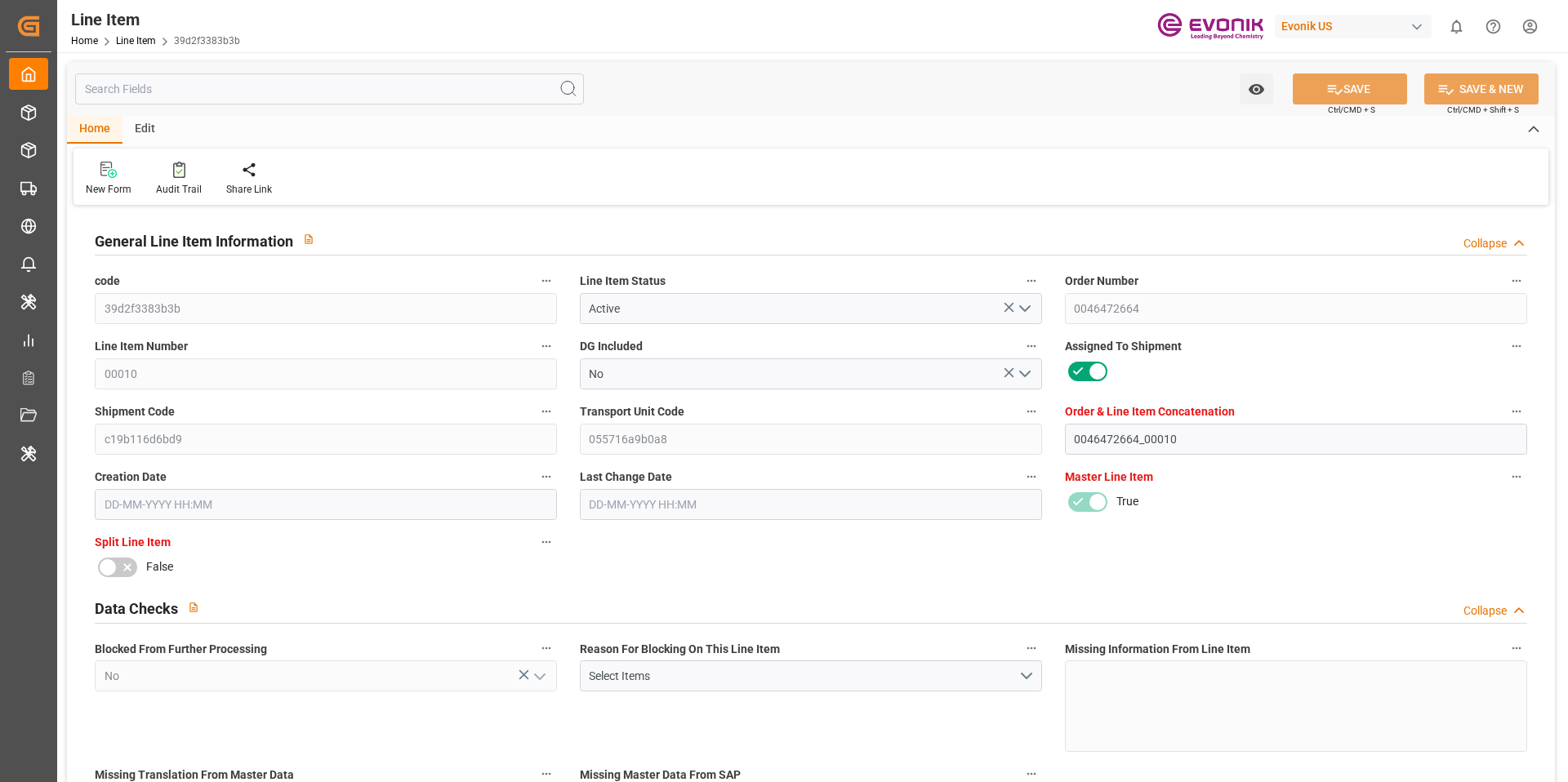
type input "2042.968"
type input "8"
type input "404.272"
type input "360"
type input "2.0429"
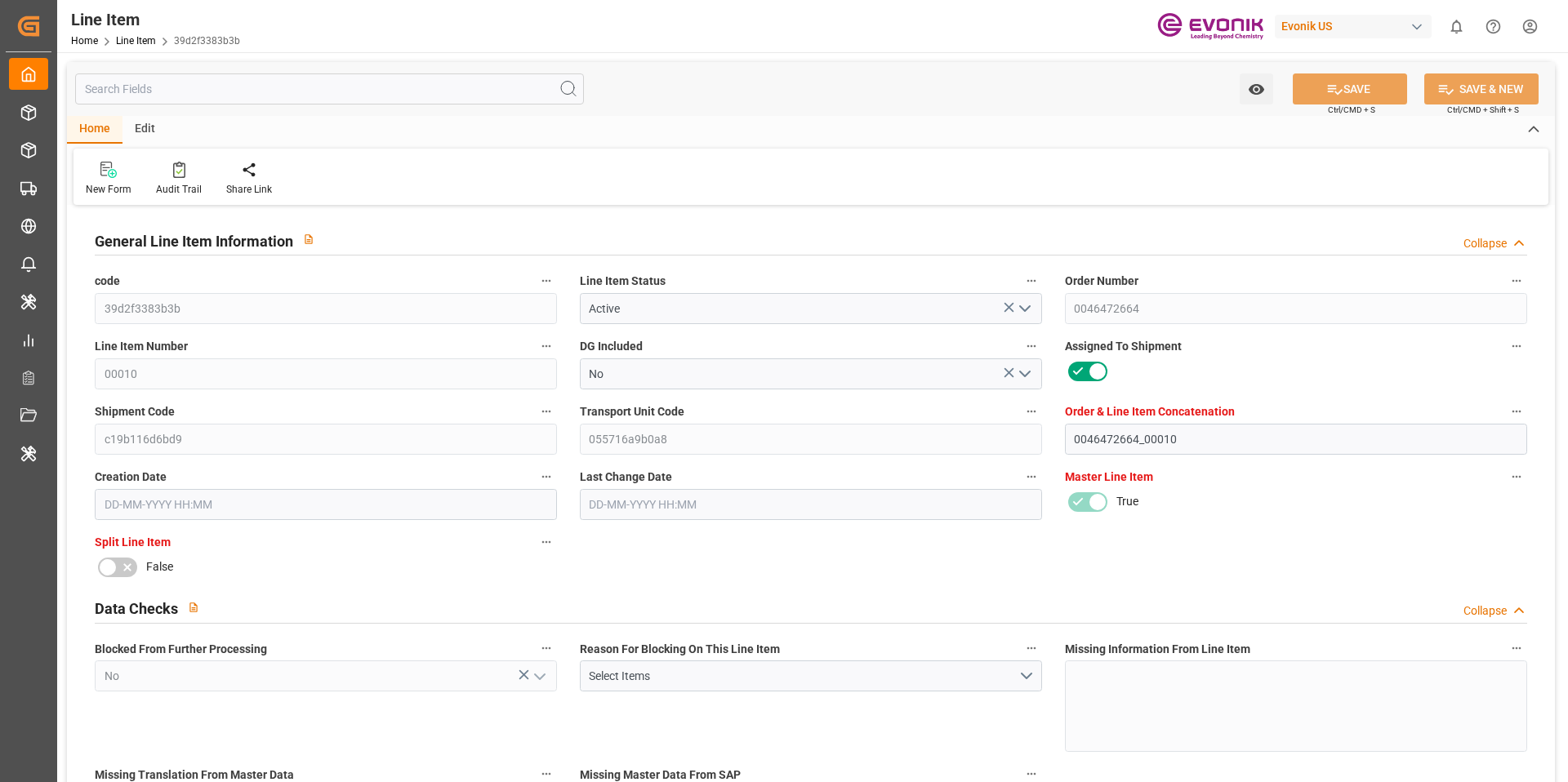
type input "10-09-2025 17:32"
type input "02-10-2025 11:21"
type input "08-12-2025"
type input "08-10-2025"
type input "30-09-2025"
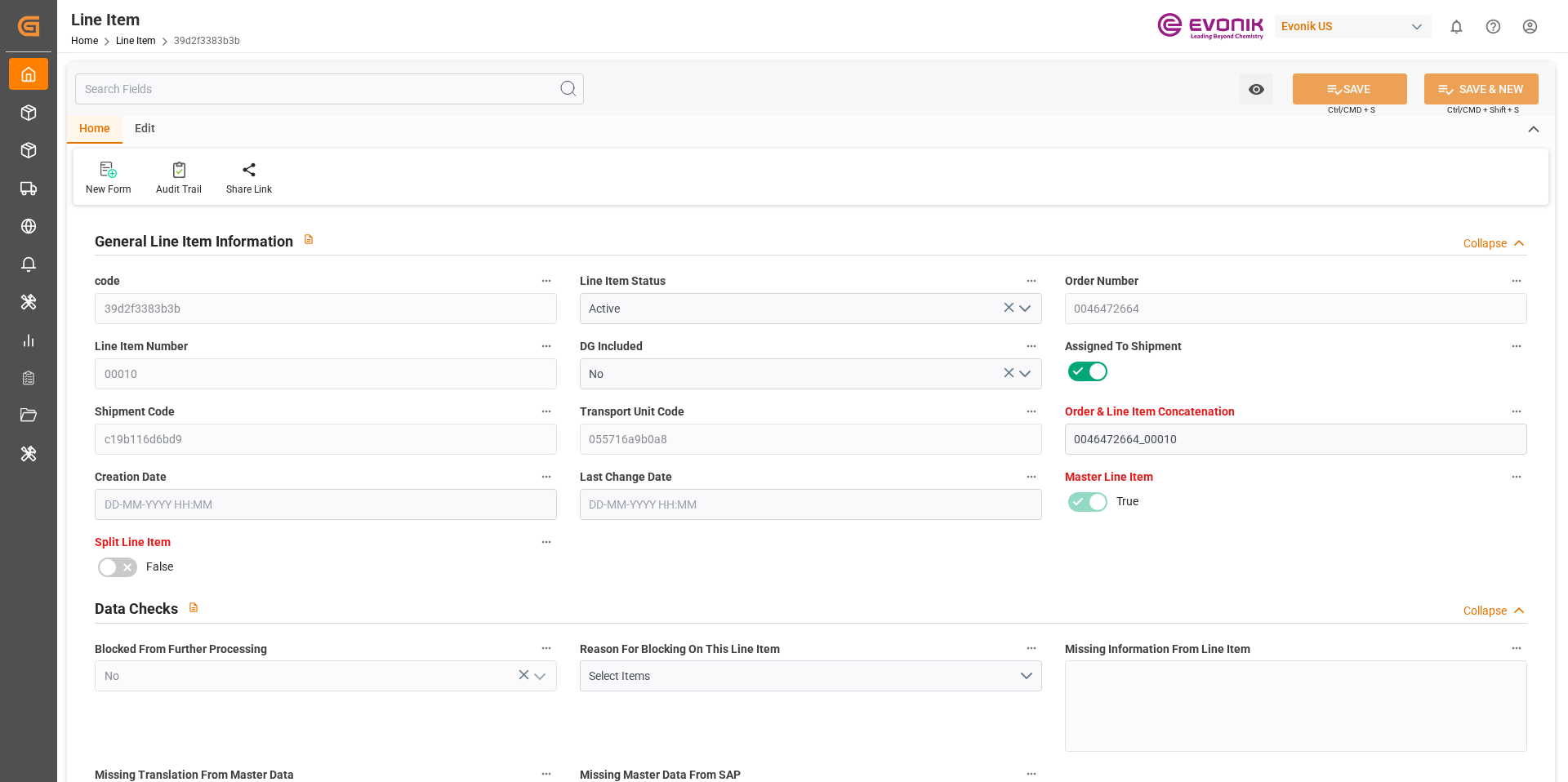
type input "01-10-2025"
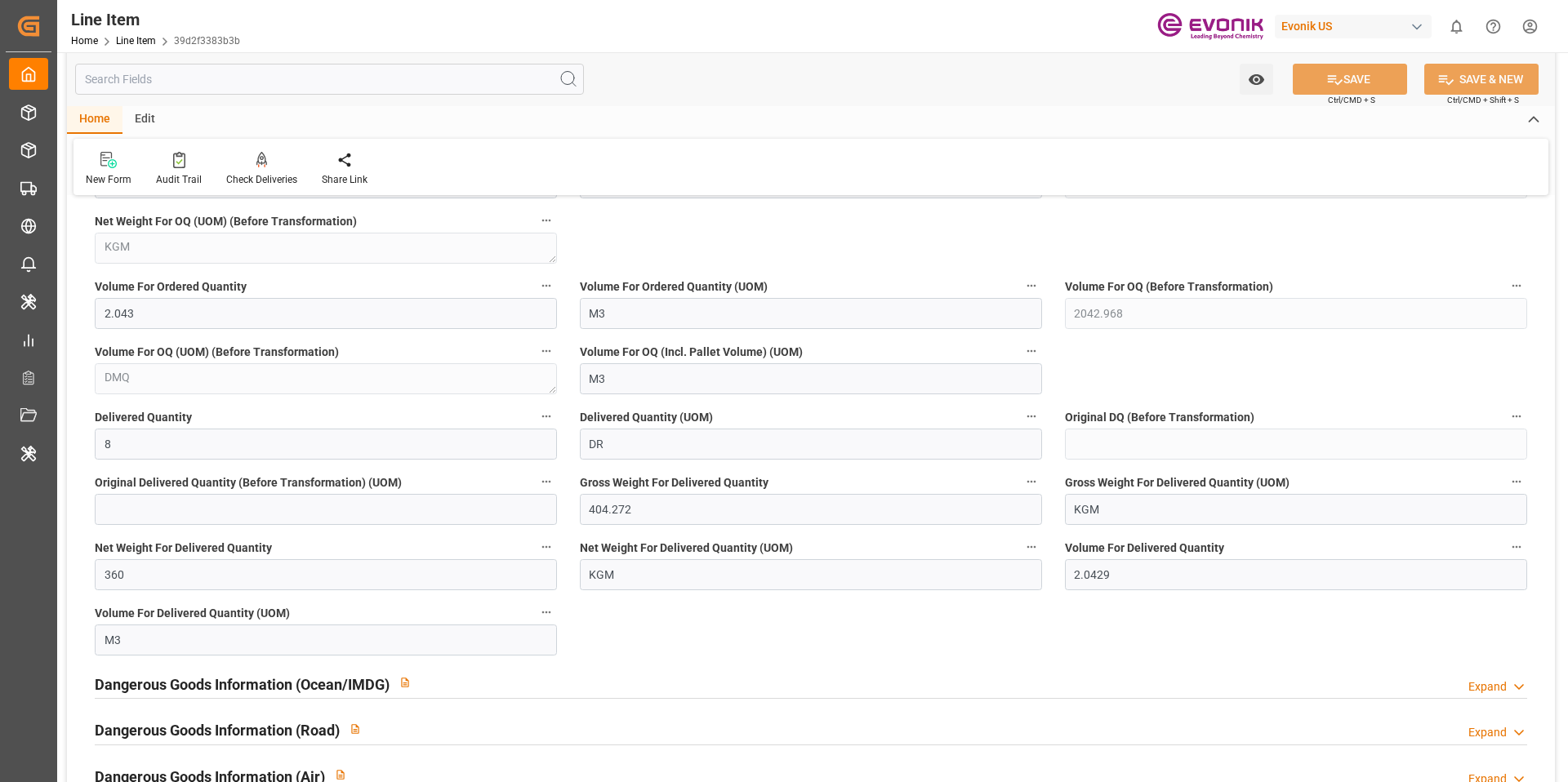
click at [549, 414] on icon "button" at bounding box center [546, 416] width 13 height 13
drag, startPoint x: 554, startPoint y: 447, endPoint x: 780, endPoint y: 451, distance: 226.0
click at [554, 447] on icon at bounding box center [557, 444] width 18 height 18
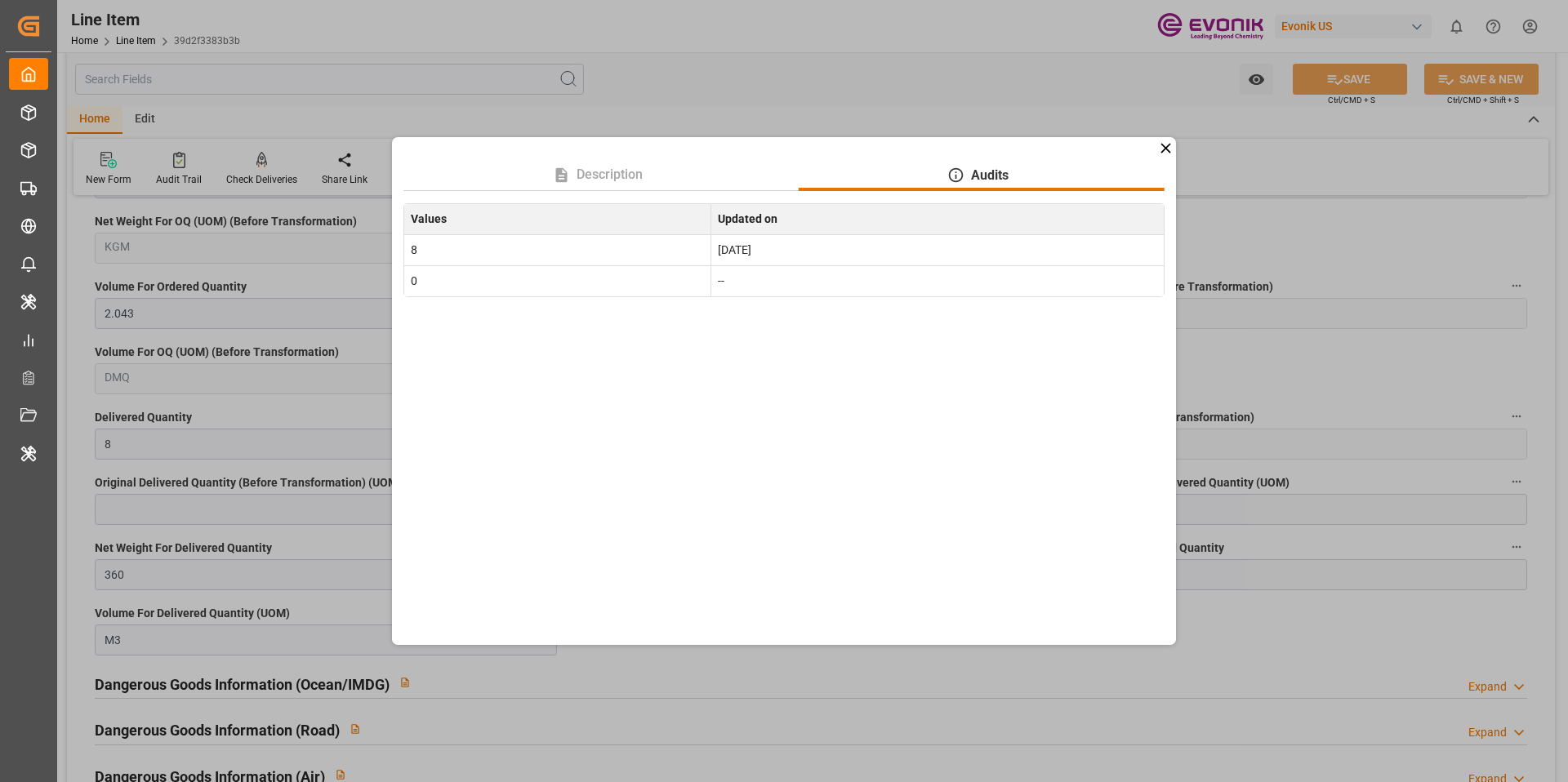
click at [1162, 150] on icon at bounding box center [1165, 147] width 10 height 10
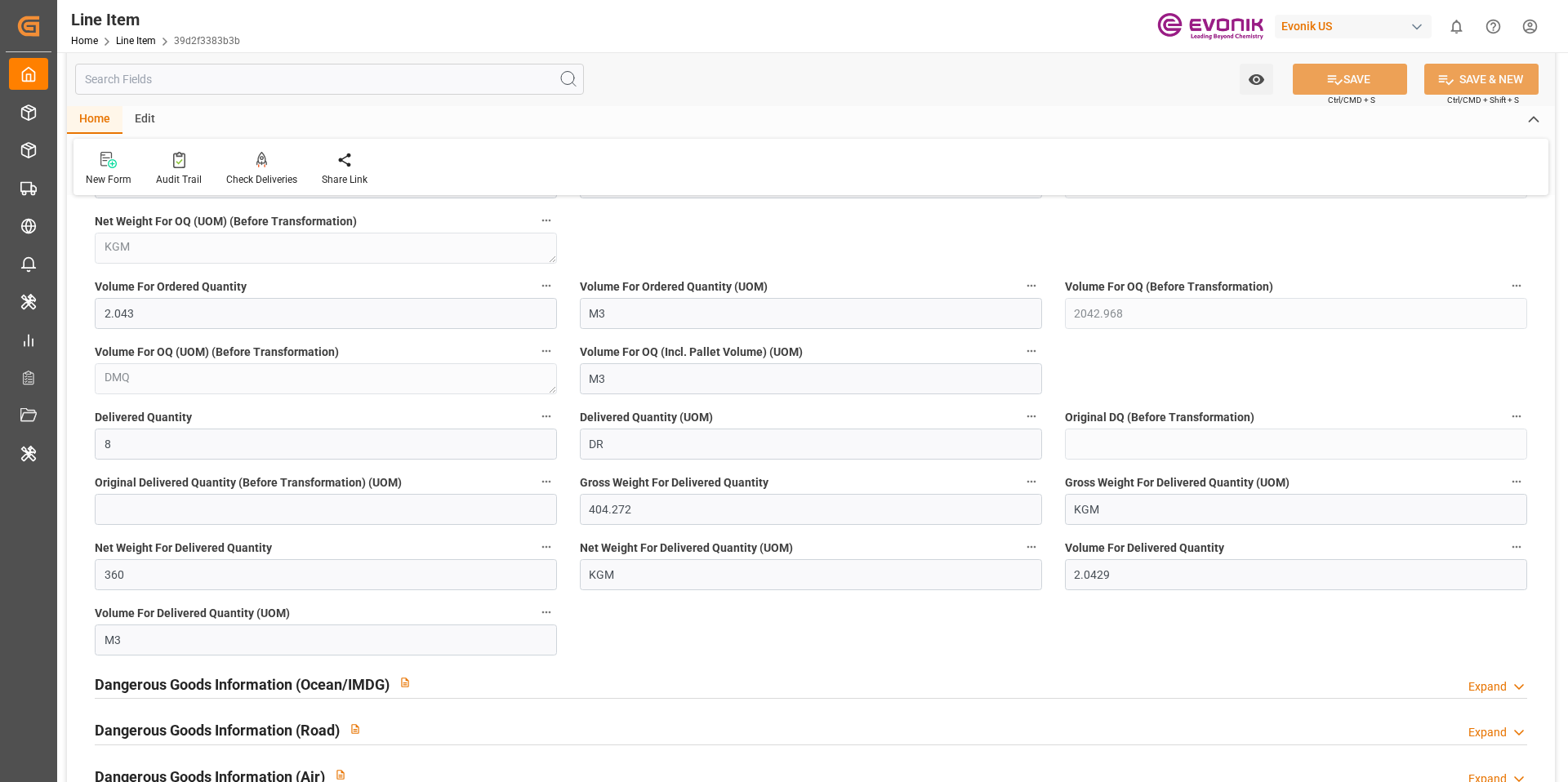
click at [142, 115] on div "Edit" at bounding box center [145, 120] width 45 height 28
click at [126, 118] on div "Edit" at bounding box center [145, 120] width 45 height 28
click at [137, 118] on div "Edit" at bounding box center [145, 120] width 45 height 28
click at [386, 183] on div "Schema Edit" at bounding box center [374, 179] width 55 height 15
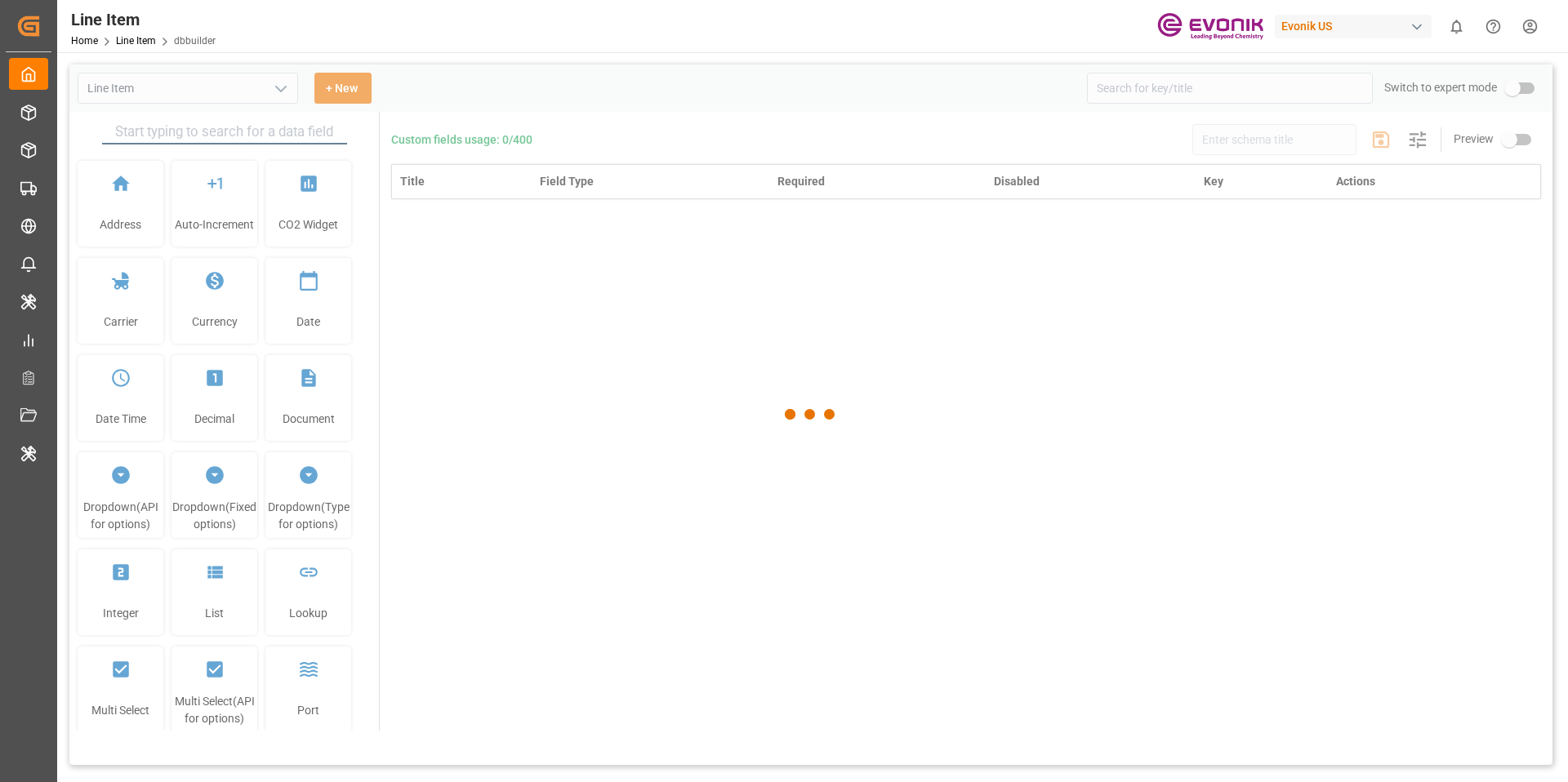
type input "Line Item"
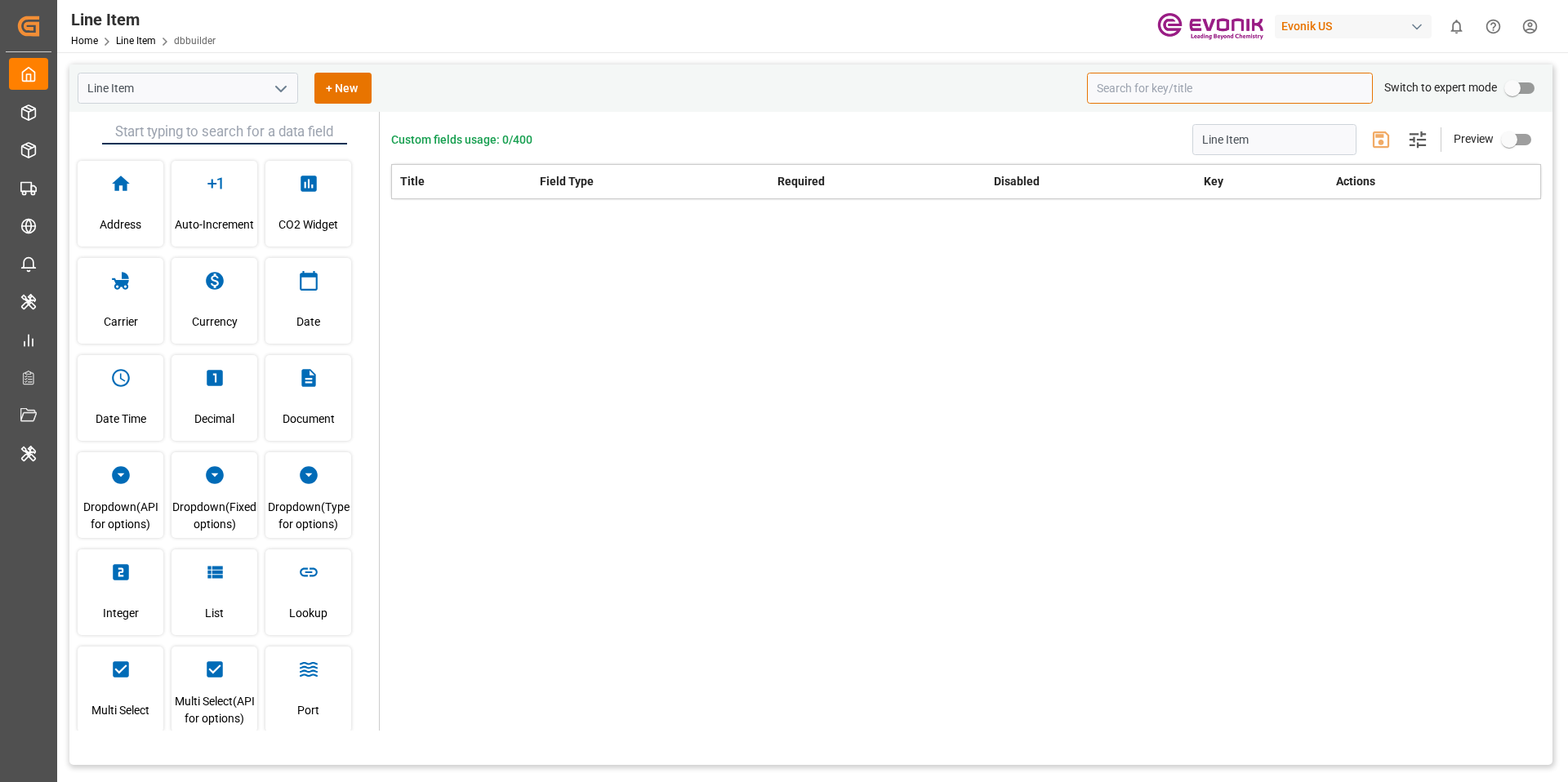
click at [1153, 100] on input at bounding box center [1230, 88] width 286 height 31
click at [1160, 97] on input at bounding box center [1230, 88] width 286 height 31
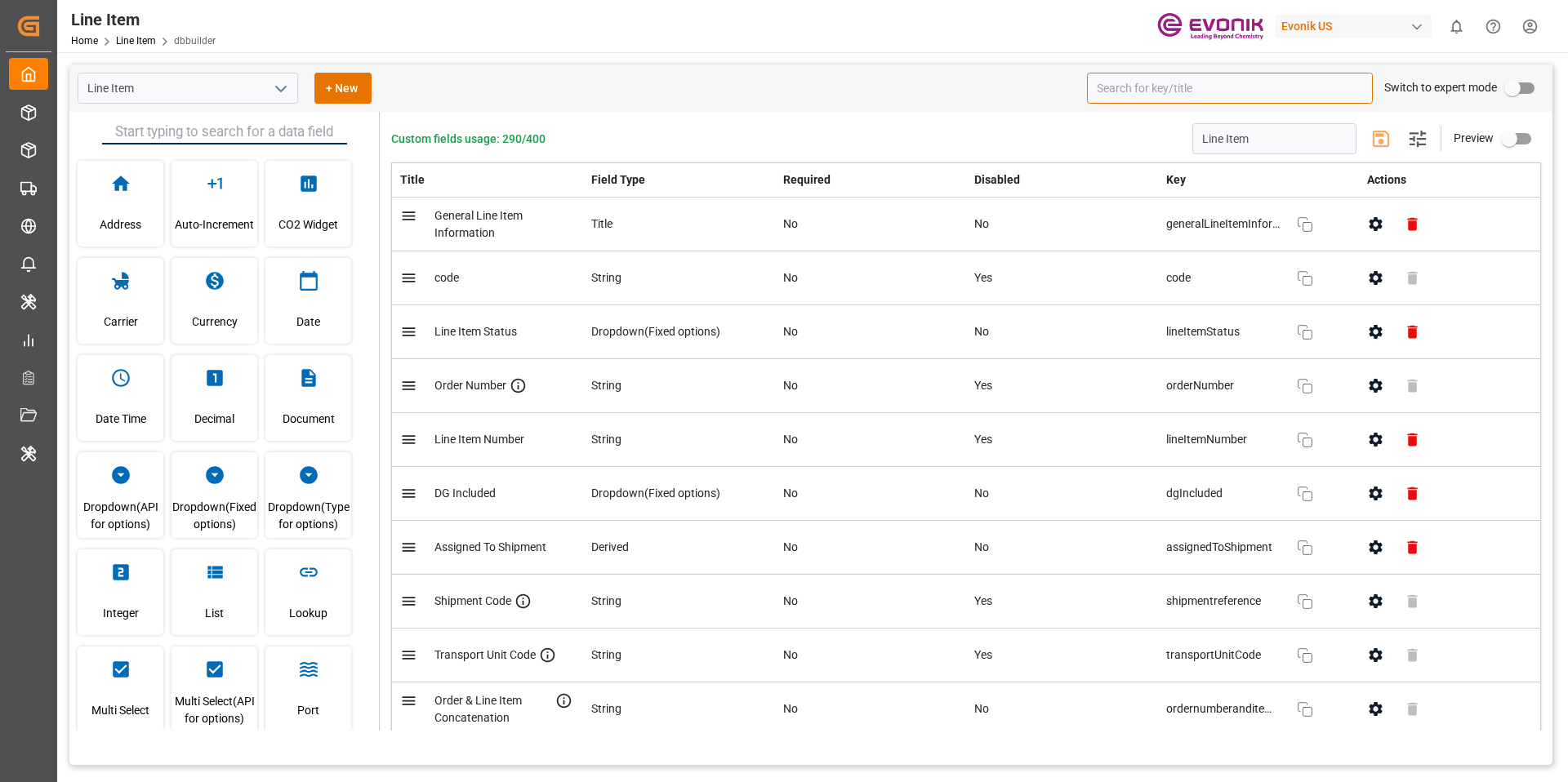
paste input "Delivered Quantity"
click at [1194, 93] on input at bounding box center [1230, 88] width 286 height 31
paste input "Delivered Quantity"
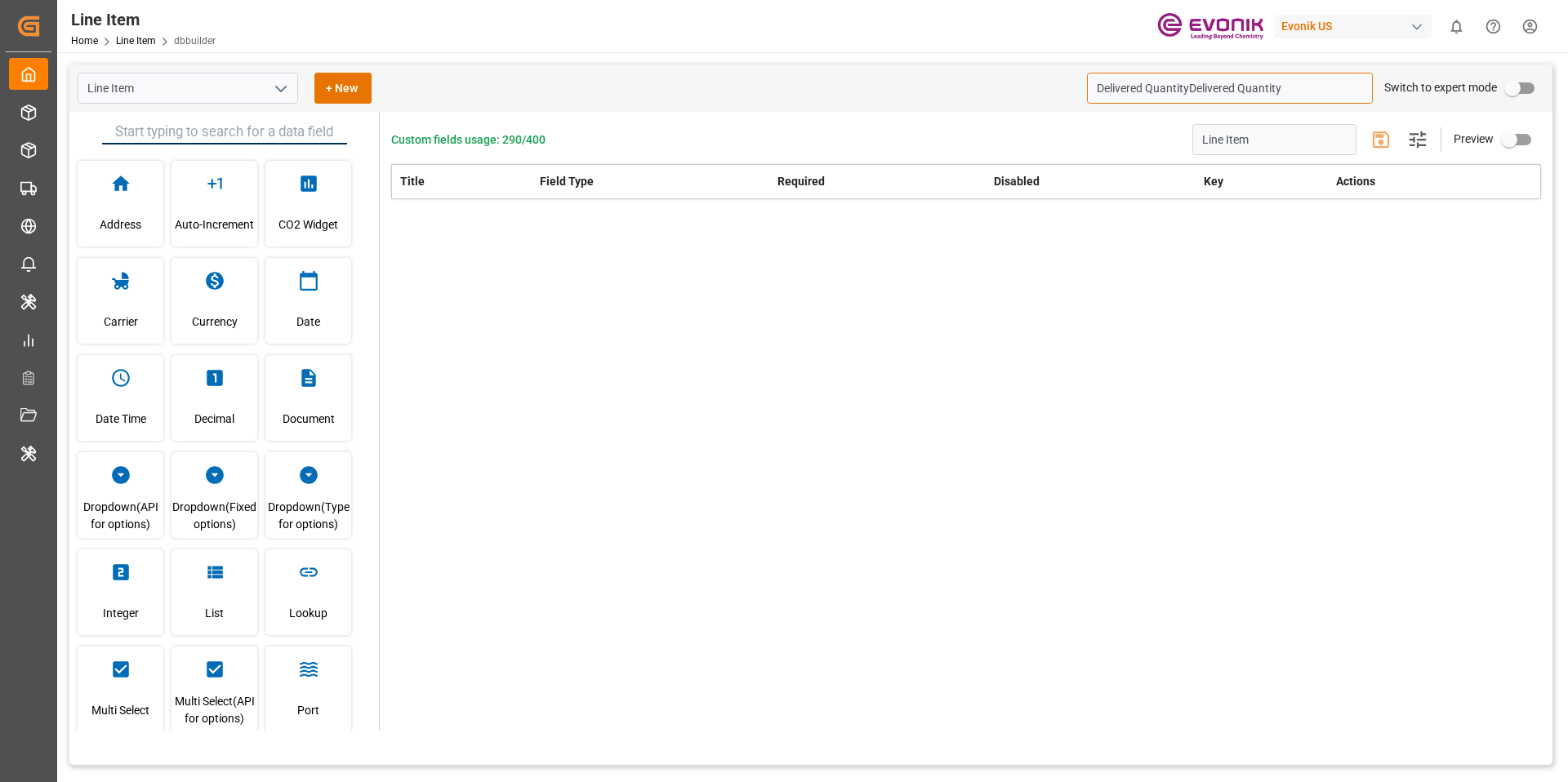
paste input
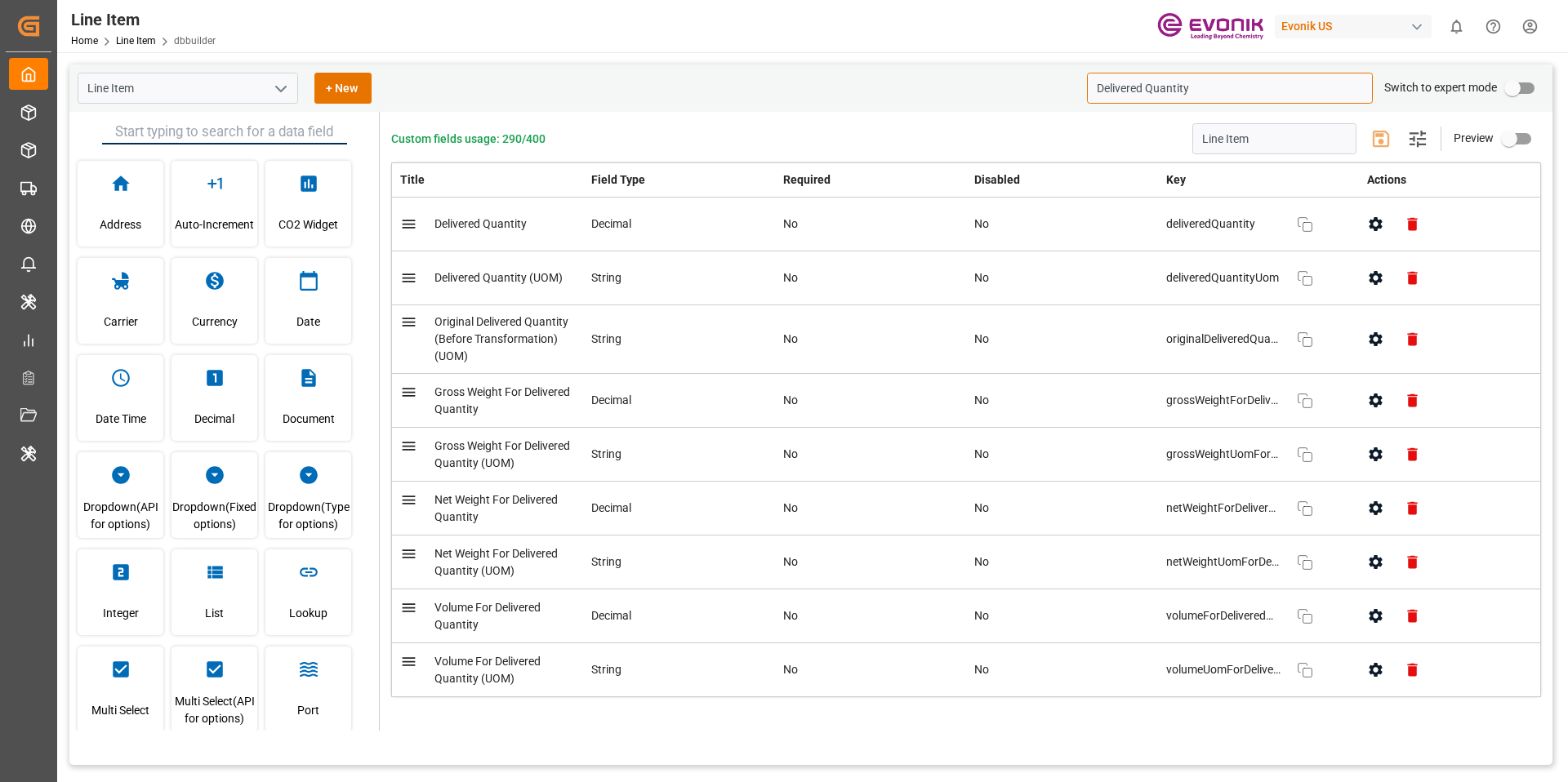
click at [1370, 227] on icon "button" at bounding box center [1375, 224] width 13 height 14
type input "Delivered Quantity"
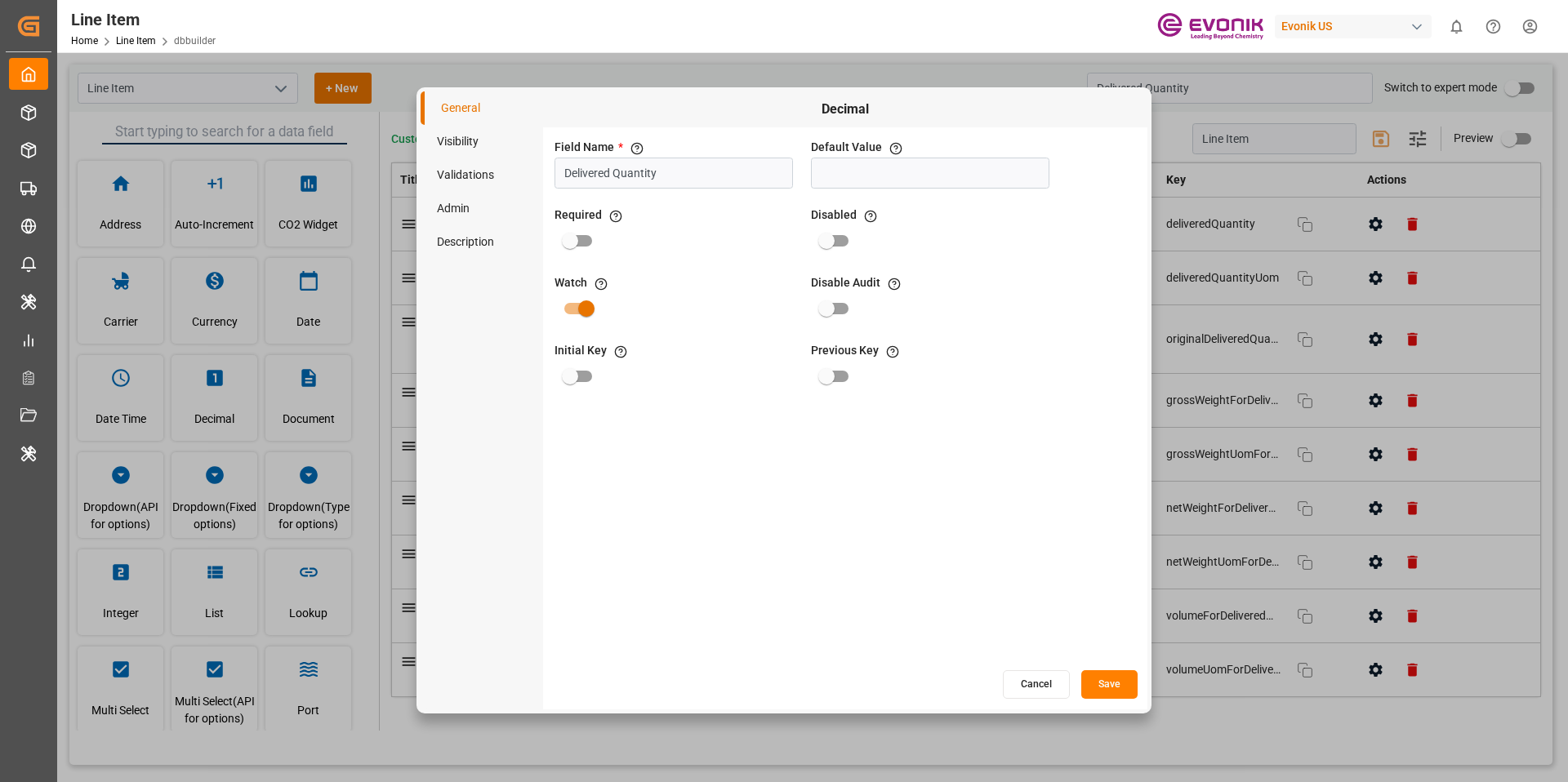
click at [464, 149] on li "Visibility" at bounding box center [482, 141] width 123 height 33
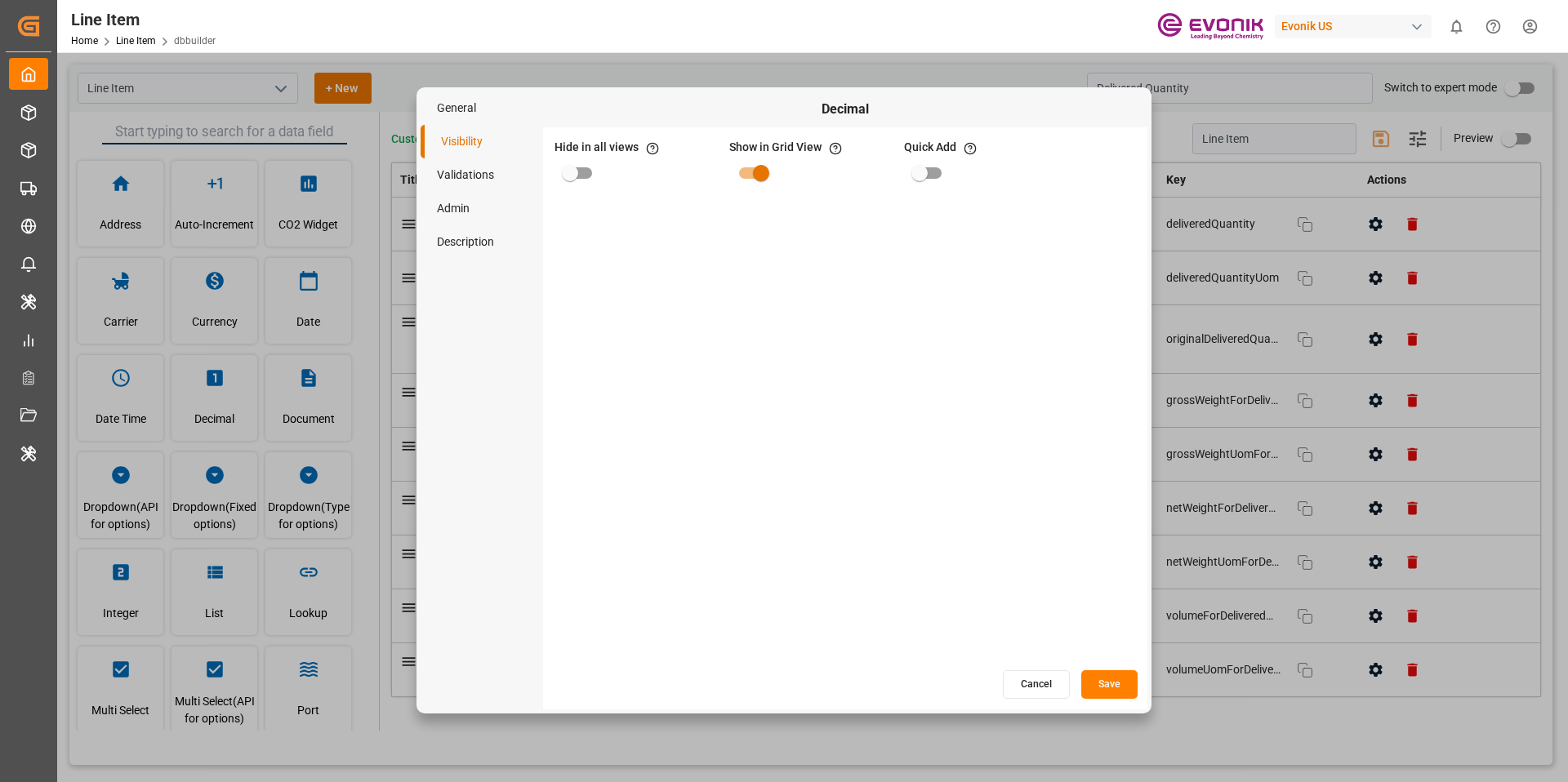
click at [464, 180] on li "Validations" at bounding box center [482, 175] width 123 height 33
click at [467, 150] on li "Visibility" at bounding box center [482, 141] width 123 height 33
click at [467, 195] on li "Admin" at bounding box center [482, 209] width 123 height 33
click at [467, 227] on li "Description" at bounding box center [482, 242] width 123 height 33
click at [1037, 696] on button "Cancel" at bounding box center [1037, 685] width 67 height 29
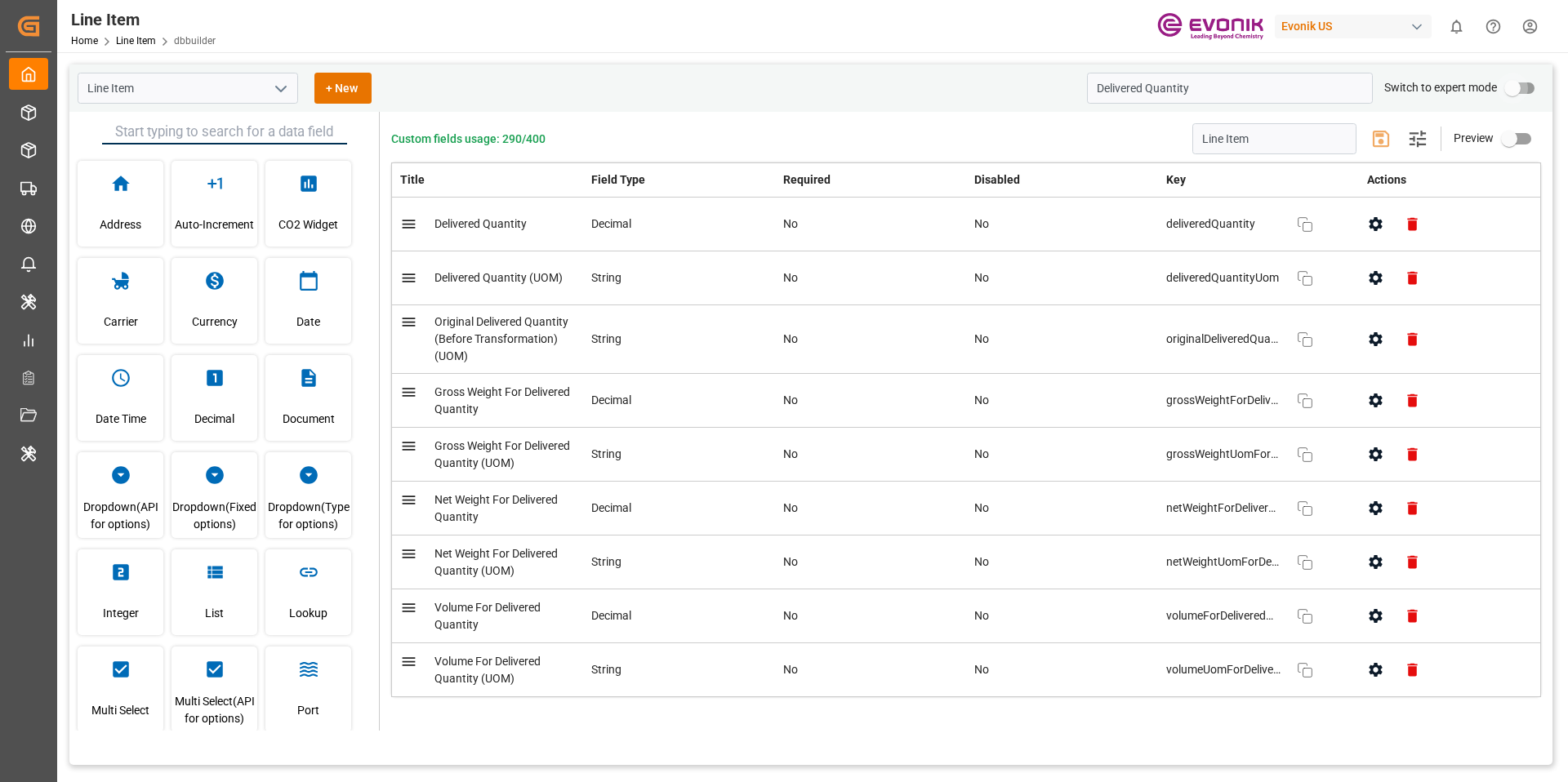
click at [1522, 96] on input "primary checkbox" at bounding box center [1513, 88] width 93 height 31
checkbox input "true"
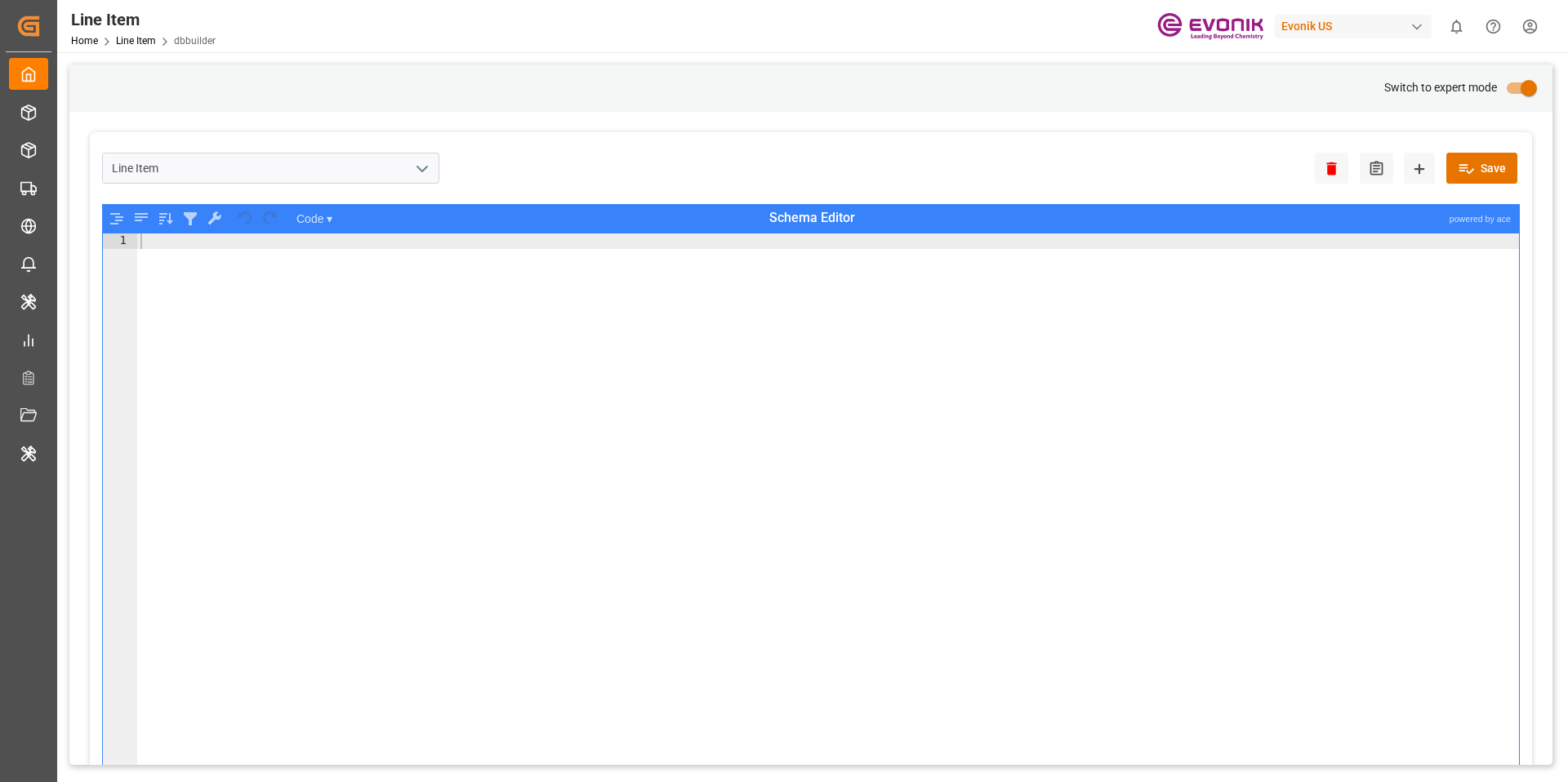
type textarea ""enableRowGroup": false,"
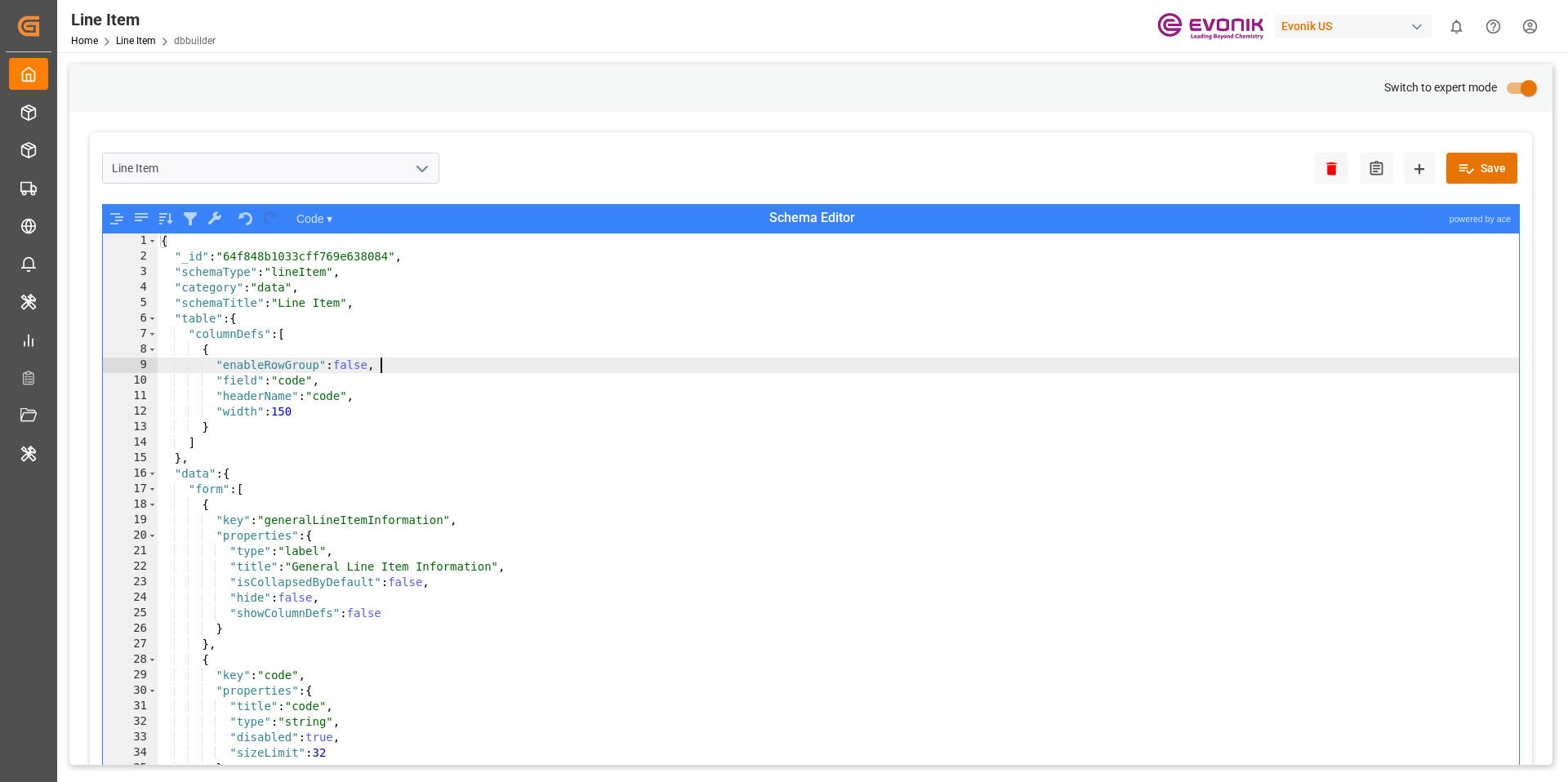
click at [931, 362] on div "{ "_id" : "64f848b1033cff769e638084" , "schemaType" : "lineItem" , "category" :…" at bounding box center [838, 534] width 1362 height 602
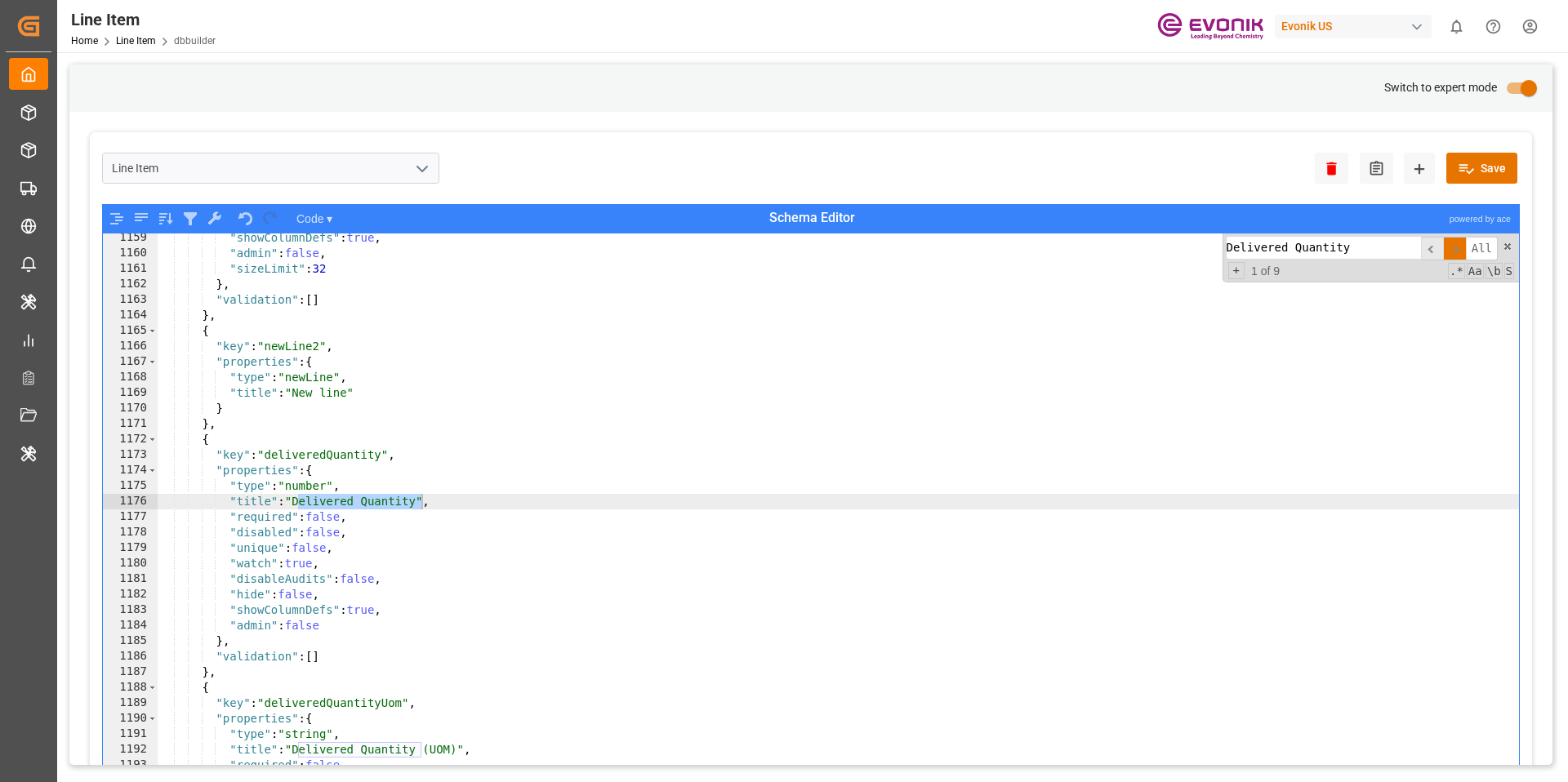
scroll to position [5449, 0]
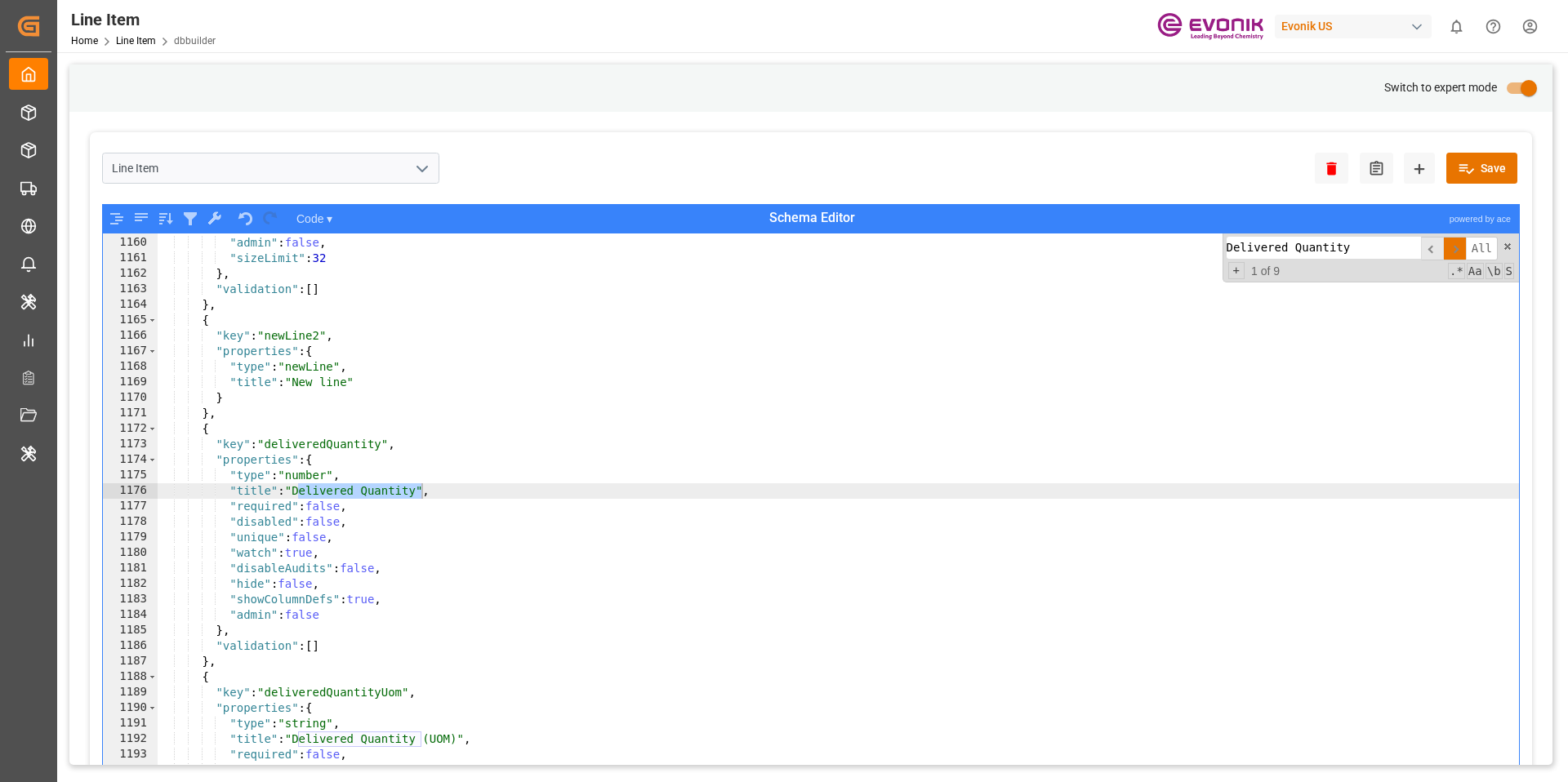
type input "Delivered Quantity"
click at [411, 489] on div ""showColumnDefs" : true , "admin" : false , "sizeLimit" : 32 } , "validation" :…" at bounding box center [838, 520] width 1362 height 602
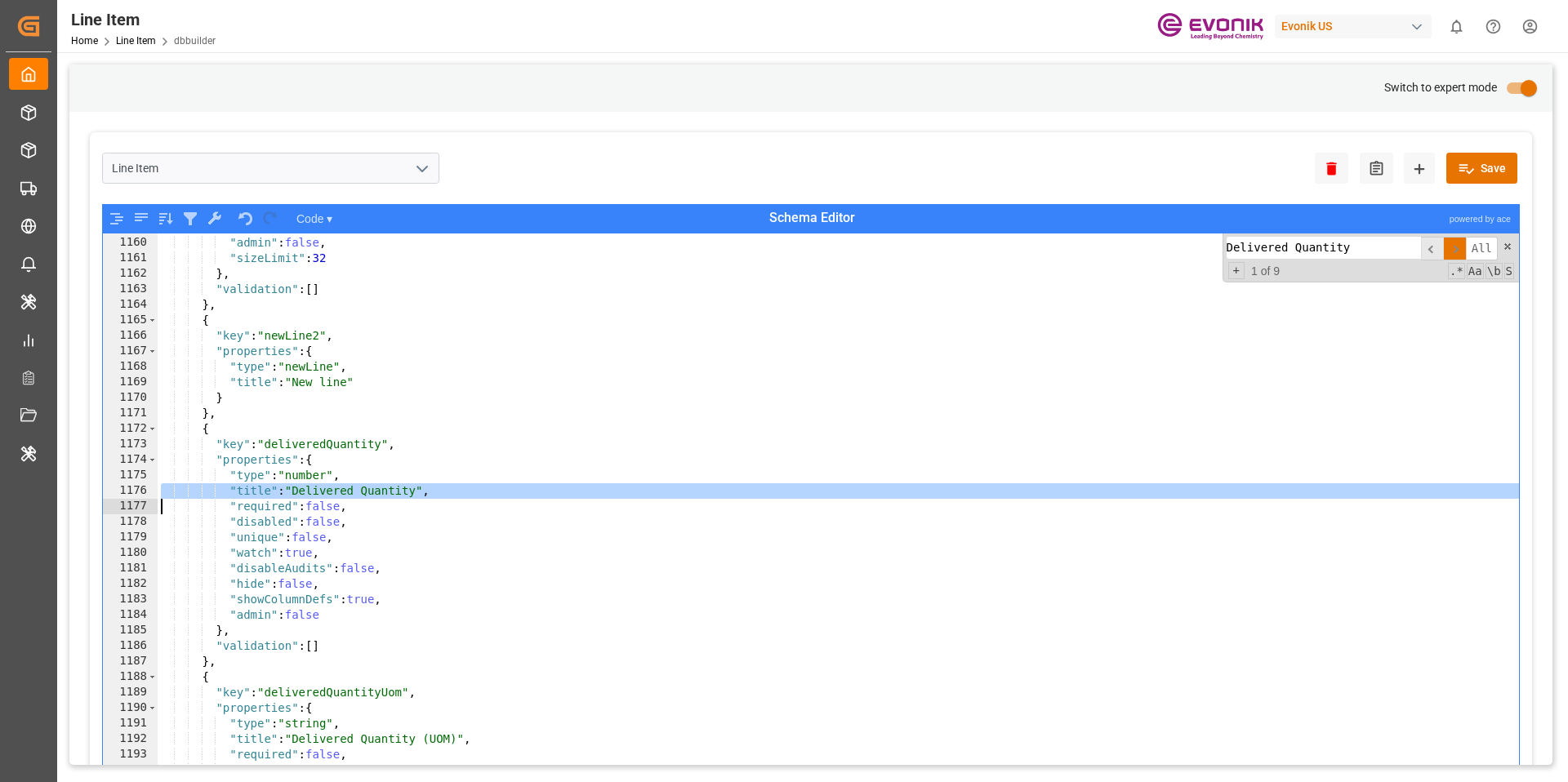
click at [460, 500] on div ""showColumnDefs" : true , "admin" : false , "sizeLimit" : 32 } , "validation" :…" at bounding box center [838, 520] width 1362 height 602
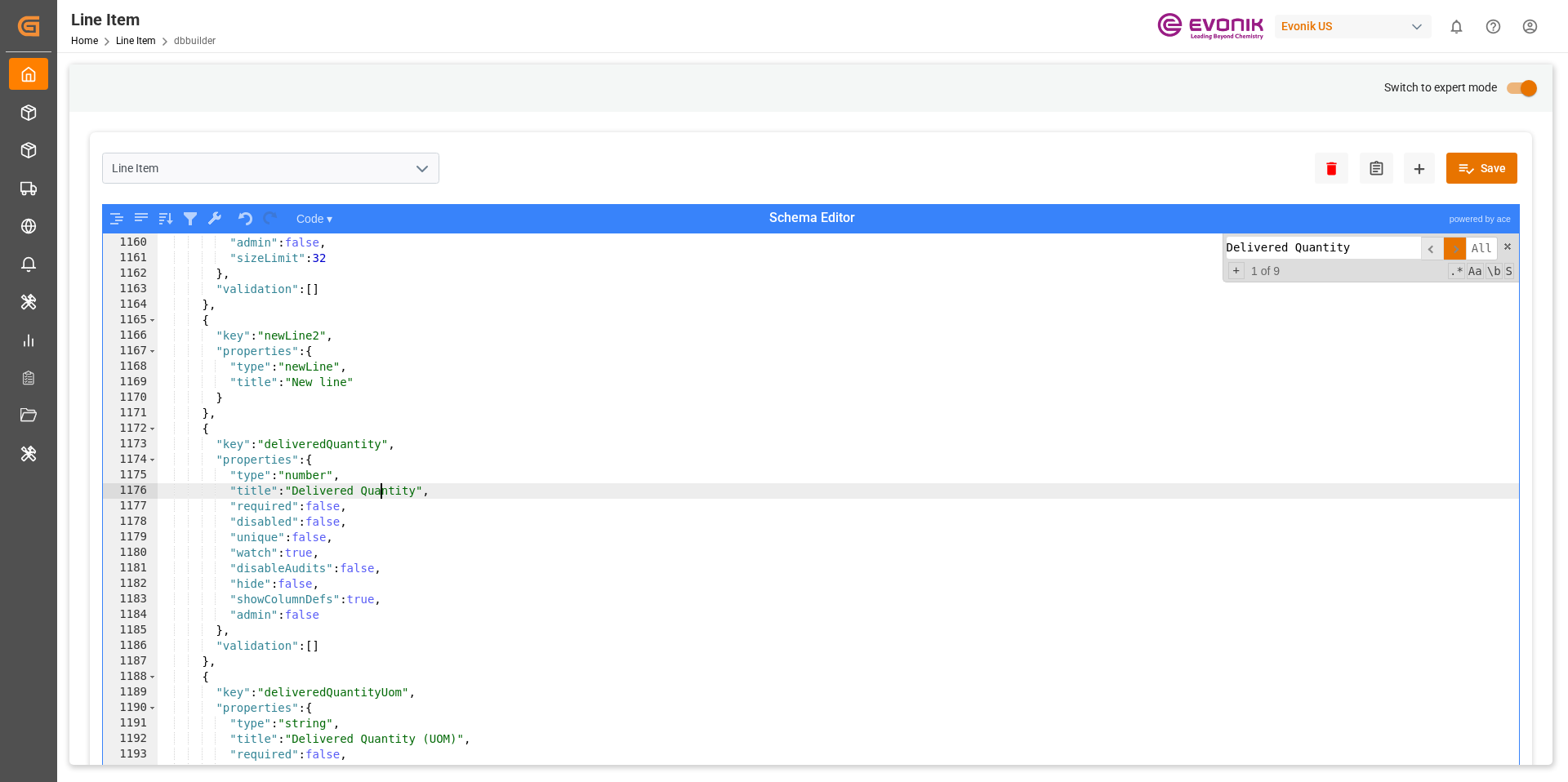
click at [382, 493] on div ""showColumnDefs" : true , "admin" : false , "sizeLimit" : 32 } , "validation" :…" at bounding box center [838, 520] width 1362 height 602
click at [336, 491] on div ""showColumnDefs" : true , "admin" : false , "sizeLimit" : 32 } , "validation" :…" at bounding box center [838, 520] width 1362 height 602
click at [376, 491] on div ""showColumnDefs" : true , "admin" : false , "sizeLimit" : 32 } , "validation" :…" at bounding box center [838, 520] width 1362 height 602
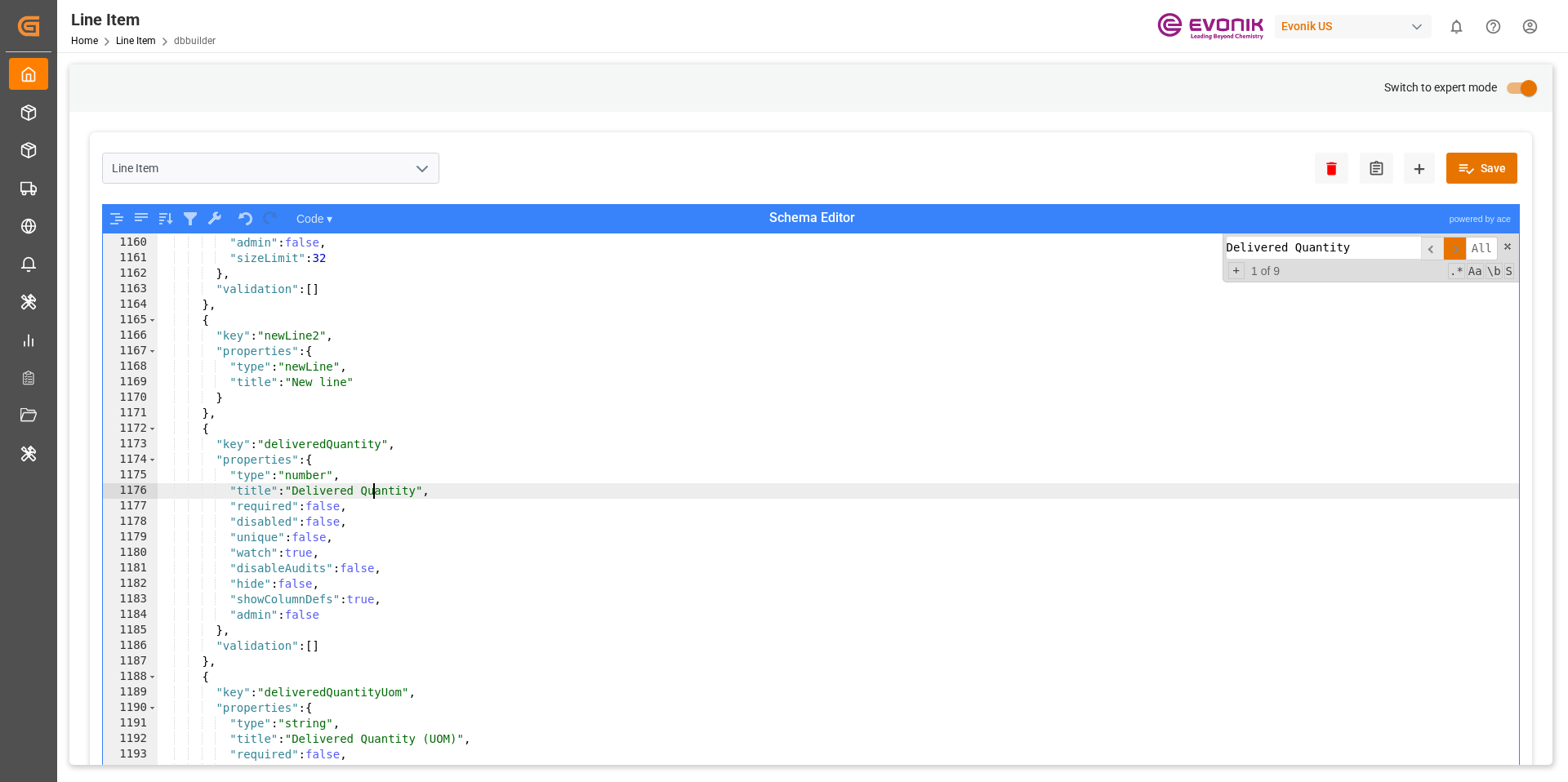
click at [376, 491] on div ""showColumnDefs" : true , "admin" : false , "sizeLimit" : 32 } , "validation" :…" at bounding box center [838, 520] width 1362 height 602
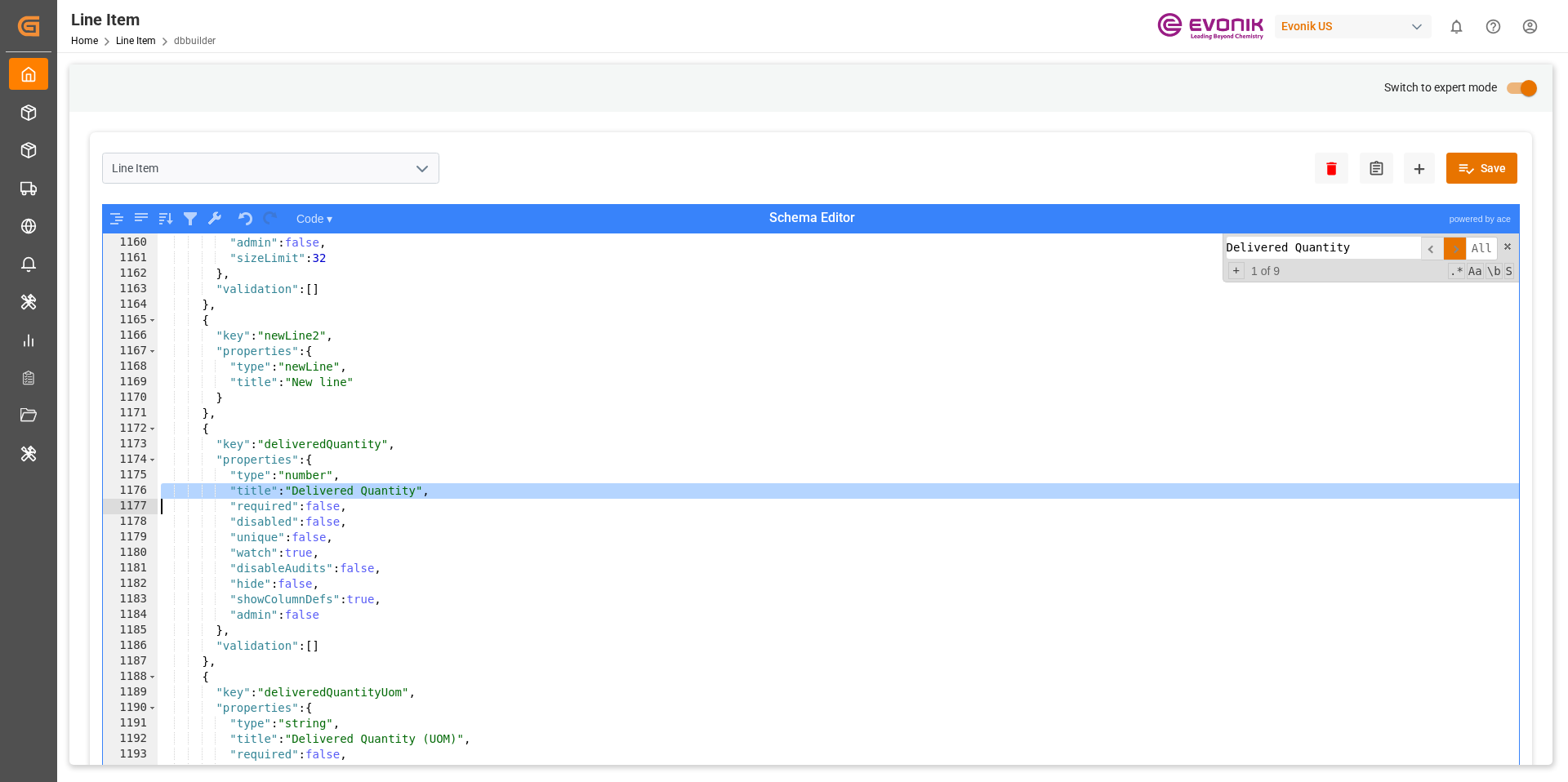
click at [344, 491] on div ""showColumnDefs" : true , "admin" : false , "sizeLimit" : 32 } , "validation" :…" at bounding box center [838, 520] width 1362 height 602
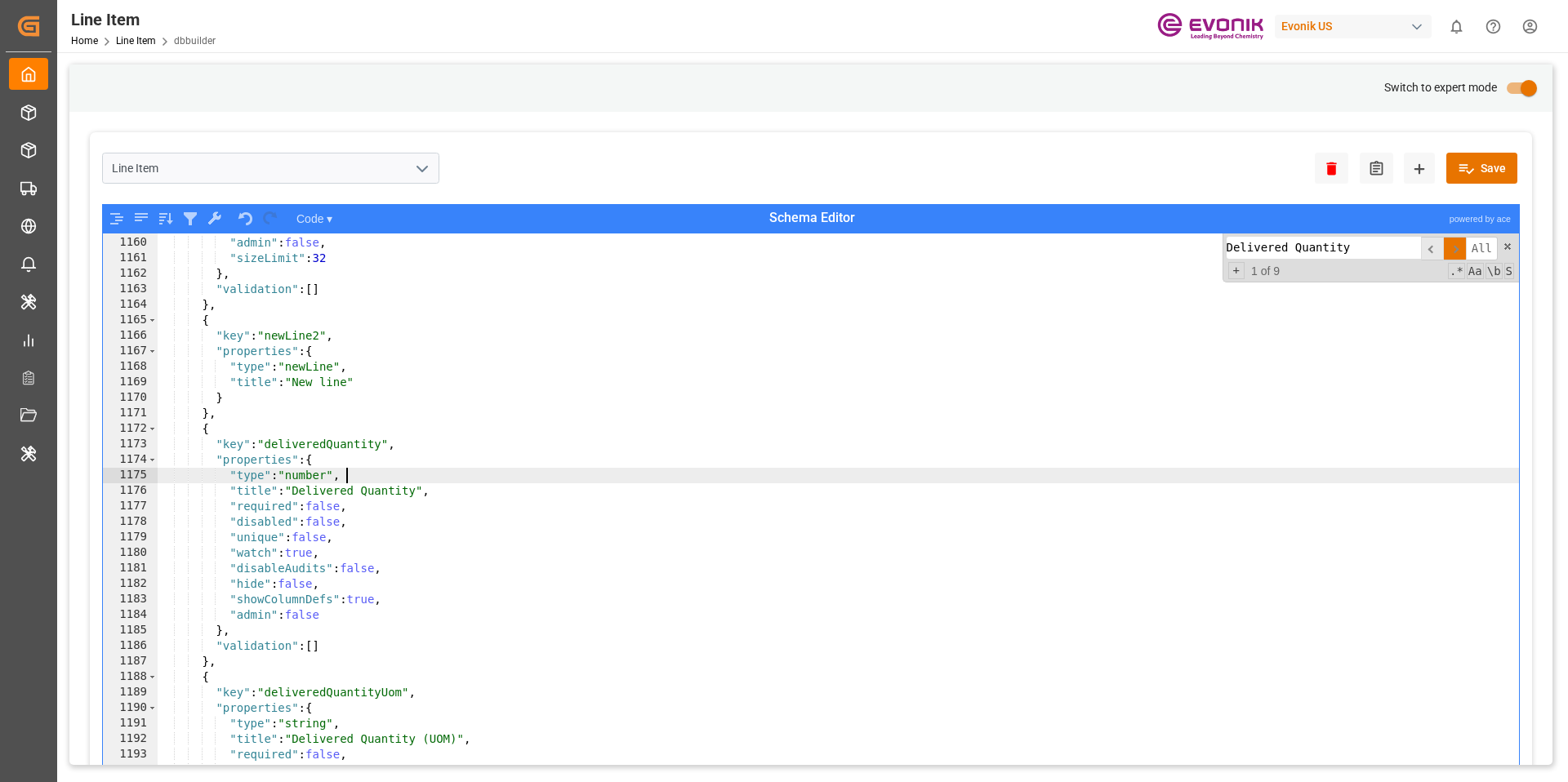
click at [423, 479] on div ""showColumnDefs" : true , "admin" : false , "sizeLimit" : 32 } , "validation" :…" at bounding box center [838, 520] width 1362 height 602
click at [418, 487] on div ""showColumnDefs" : true , "admin" : false , "sizeLimit" : 32 } , "validation" :…" at bounding box center [838, 520] width 1362 height 602
type textarea ""title": "Delivered Quantity","
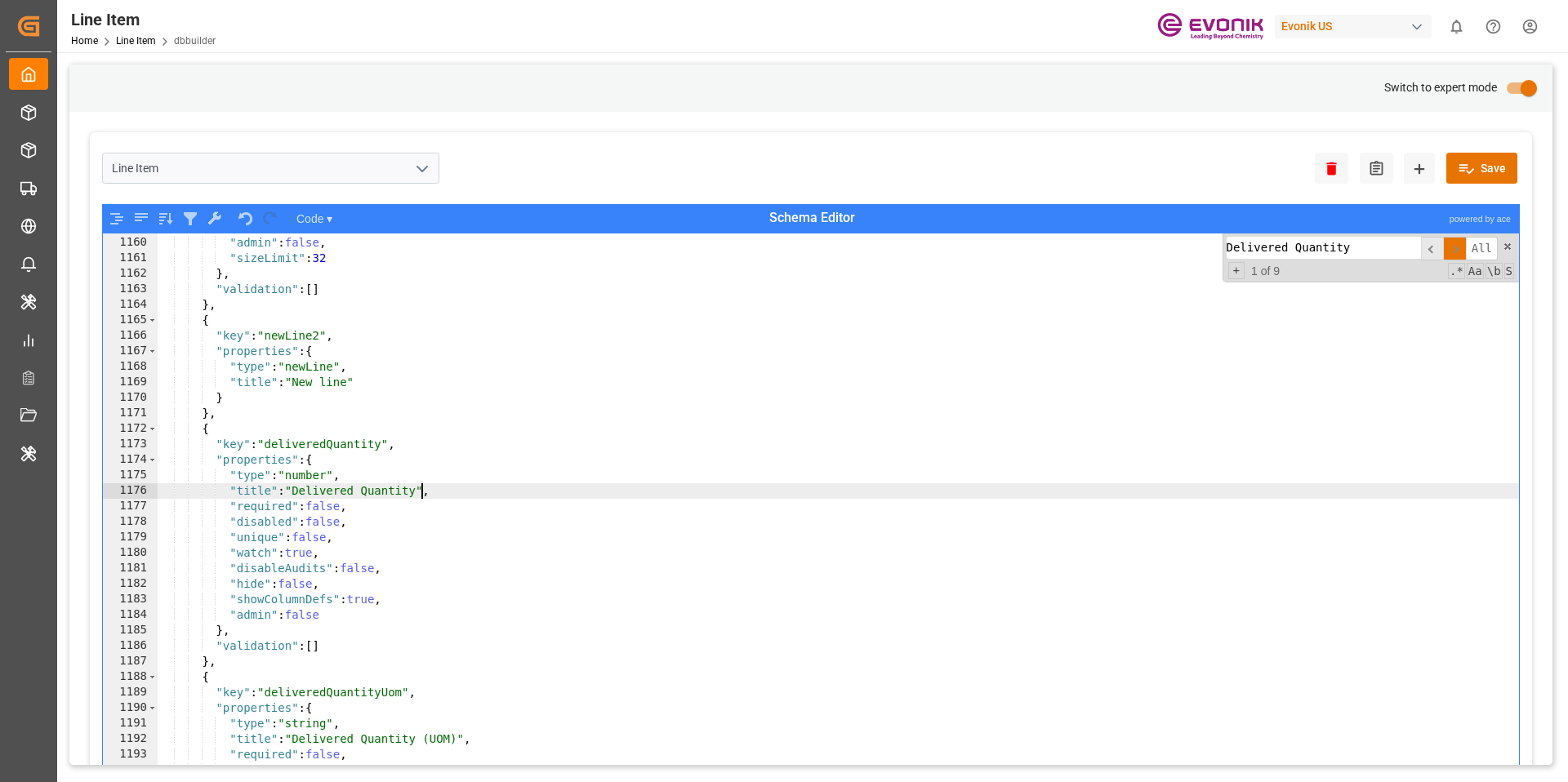
click at [418, 487] on div ""showColumnDefs" : true , "admin" : false , "sizeLimit" : 32 } , "validation" :…" at bounding box center [838, 520] width 1362 height 602
click at [503, 488] on div ""showColumnDefs" : true , "admin" : false , "sizeLimit" : 32 } , "validation" :…" at bounding box center [838, 520] width 1362 height 602
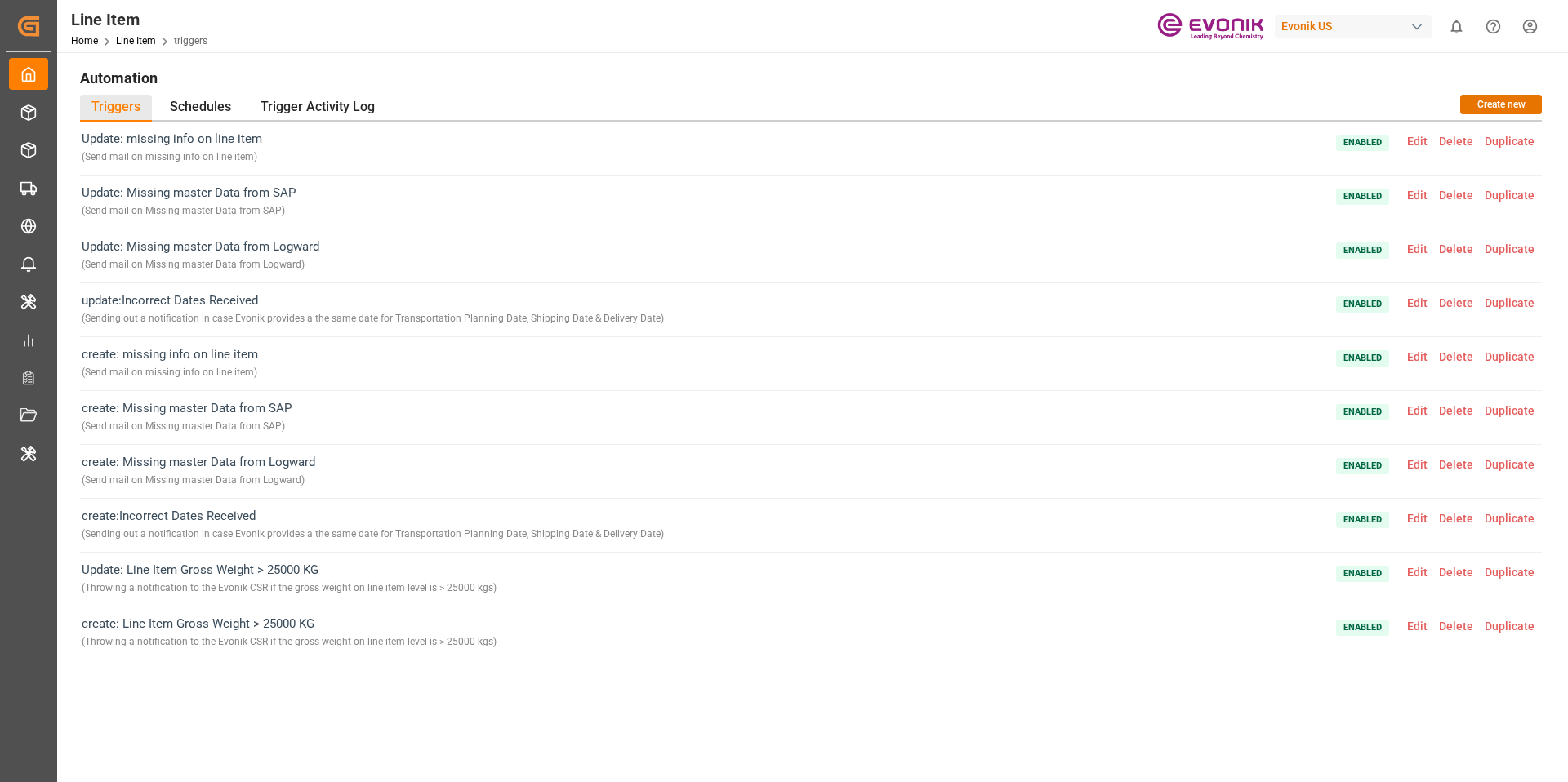
scroll to position [348, 0]
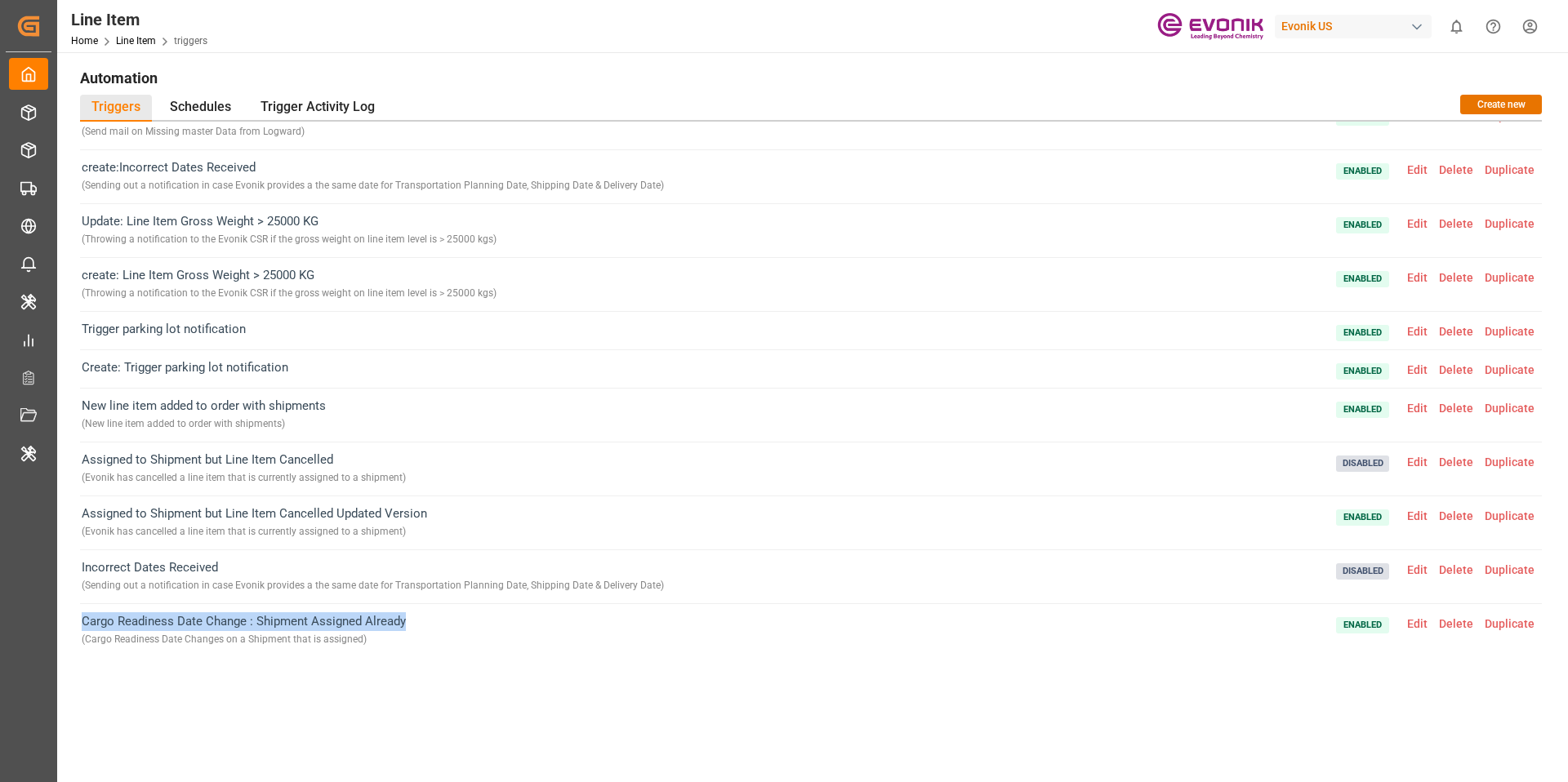
drag, startPoint x: 420, startPoint y: 623, endPoint x: 83, endPoint y: 618, distance: 337.0
click at [83, 618] on div "Cargo Readiness Date Change : Shipment Assigned Already ( Cargo Readiness Date …" at bounding box center [810, 630] width 1462 height 54
copy span "Cargo Readiness Date Change : Shipment Assigned Already"
click at [1417, 623] on span "Edit" at bounding box center [1418, 623] width 32 height 13
click at [1417, 623] on main "Automation Triggers Schedules Trigger Activity Log Create new Update: missing i…" at bounding box center [810, 425] width 1507 height 721
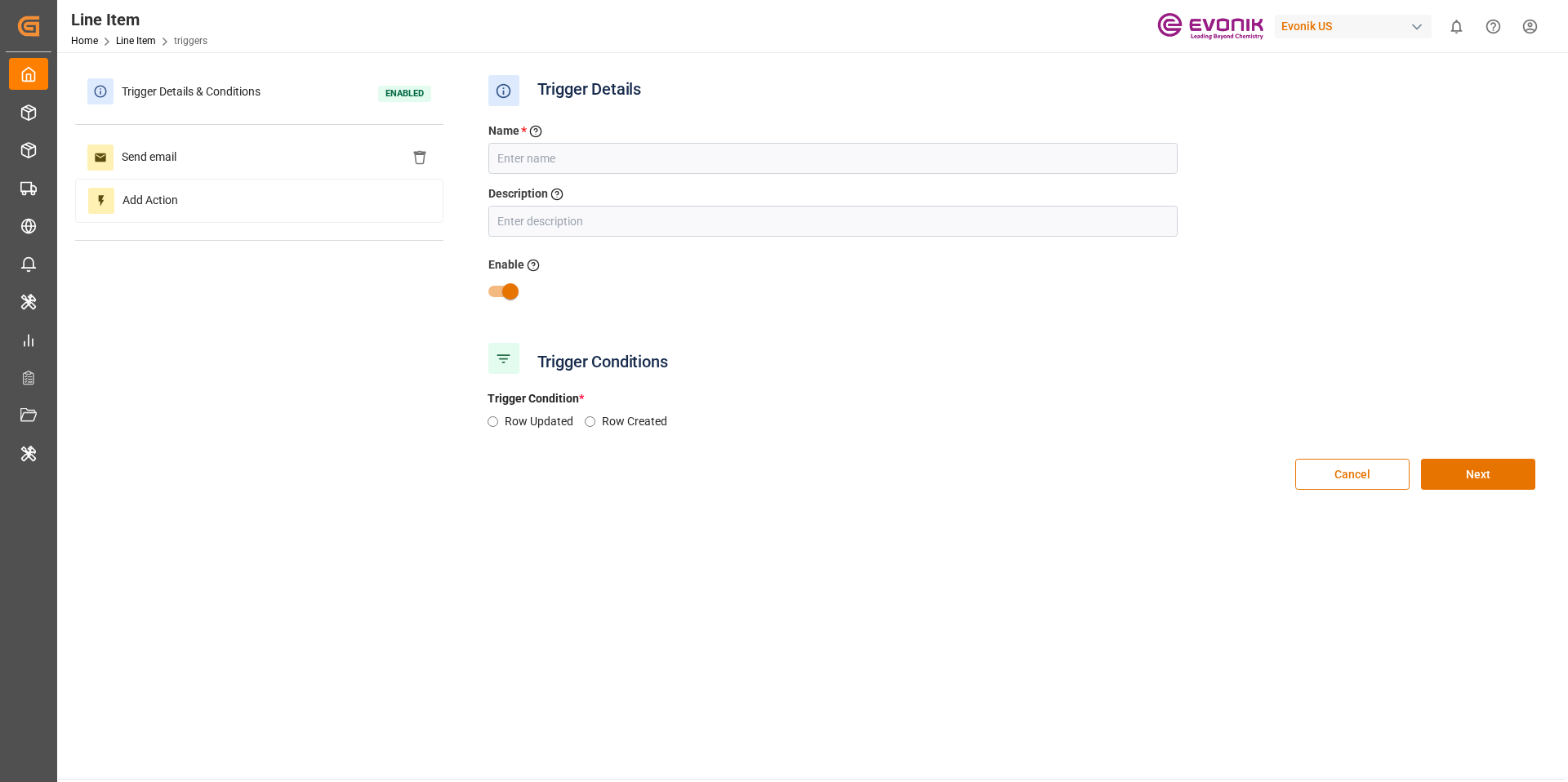
type input "Cargo Readiness Date Change : Shipment Assigned Already"
type input "Cargo Readiness Date Changes on a Shipment that is assigned"
radio input "true"
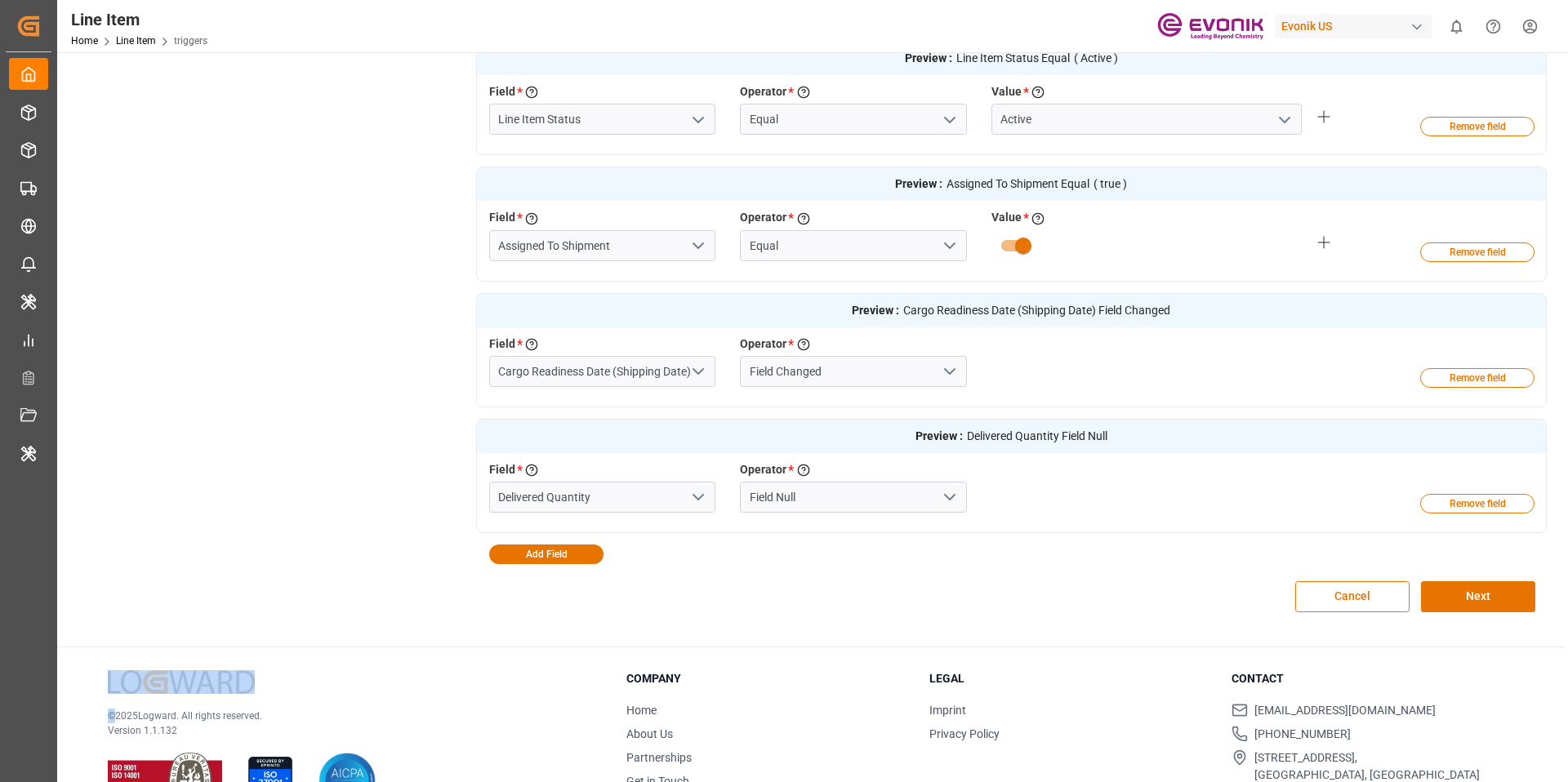
scroll to position [454, 0]
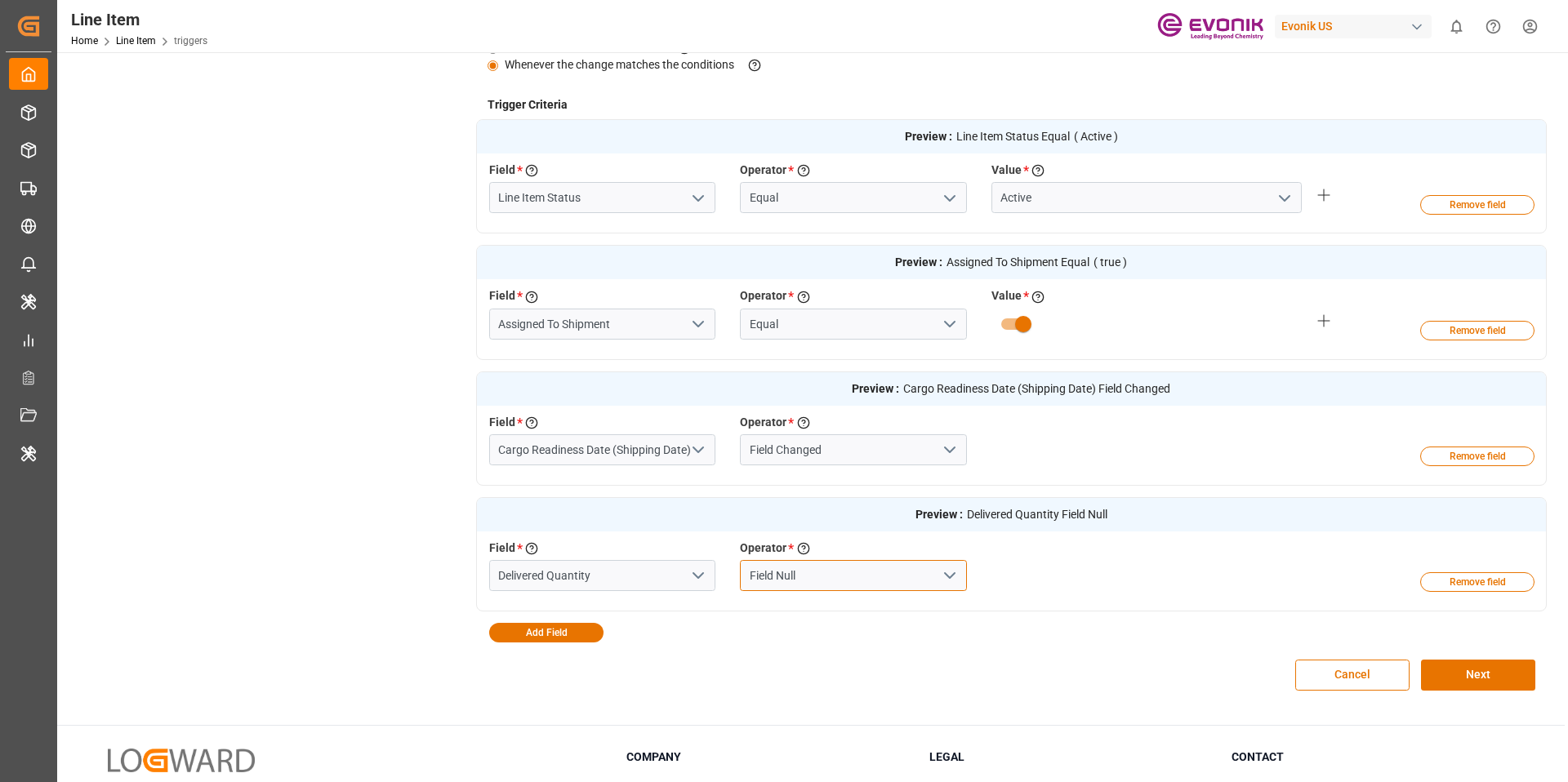
click at [814, 574] on input "Field Null" at bounding box center [853, 575] width 227 height 31
click at [976, 574] on div "Field Null" at bounding box center [853, 575] width 252 height 31
click at [886, 576] on input "Field Null" at bounding box center [853, 575] width 227 height 31
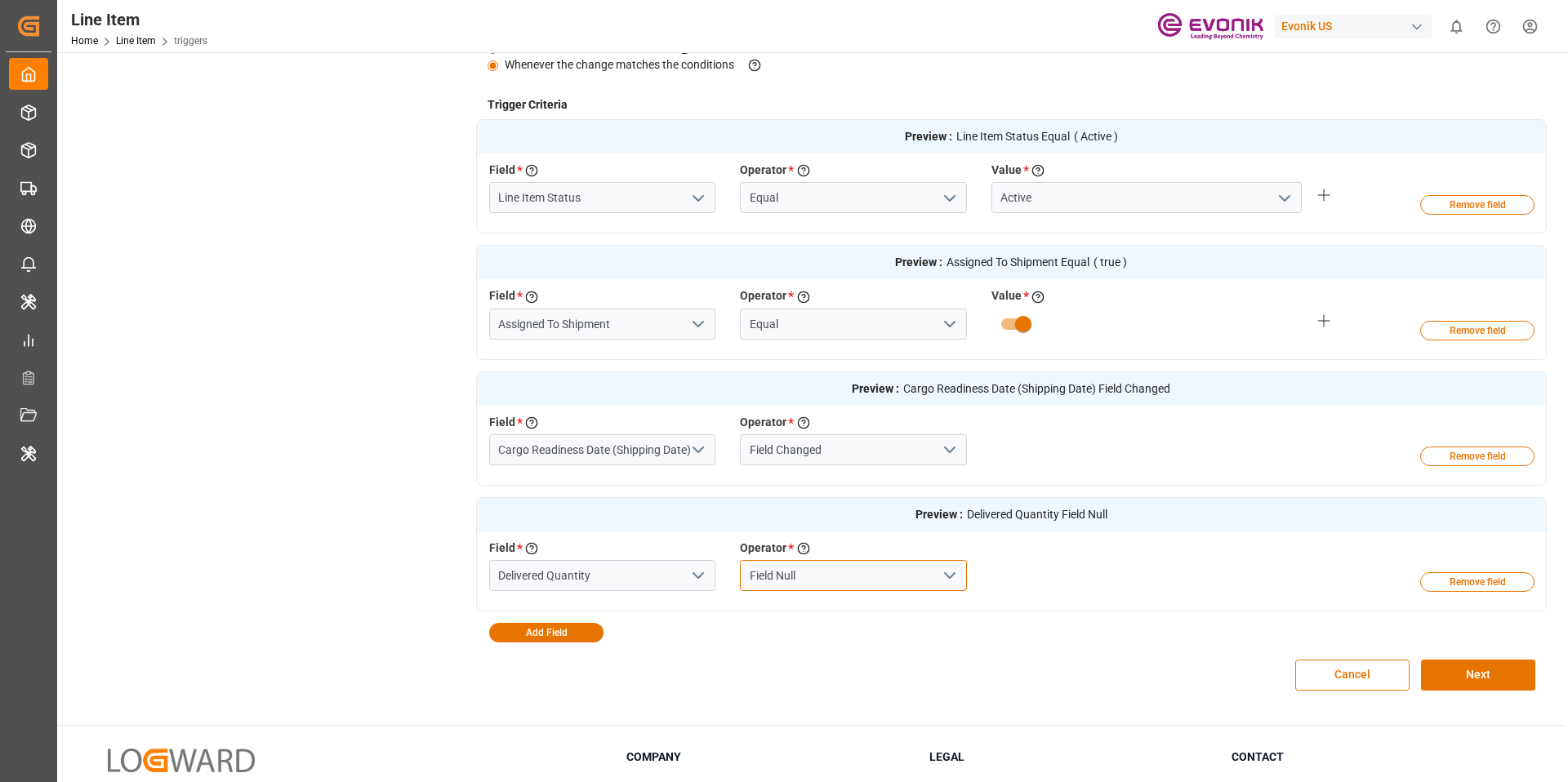
click at [886, 576] on input "Field Null" at bounding box center [853, 575] width 227 height 31
click at [1109, 522] on span "Preview : Delivered Quantity Field Null" at bounding box center [1011, 515] width 1070 height 33
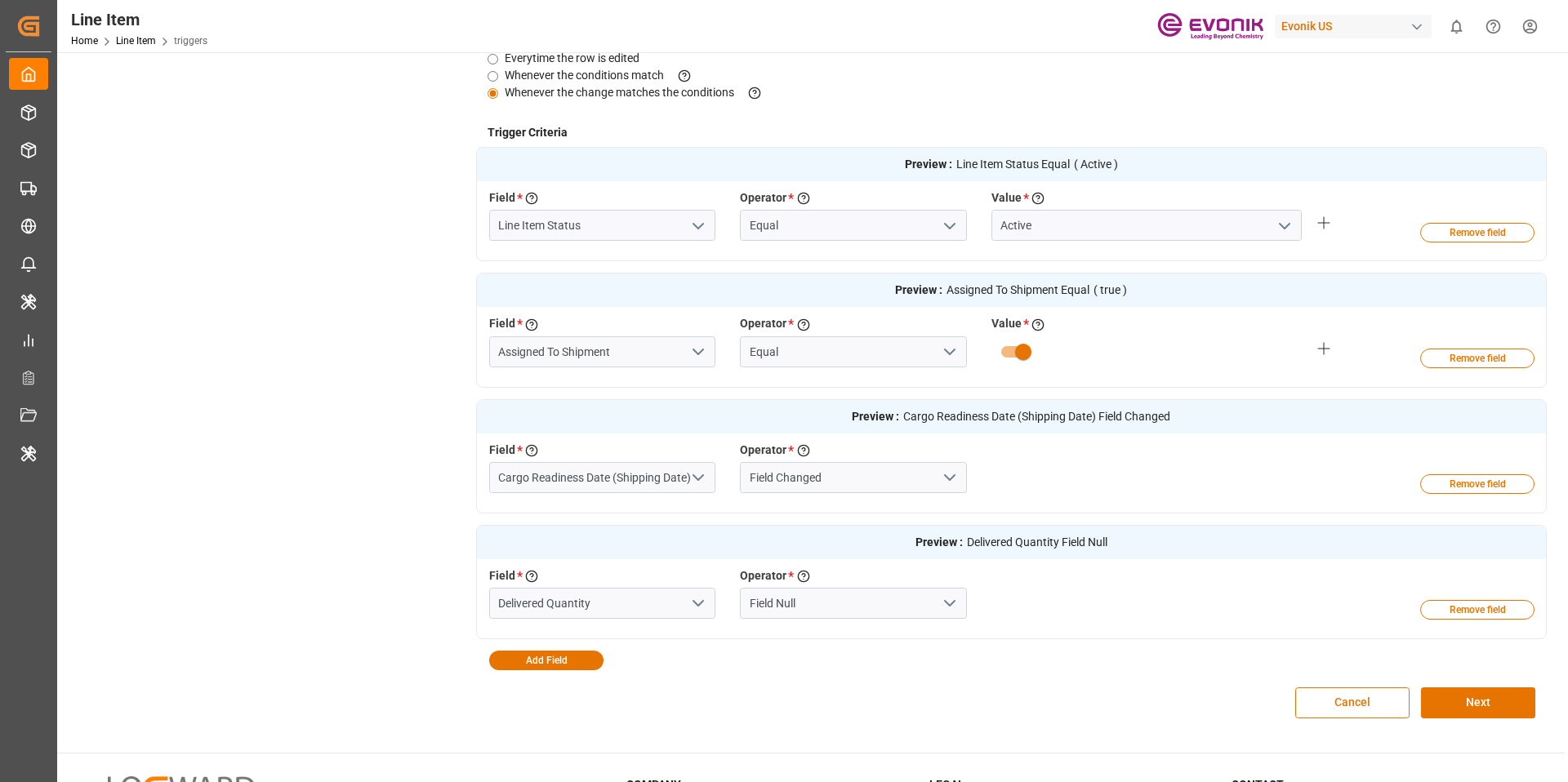
scroll to position [448, 0]
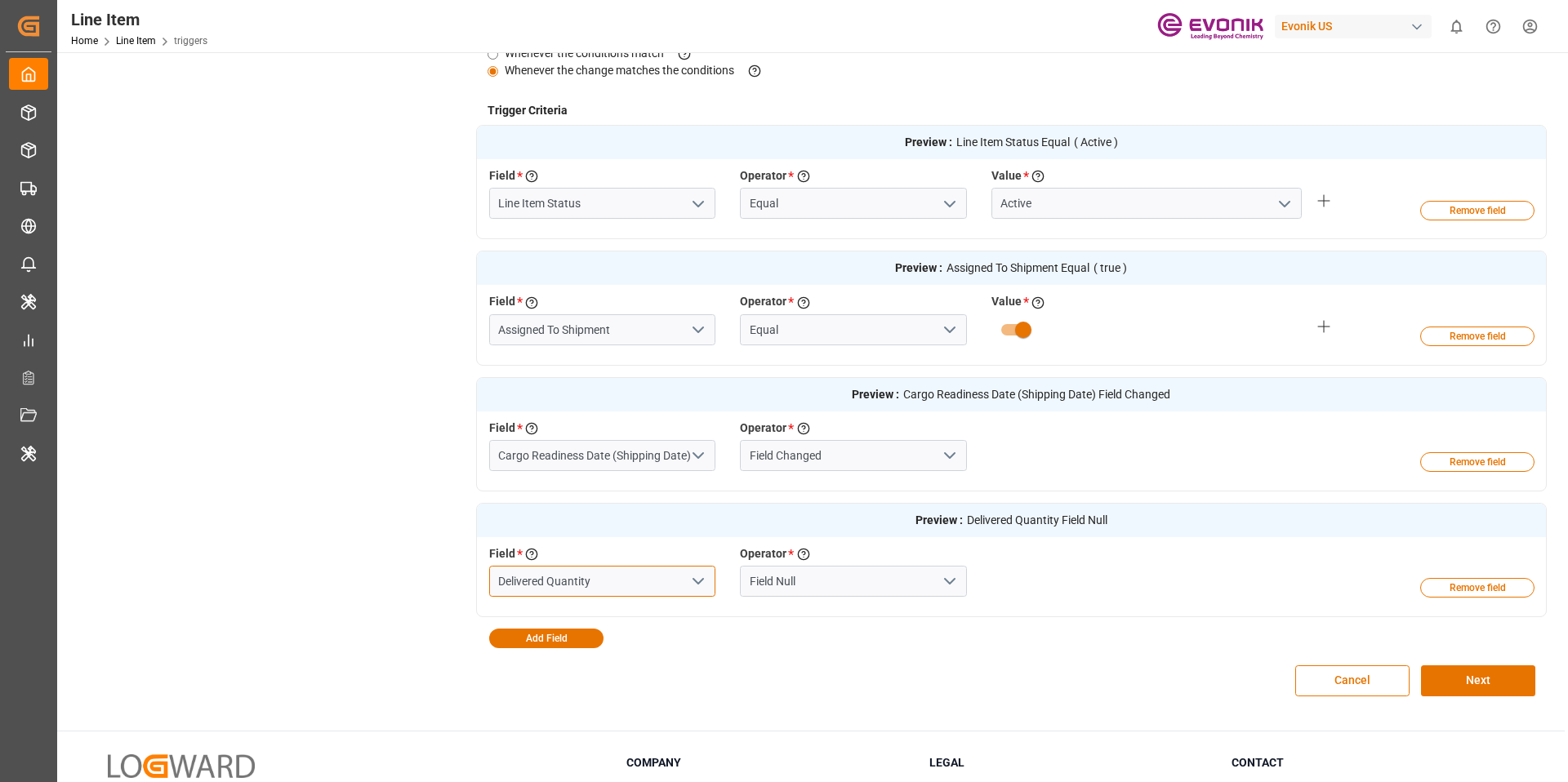
click at [628, 593] on input "Delivered Quantity" at bounding box center [602, 581] width 227 height 31
click at [824, 590] on input "Field Null" at bounding box center [853, 581] width 227 height 31
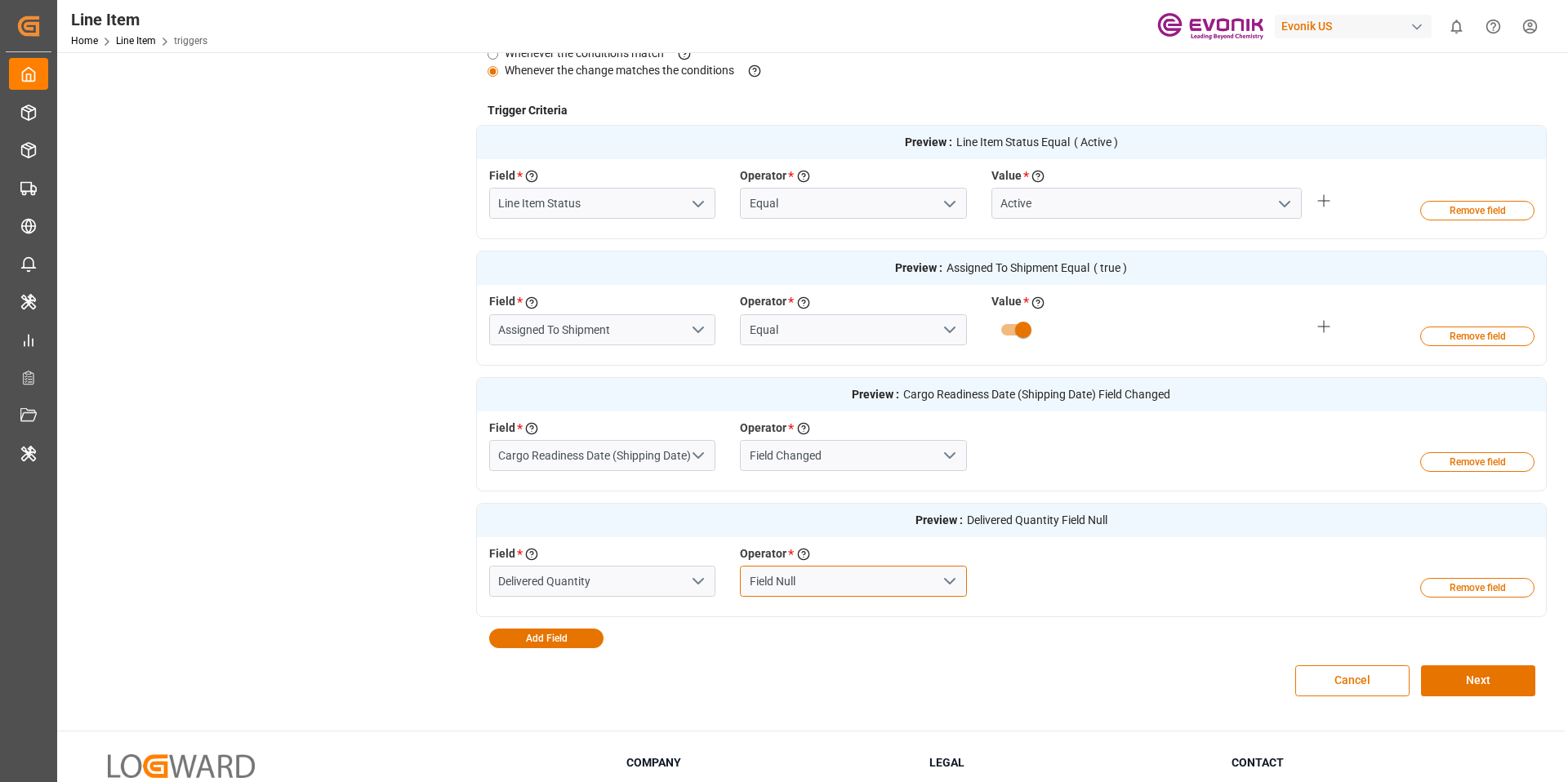
click at [824, 590] on input "Field Null" at bounding box center [853, 581] width 227 height 31
click at [963, 580] on input "Field Null" at bounding box center [853, 581] width 227 height 31
click at [950, 580] on icon "open menu" at bounding box center [950, 581] width 19 height 19
click at [687, 578] on button "open menu" at bounding box center [698, 581] width 25 height 25
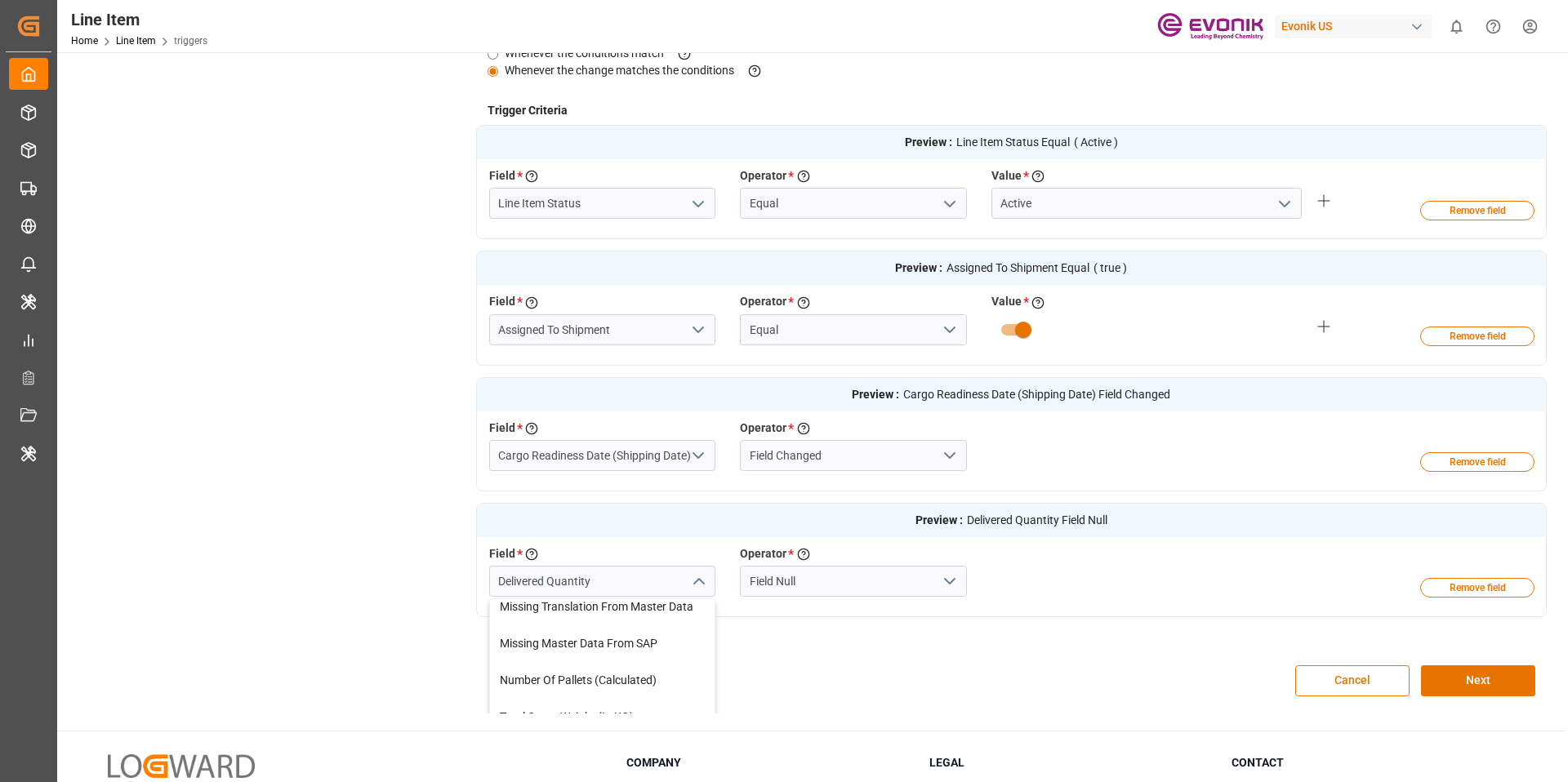
scroll to position [0, 0]
click at [816, 639] on div "Preview : Line Item Status Equal ( Active ) Field * Select a field to create a …" at bounding box center [1011, 386] width 1072 height 523
click at [611, 569] on input "Delivered Quantity" at bounding box center [602, 581] width 227 height 31
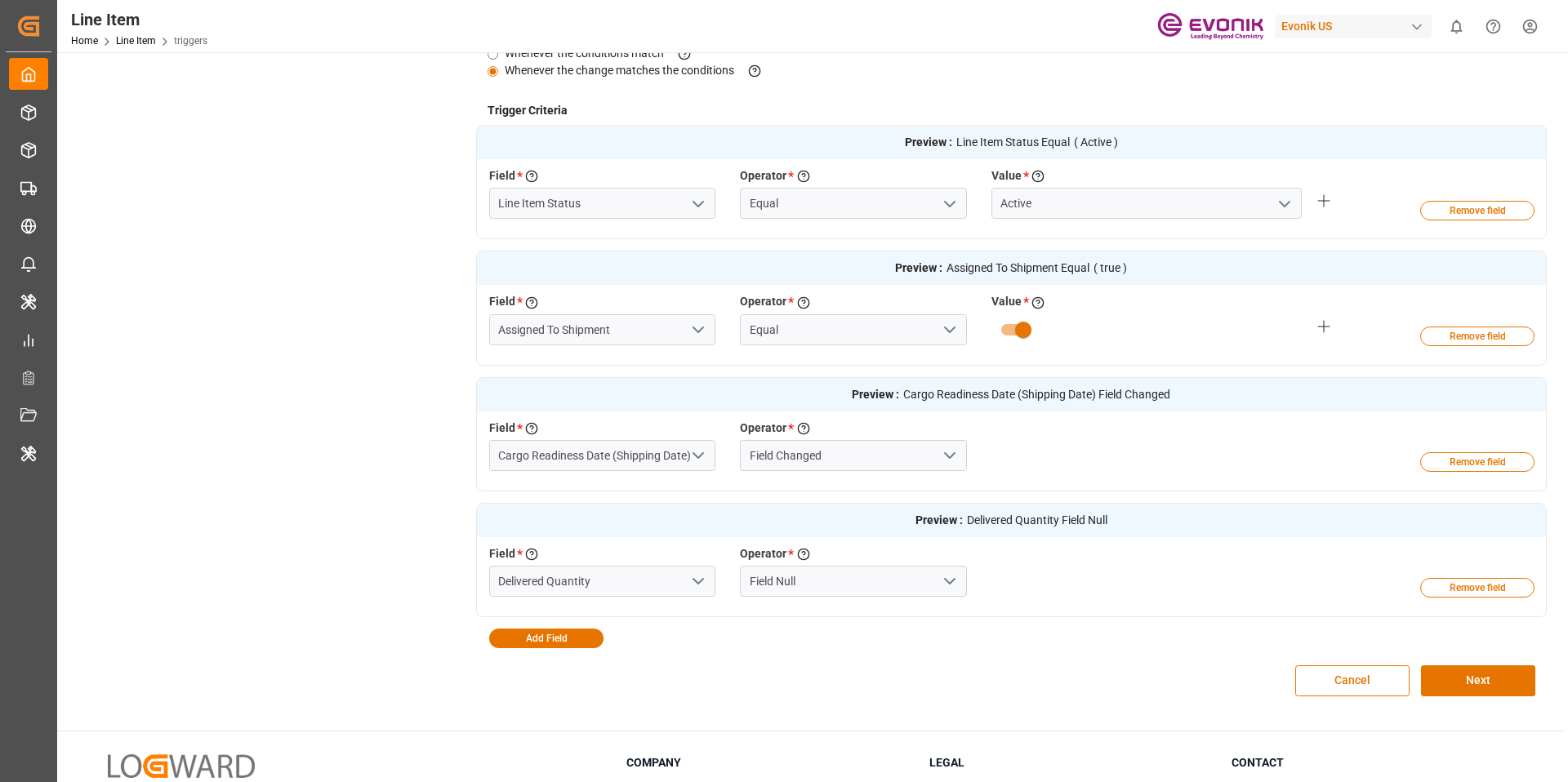
click at [755, 632] on div "Preview : Line Item Status Equal ( Active ) Field * Select a field to create a …" at bounding box center [1011, 386] width 1072 height 523
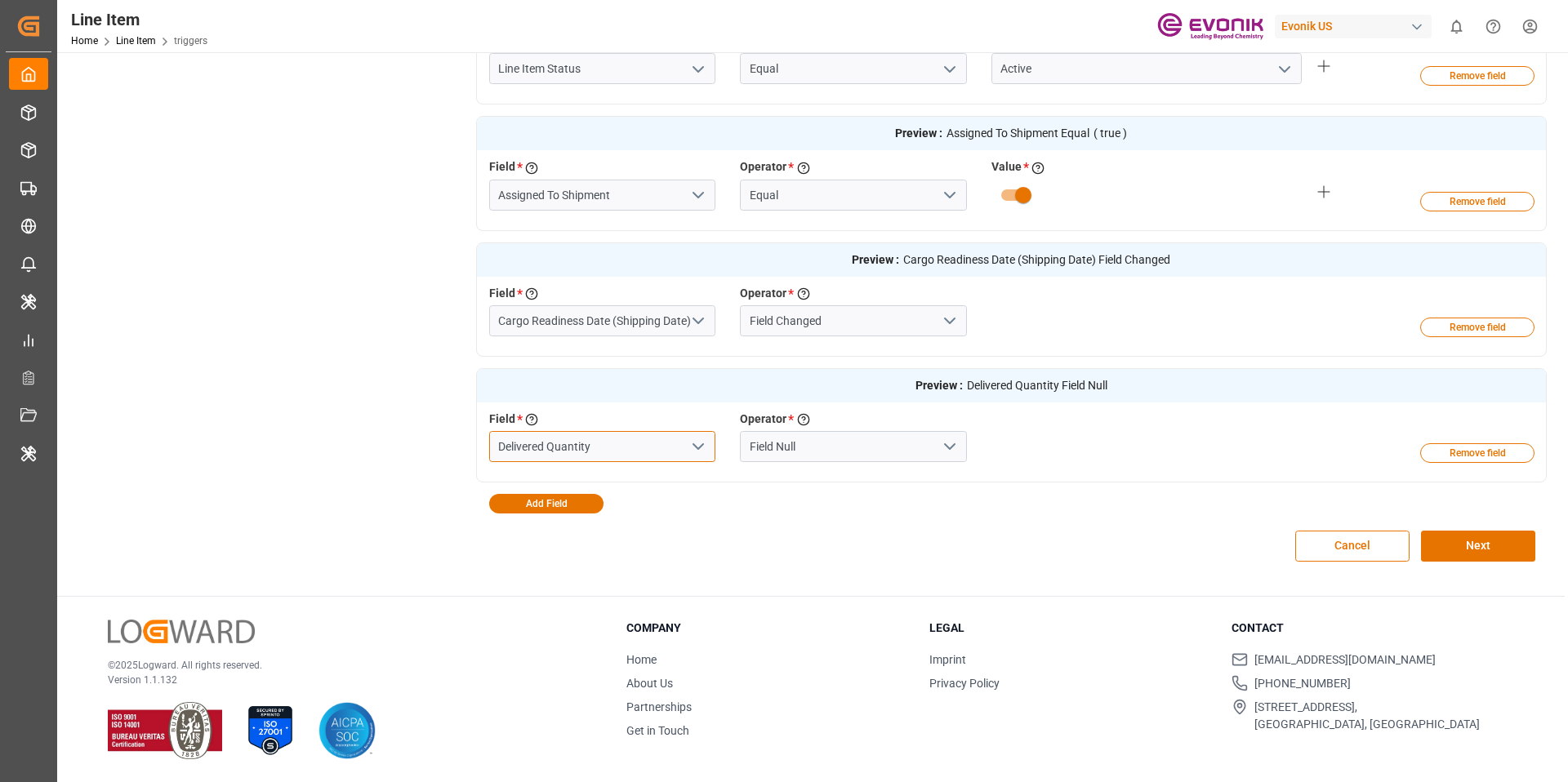
scroll to position [429, 0]
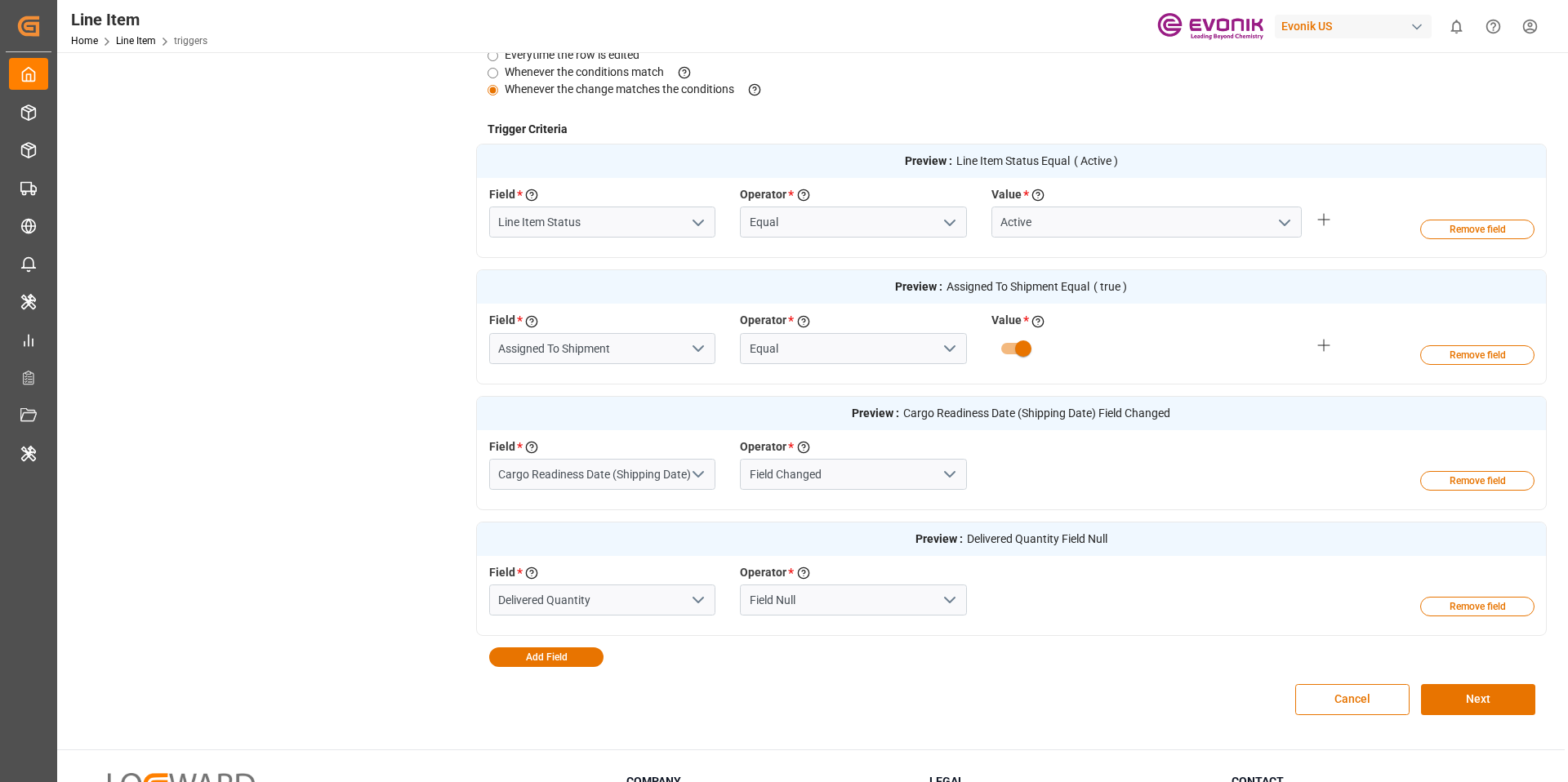
click at [1080, 413] on span "Cargo Readiness Date (Shipping Date) Field Changed" at bounding box center [1037, 413] width 267 height 18
click at [1165, 485] on div "Field * Select a field to create a criteria Cargo Readiness Date (Shipping Date…" at bounding box center [979, 469] width 1005 height 60
click at [1076, 543] on span "Delivered Quantity Field Null" at bounding box center [1038, 540] width 140 height 18
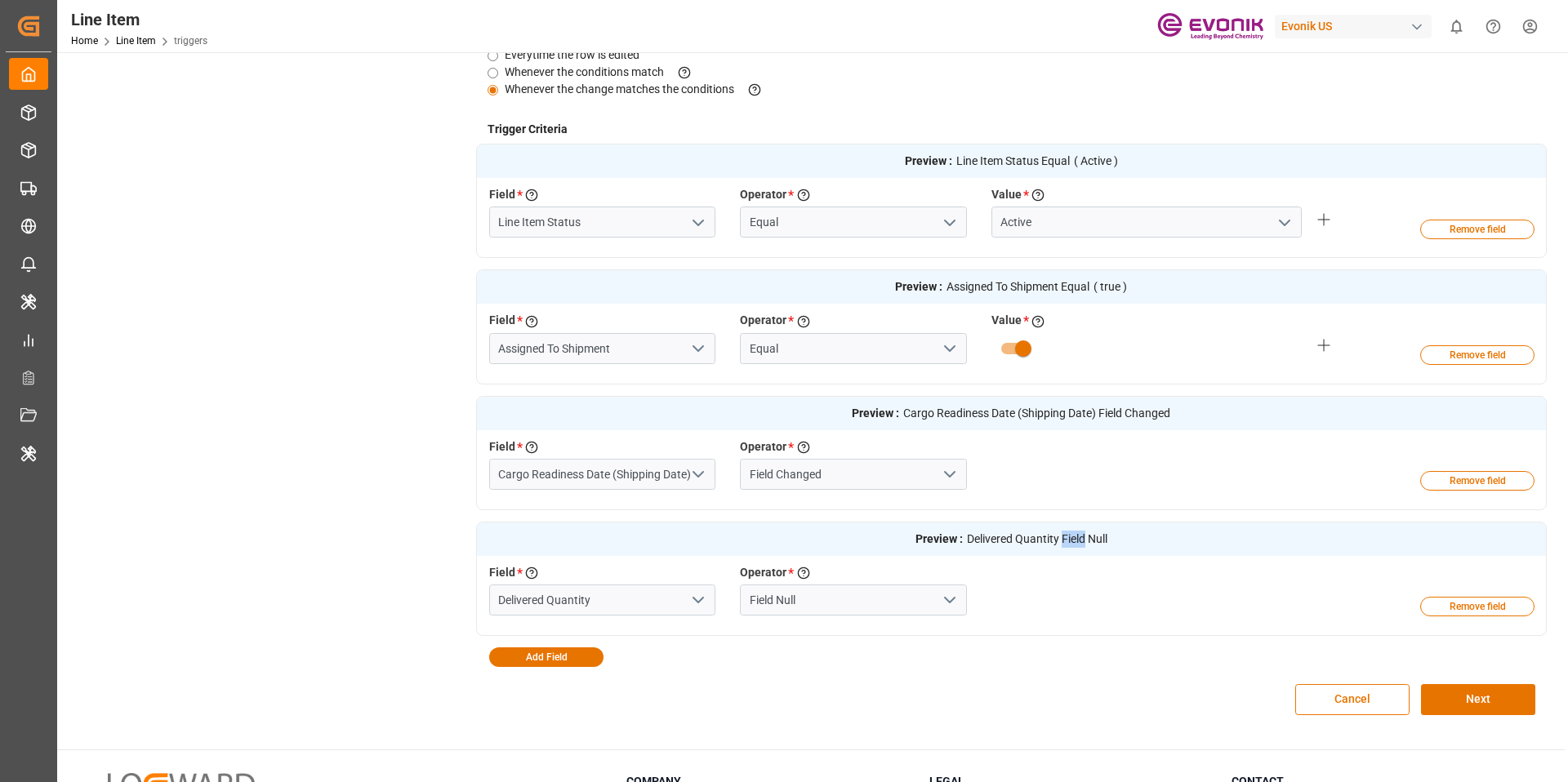
click at [1076, 543] on span "Delivered Quantity Field Null" at bounding box center [1038, 540] width 140 height 18
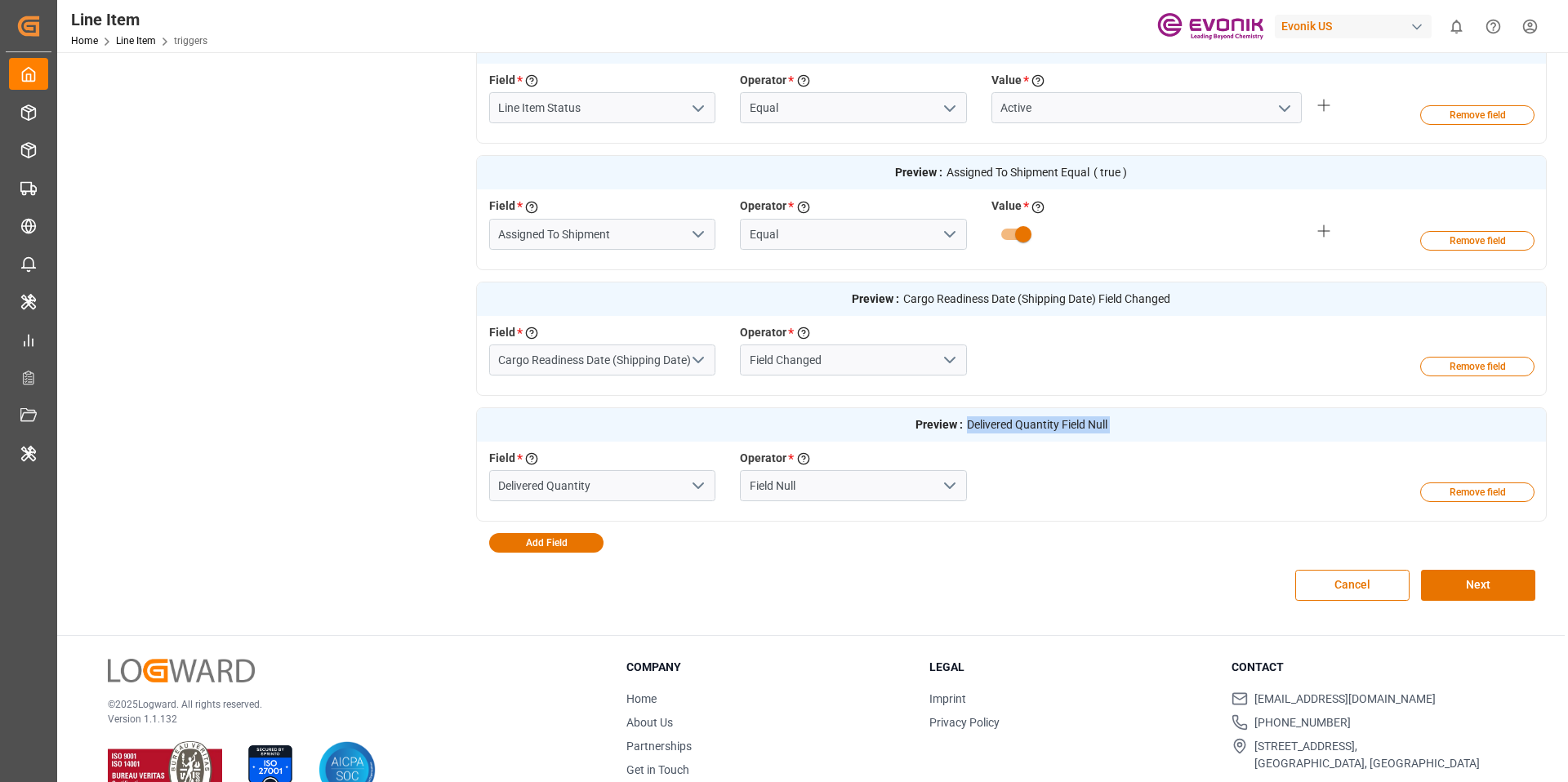
scroll to position [583, 0]
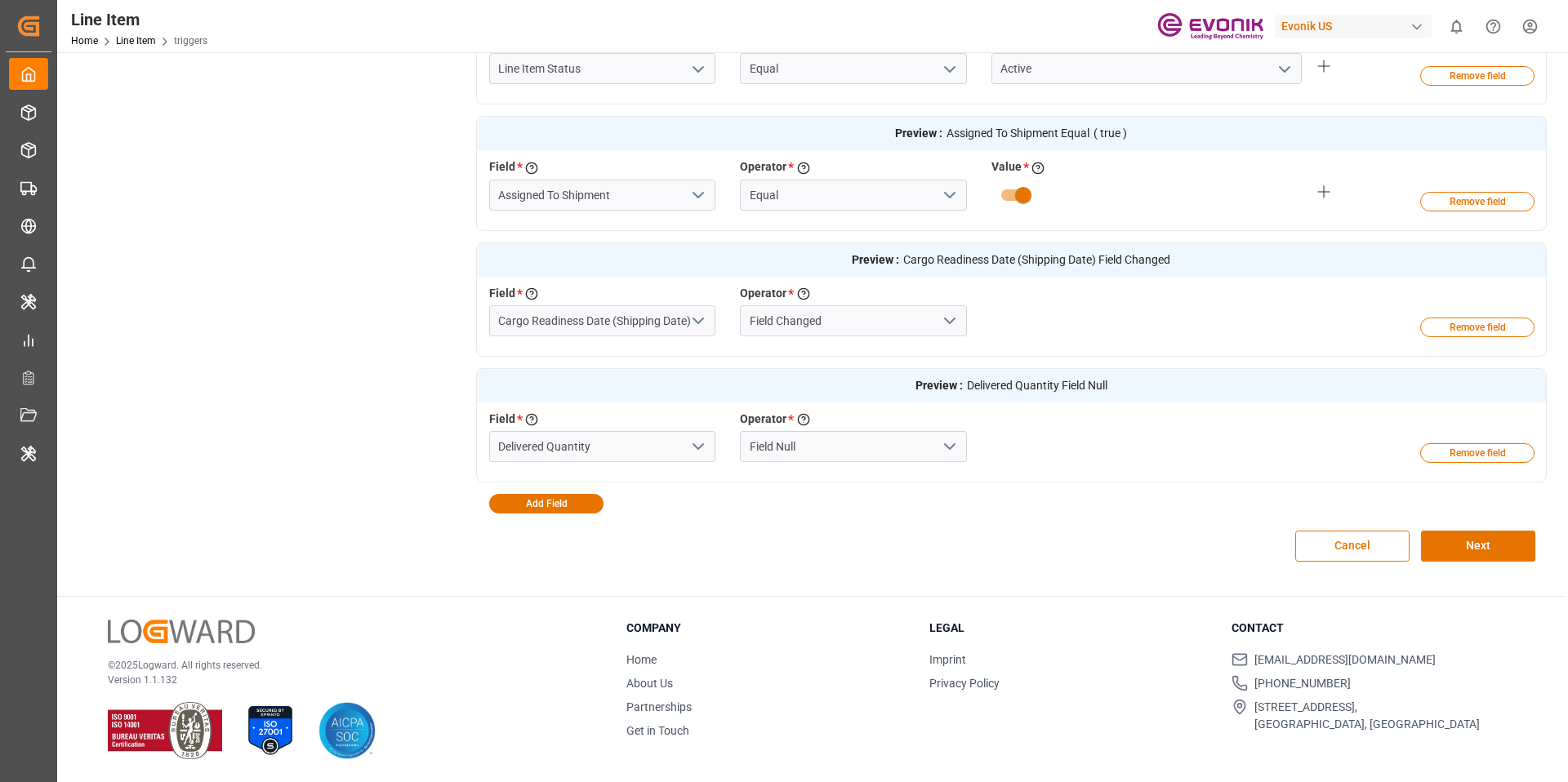
click at [1076, 543] on div "Cancel Next" at bounding box center [1011, 546] width 1072 height 65
click at [701, 445] on icon "open menu" at bounding box center [698, 447] width 19 height 19
click at [818, 517] on div "Cancel Next" at bounding box center [1011, 546] width 1072 height 65
click at [589, 434] on input "Delivered Quantity" at bounding box center [602, 446] width 227 height 31
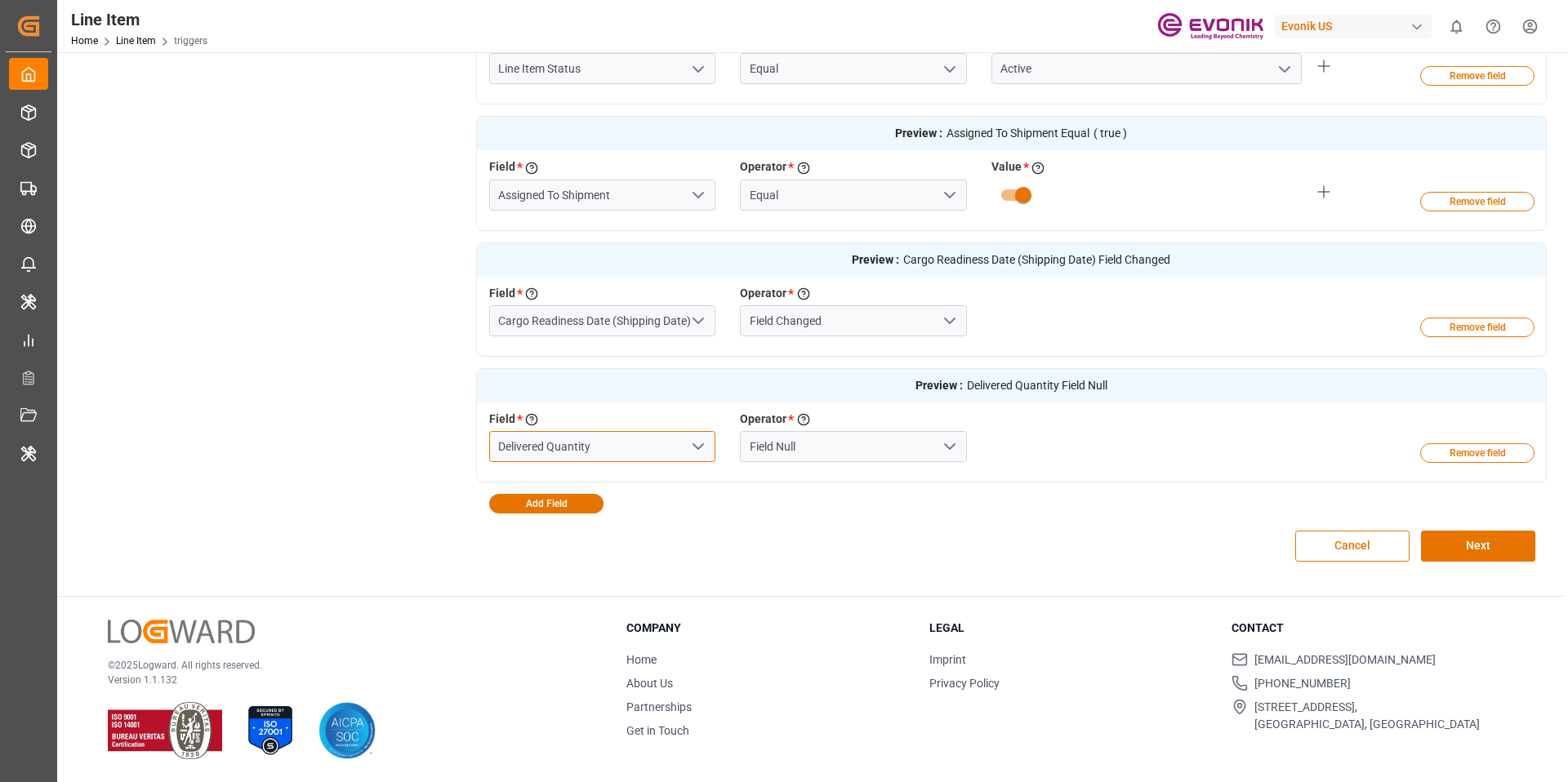
click at [589, 434] on input "Delivered Quantity" at bounding box center [602, 446] width 227 height 31
click at [1347, 33] on div "Evonik US" at bounding box center [1353, 26] width 157 height 24
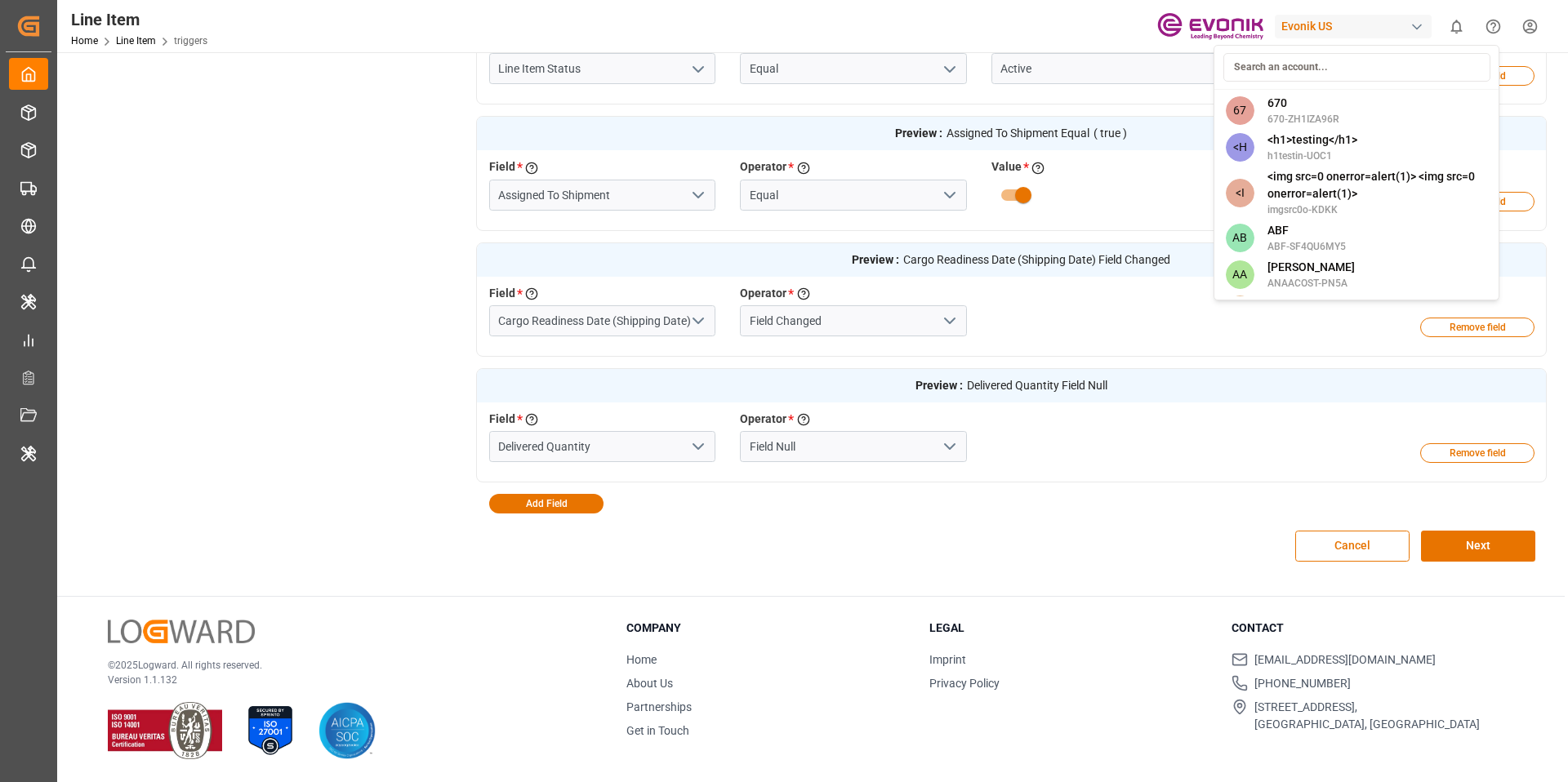
click at [1305, 63] on input at bounding box center [1357, 67] width 267 height 29
click at [617, 459] on html "Created by potrace 1.15, written by [PERSON_NAME] [DATE]-[DATE] Created by potr…" at bounding box center [784, 452] width 1568 height 905
click at [617, 459] on input "Delivered Quantity" at bounding box center [602, 446] width 227 height 31
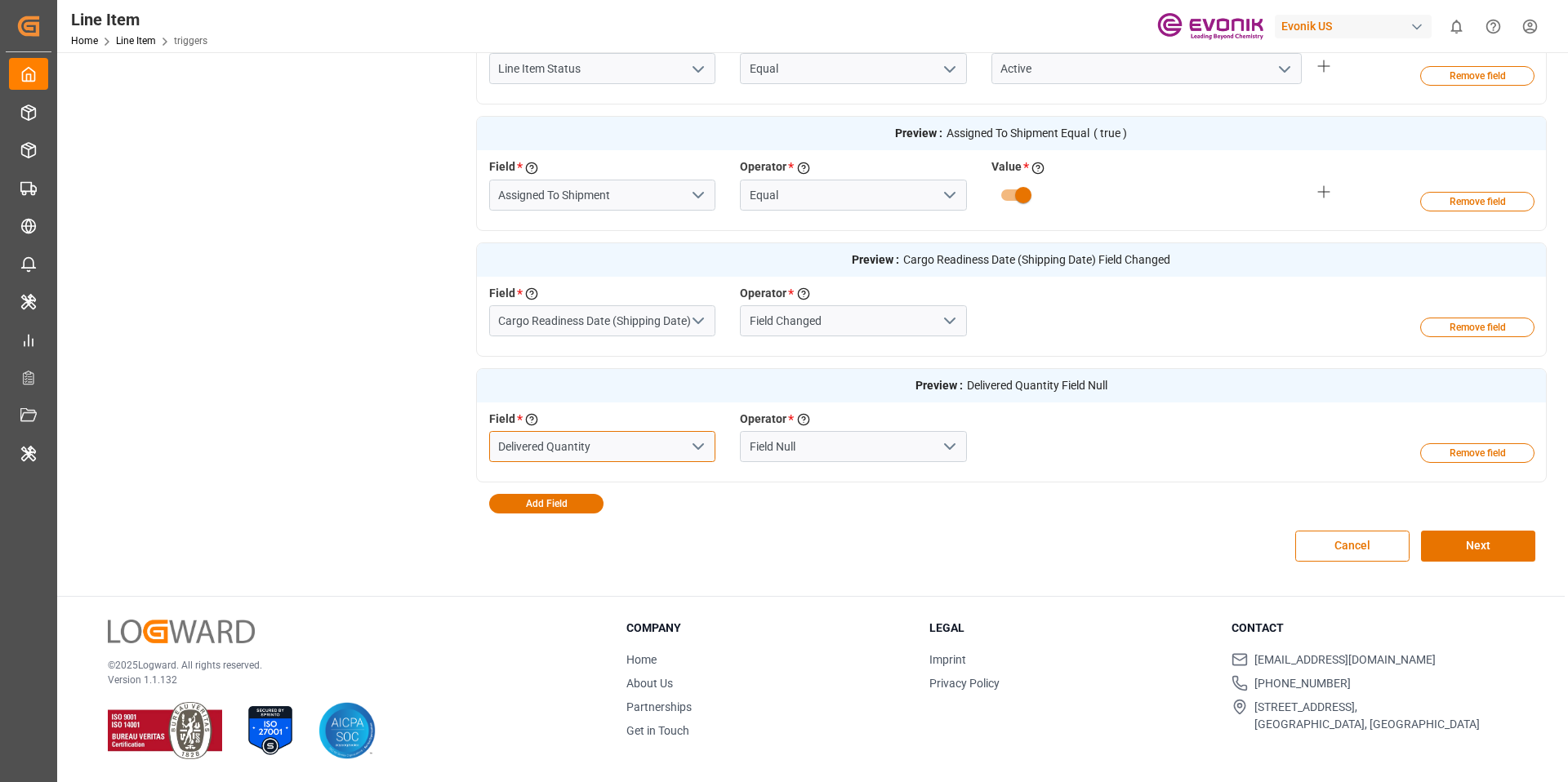
click at [617, 459] on input "Delivered Quantity" at bounding box center [602, 446] width 227 height 31
click at [1299, 19] on div "Evonik US" at bounding box center [1353, 26] width 157 height 24
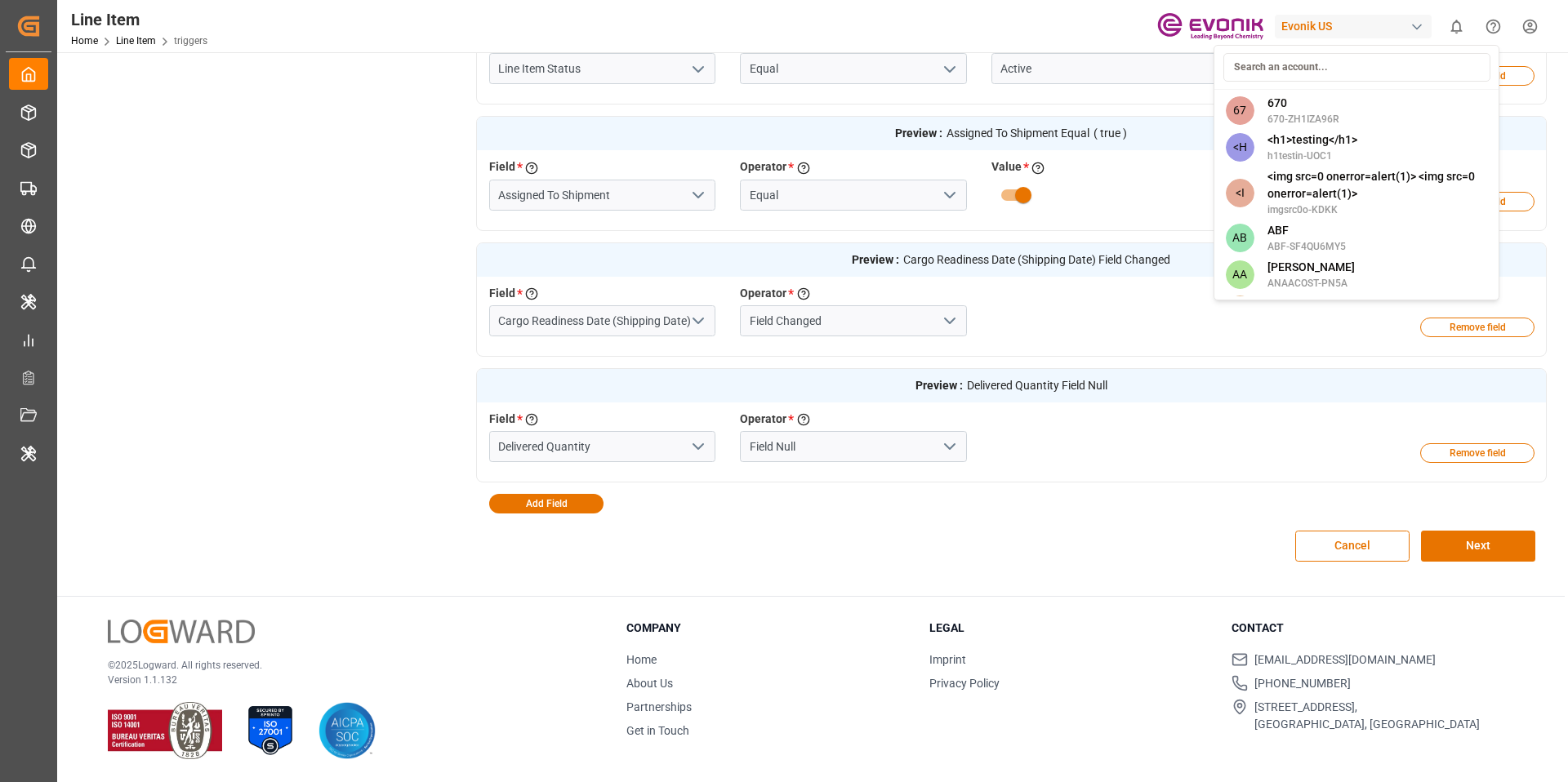
type input "l"
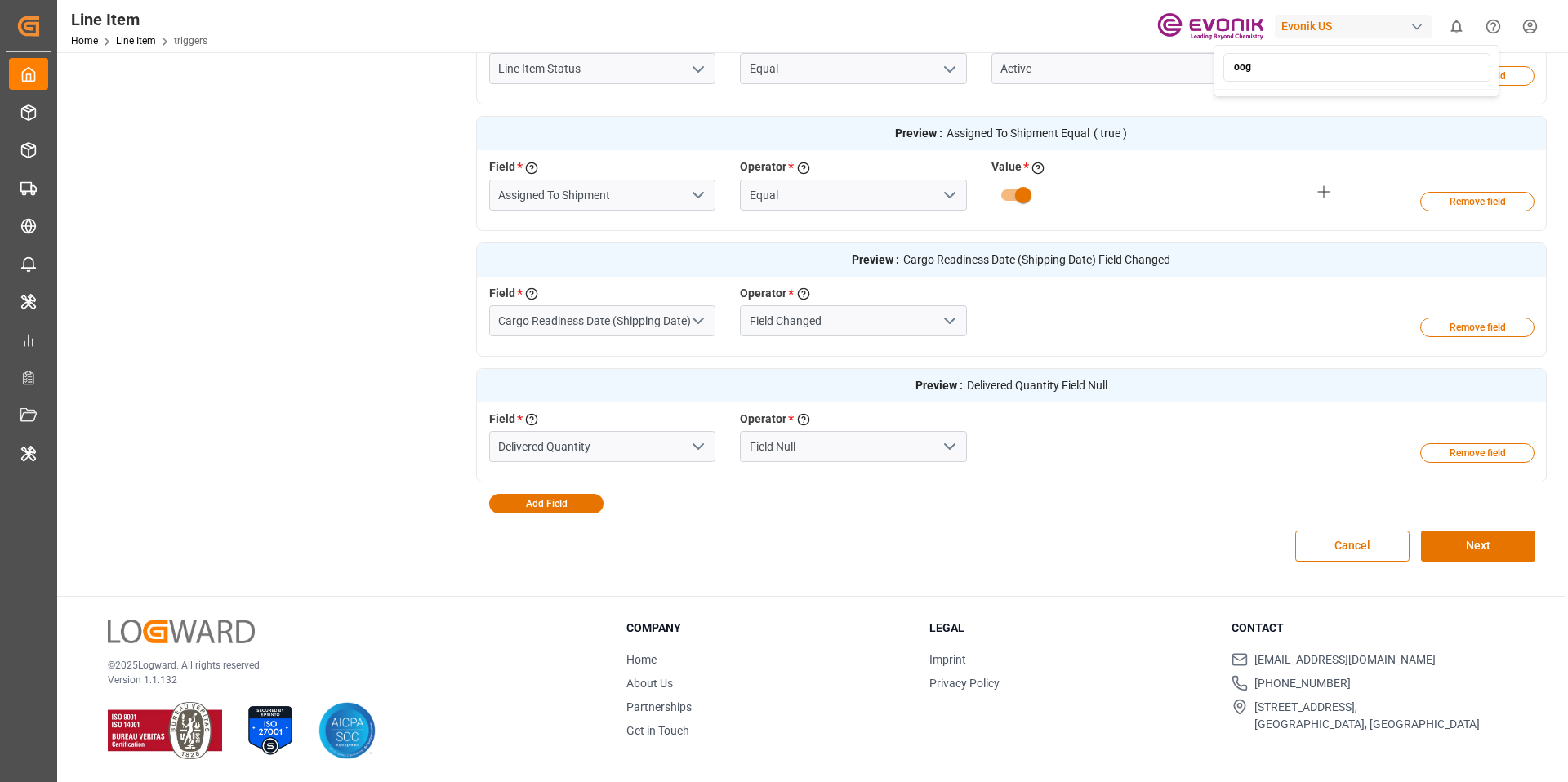
click at [1348, 49] on div "oog" at bounding box center [1356, 68] width 278 height 38
click at [1308, 68] on input "oog" at bounding box center [1357, 67] width 267 height 29
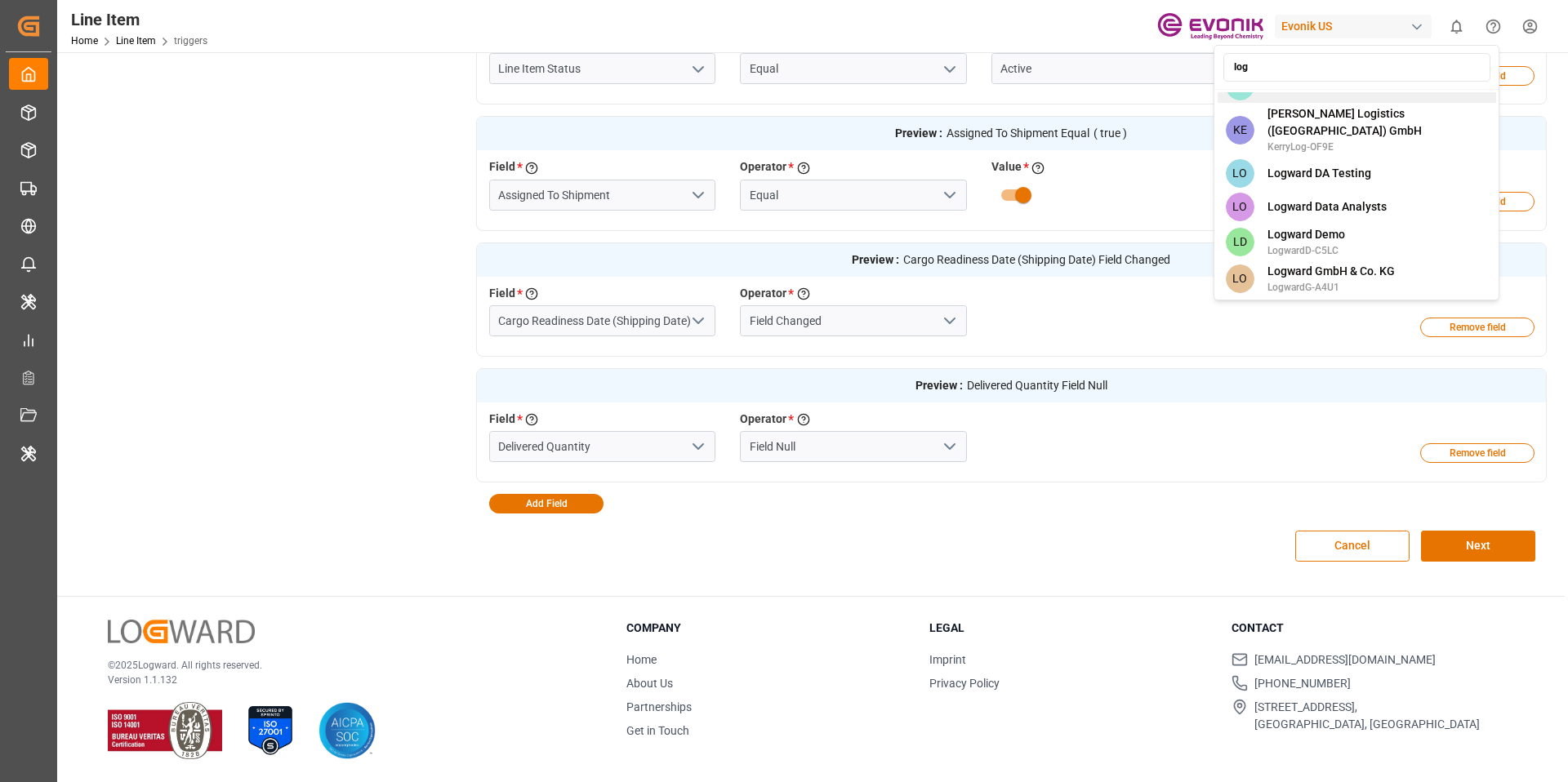
scroll to position [273, 0]
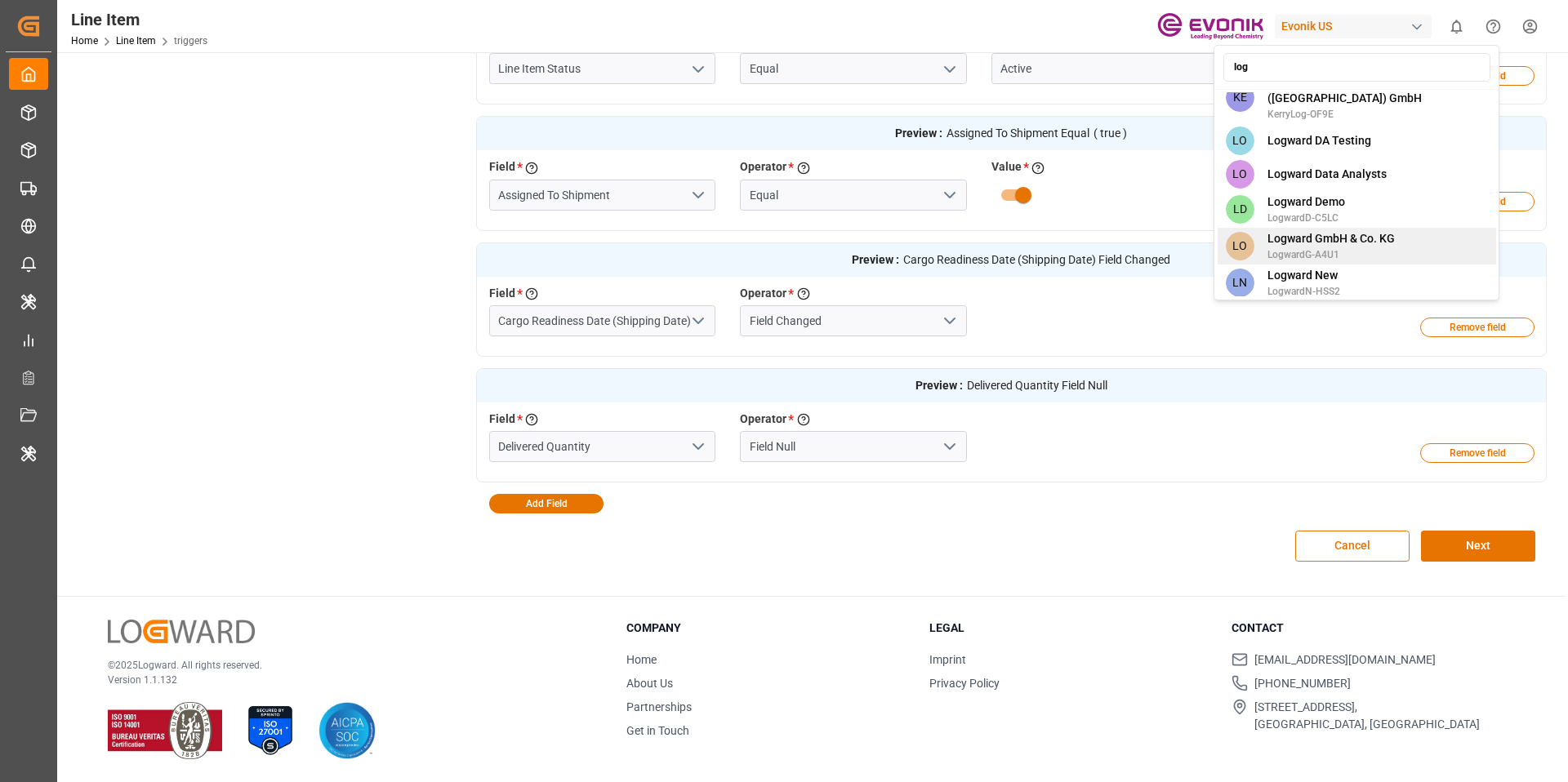
type input "log"
click at [1378, 248] on span "LogwardG-A4U1" at bounding box center [1331, 255] width 127 height 15
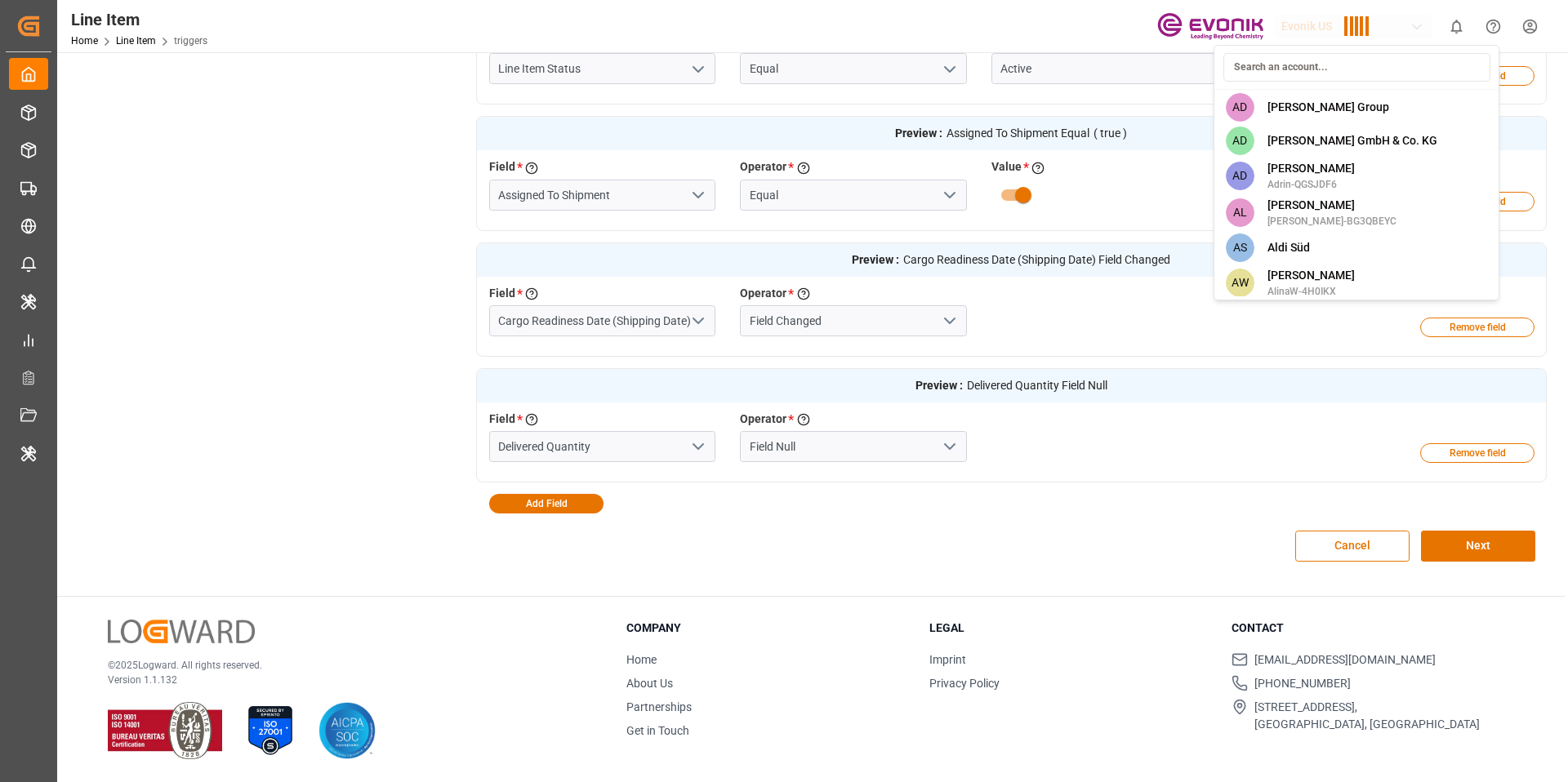
scroll to position [6799, 0]
